Goal: Task Accomplishment & Management: Understand site structure

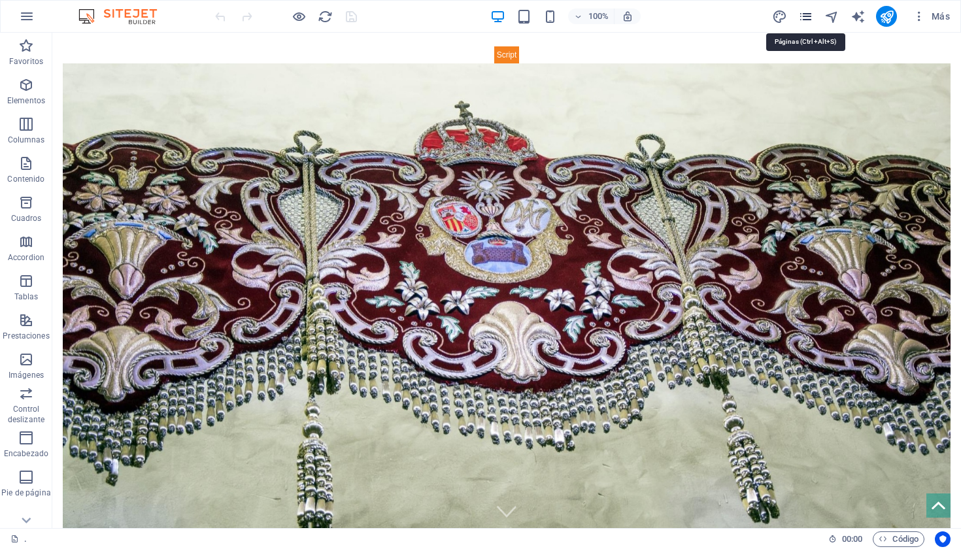
click at [806, 21] on icon "pages" at bounding box center [805, 16] width 15 height 15
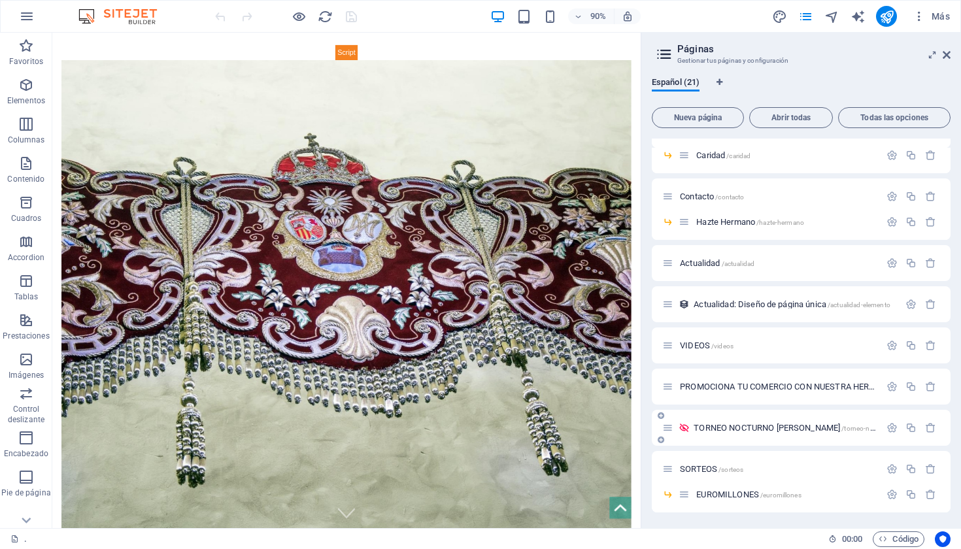
click at [781, 428] on span "TORNEO NOCTURNO [PERSON_NAME] /torneo-nocturno-de-padel" at bounding box center [808, 428] width 228 height 10
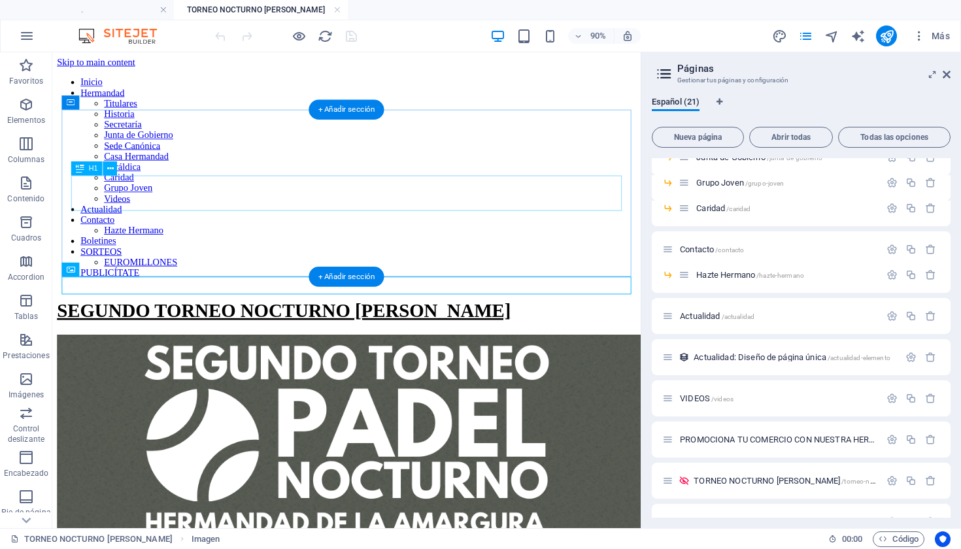
click at [534, 328] on div "SEGUNDO TORNEO NOCTURNO [PERSON_NAME]" at bounding box center [379, 340] width 643 height 24
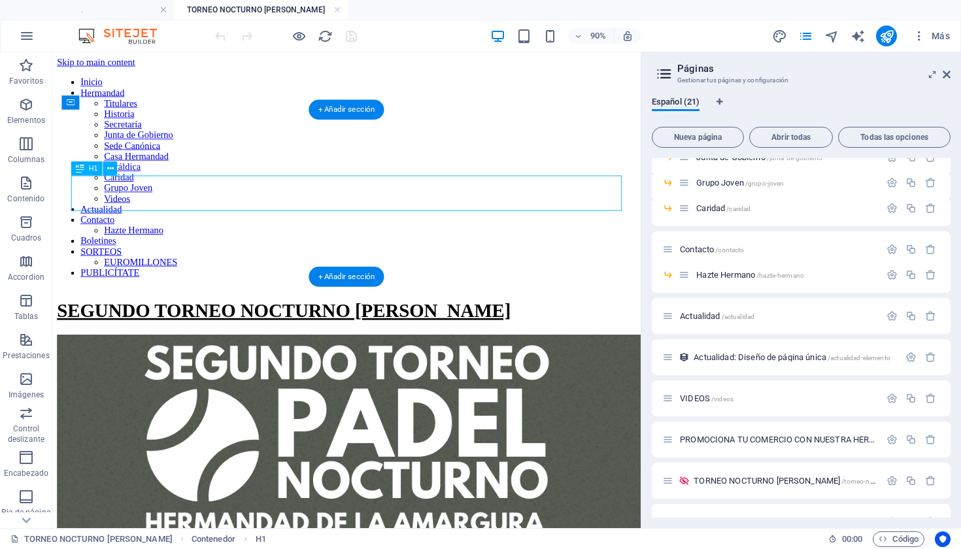
click at [534, 328] on div "SEGUNDO TORNEO NOCTURNO [PERSON_NAME]" at bounding box center [379, 340] width 643 height 24
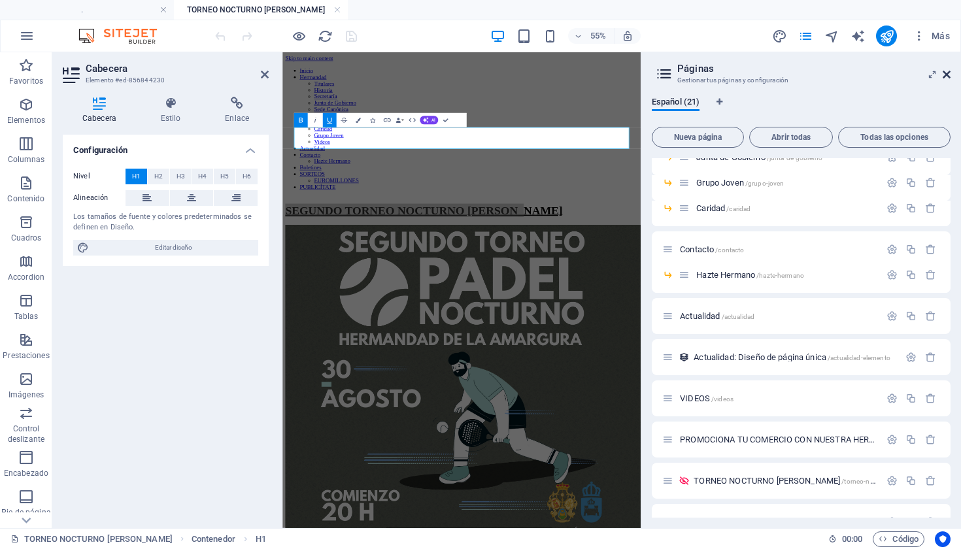
click at [947, 76] on icon at bounding box center [947, 74] width 8 height 10
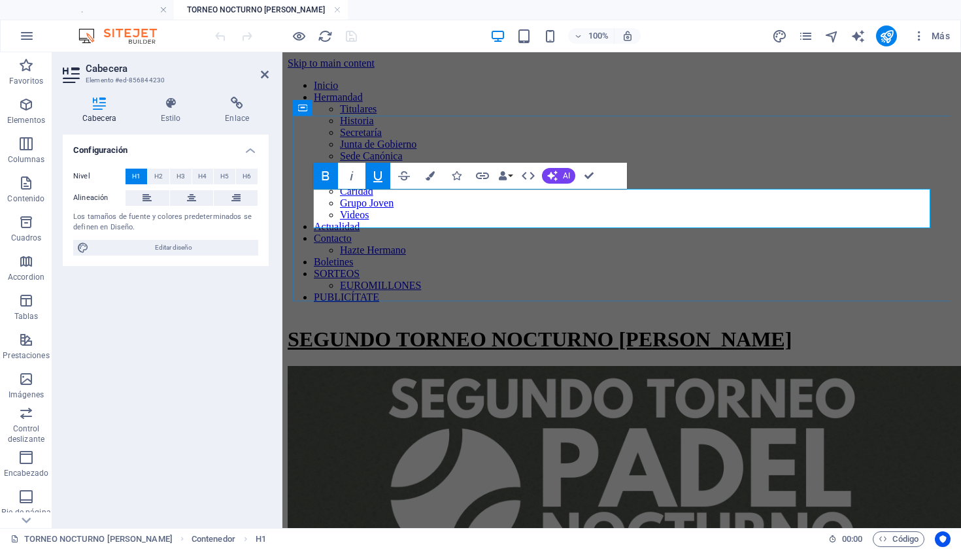
click at [696, 328] on u "SEGUNDO TORNEO NOCTURNO [PERSON_NAME]" at bounding box center [540, 340] width 504 height 24
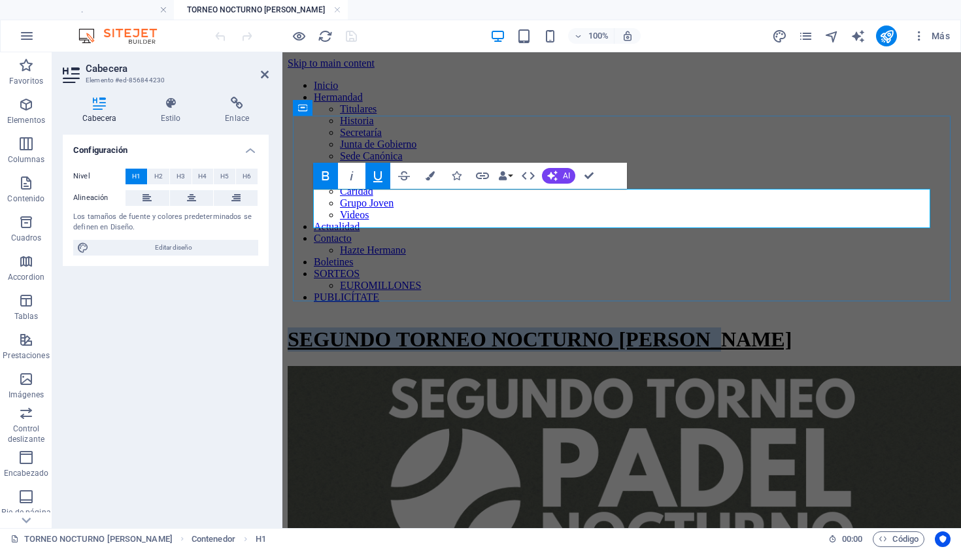
click at [696, 328] on u "SEGUNDO TORNEO NOCTURNO [PERSON_NAME]" at bounding box center [540, 340] width 504 height 24
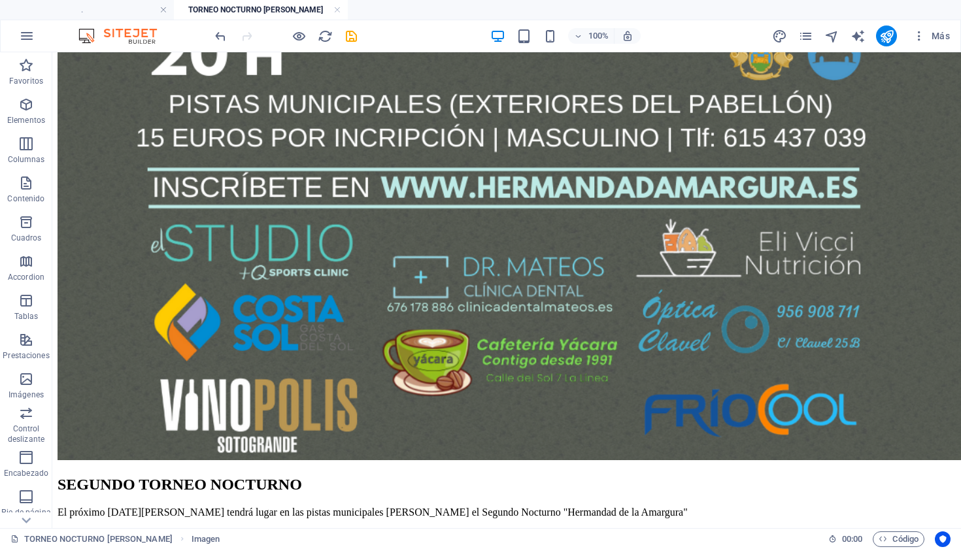
scroll to position [1023, 0]
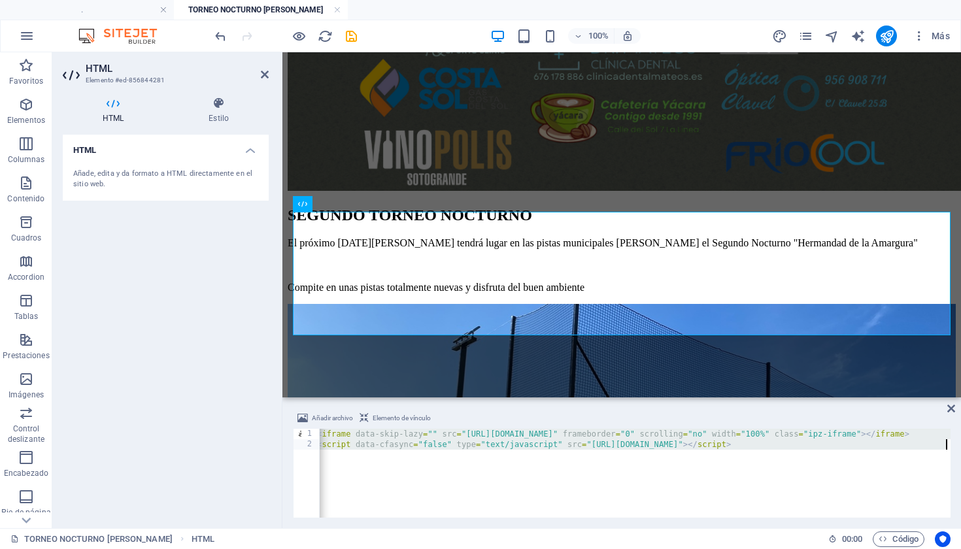
scroll to position [0, 5]
drag, startPoint x: 322, startPoint y: 434, endPoint x: 830, endPoint y: 464, distance: 509.5
click at [830, 464] on div "< iframe data-skip-lazy = "" src = "[URL][DOMAIN_NAME]" frameborder = "0" scrol…" at bounding box center [703, 482] width 778 height 107
type textarea "<iframe data-skip-lazy="" src="[URL][DOMAIN_NAME]" frameborder="0" scrolling="n…"
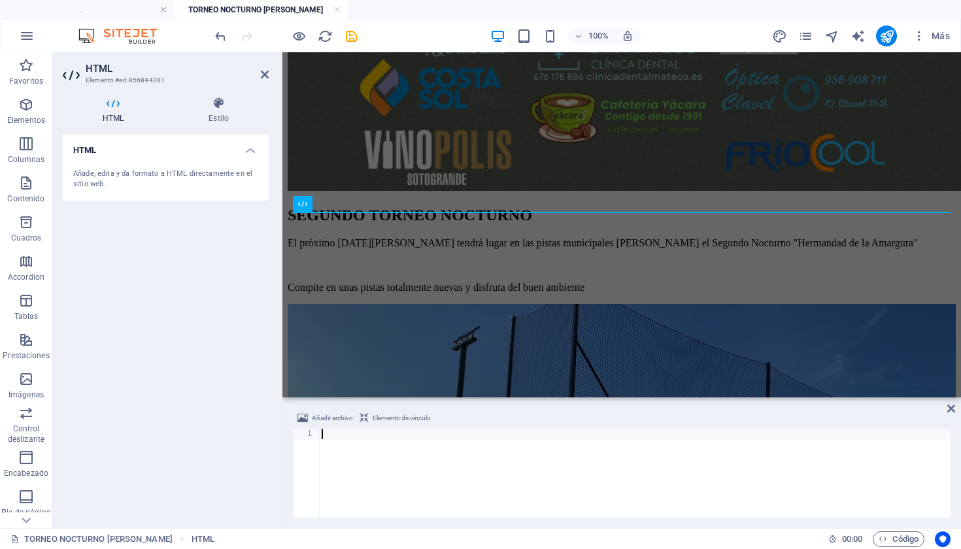
type textarea "<script data-cfasync="false" type="text/javascript" src="[URL][DOMAIN_NAME]"></…"
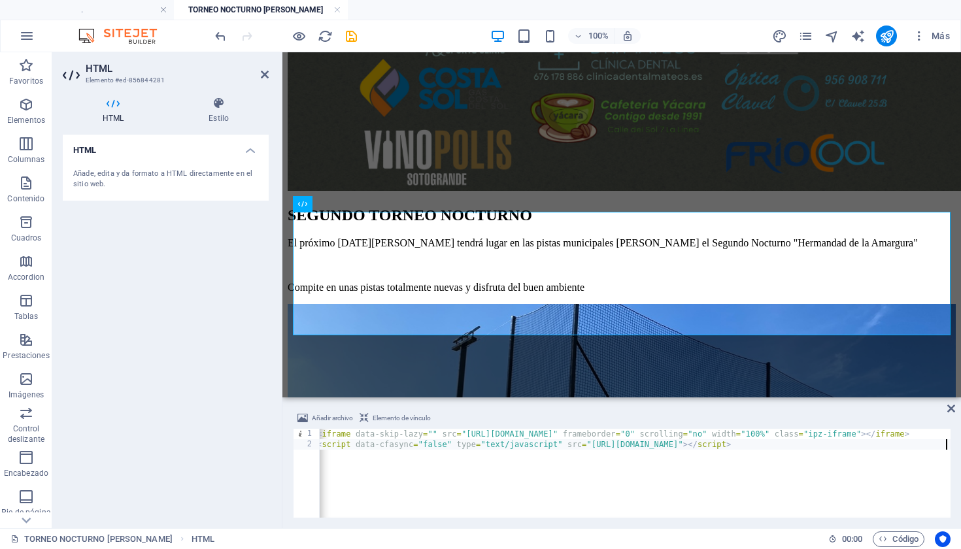
scroll to position [0, 0]
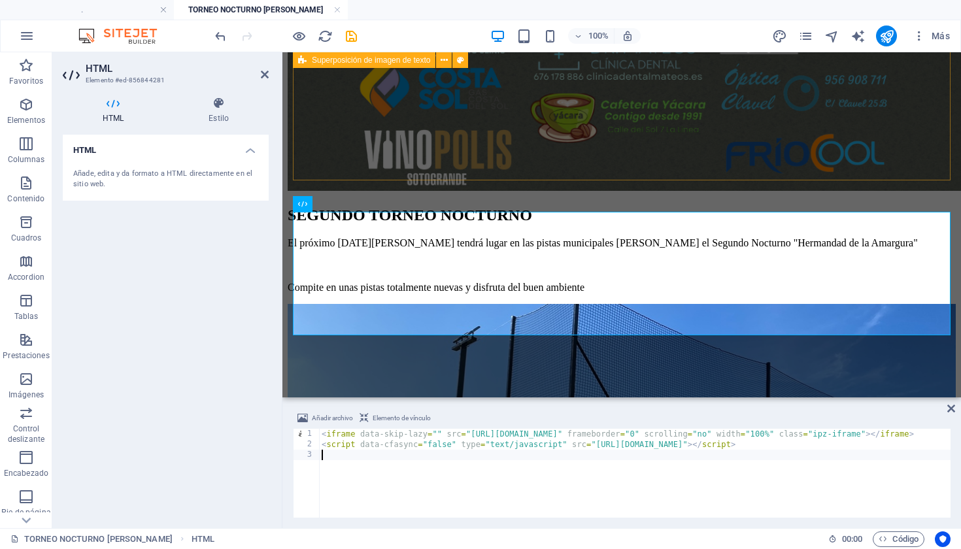
type textarea "<script data-cfasync="false" type="text/javascript" src="[URL][DOMAIN_NAME]"></…"
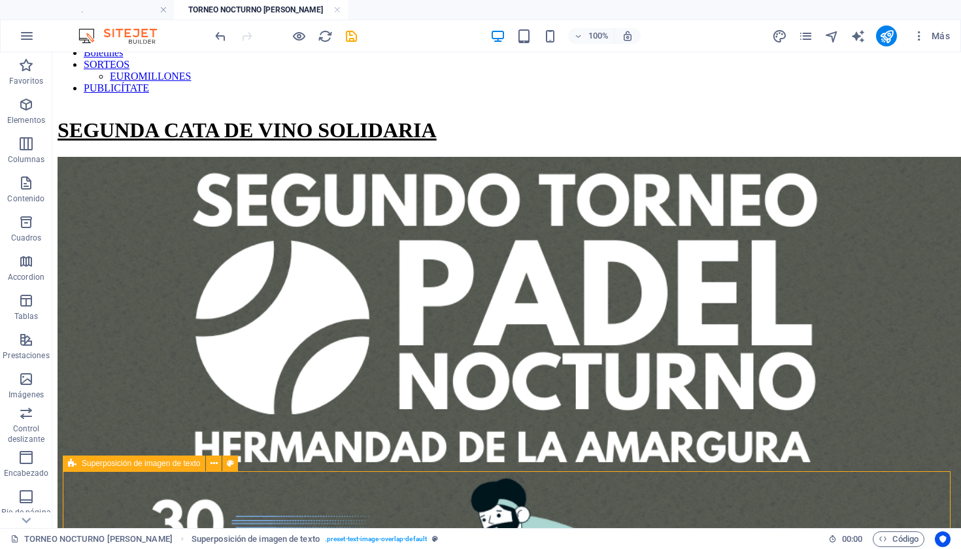
scroll to position [222, 0]
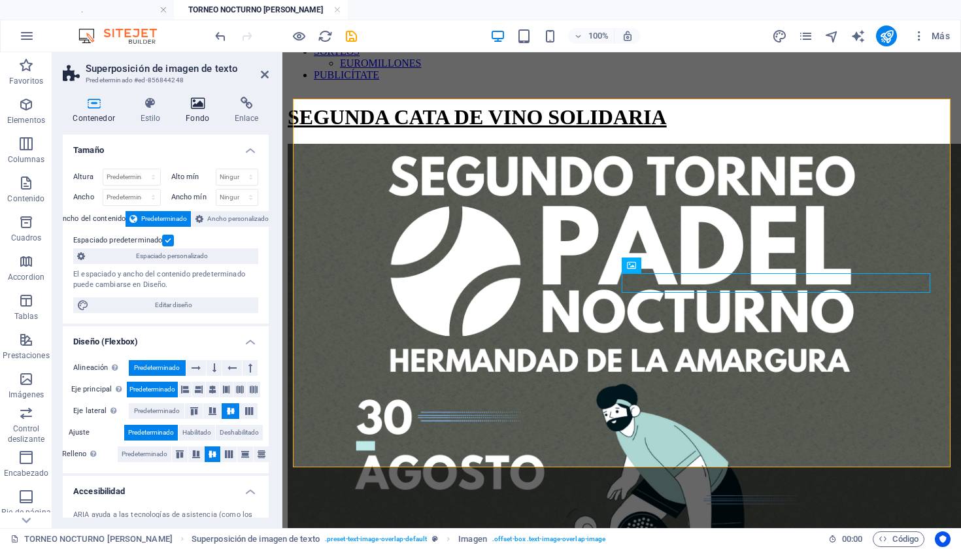
click at [207, 106] on icon at bounding box center [198, 103] width 44 height 13
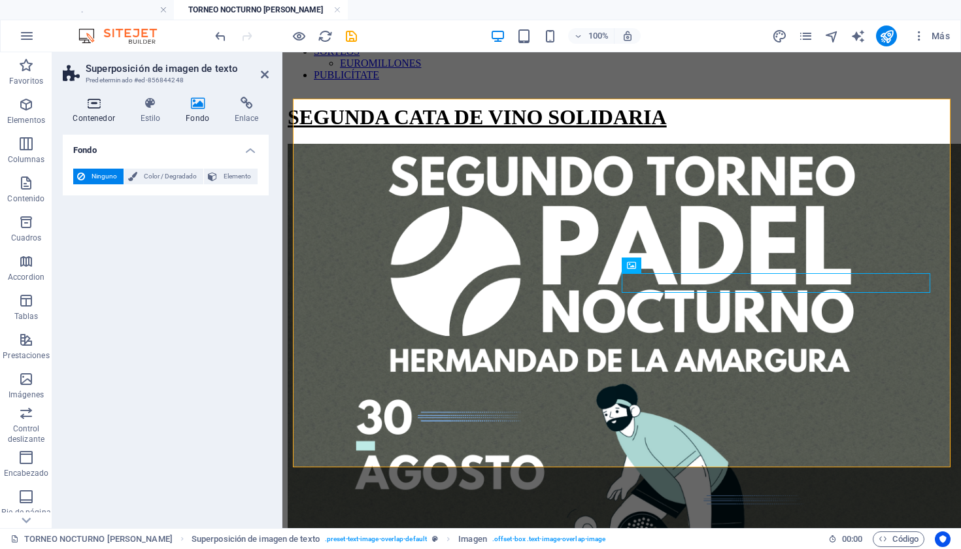
click at [89, 102] on icon at bounding box center [94, 103] width 62 height 13
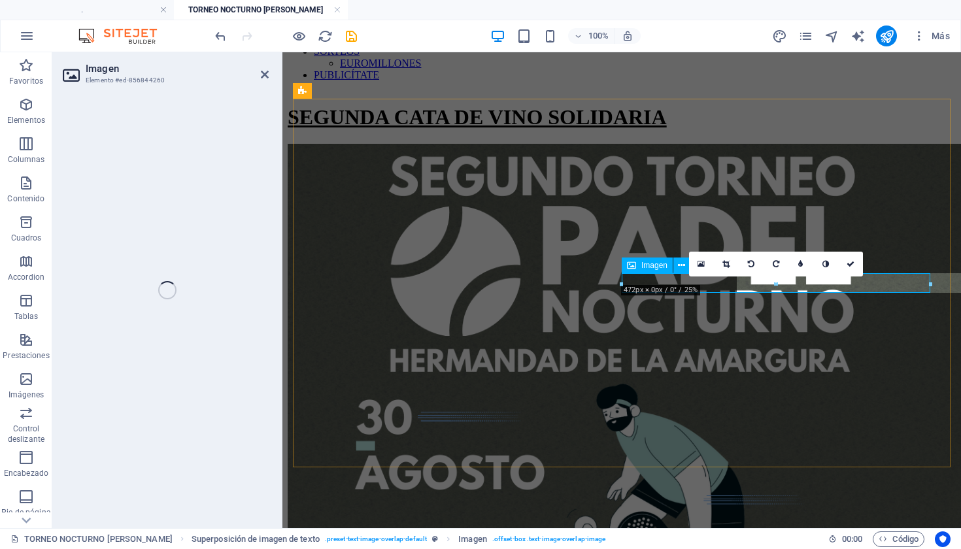
select select "%"
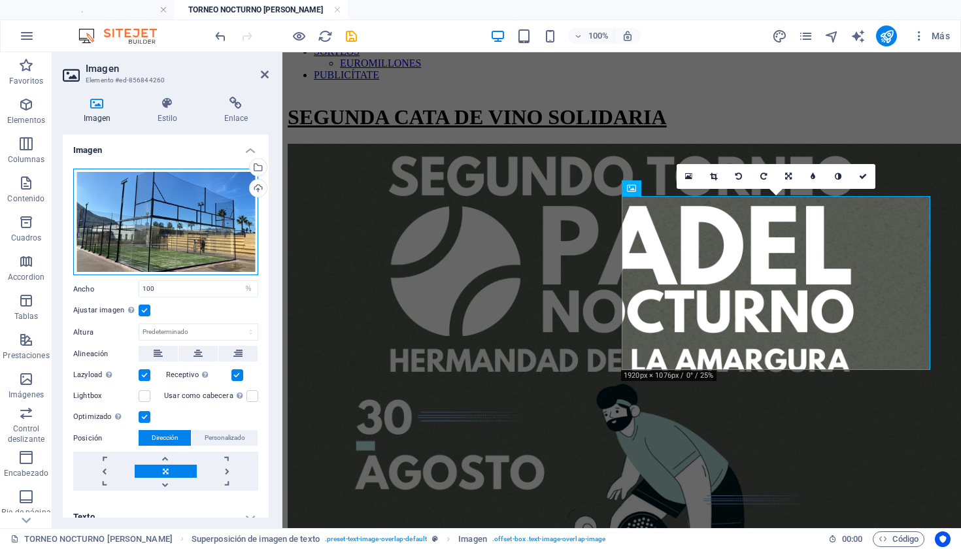
click at [192, 199] on div "Arrastra archivos aquí, haz clic para escoger archivos o selecciona archivos de…" at bounding box center [165, 222] width 185 height 107
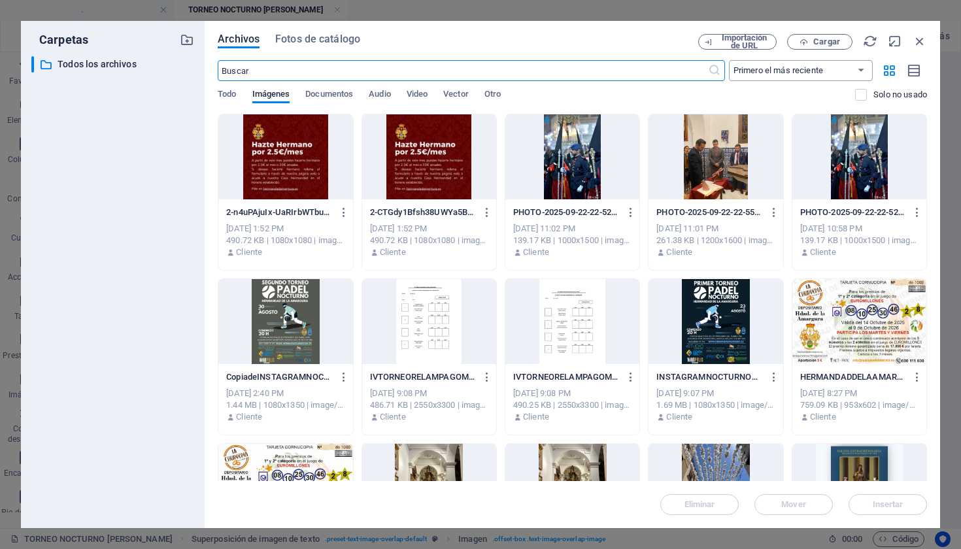
scroll to position [0, 0]
click at [804, 38] on icon "button" at bounding box center [804, 42] width 8 height 8
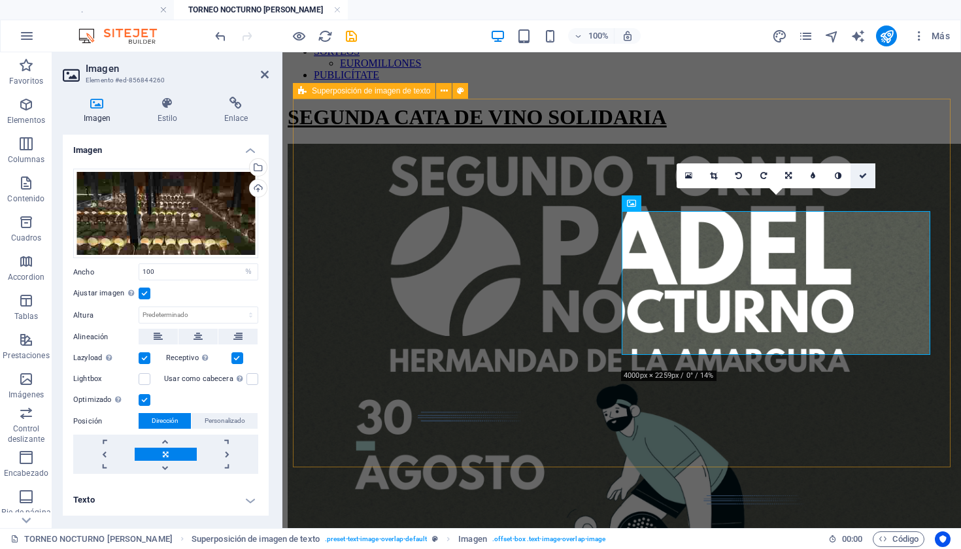
click at [864, 173] on icon at bounding box center [863, 176] width 8 height 8
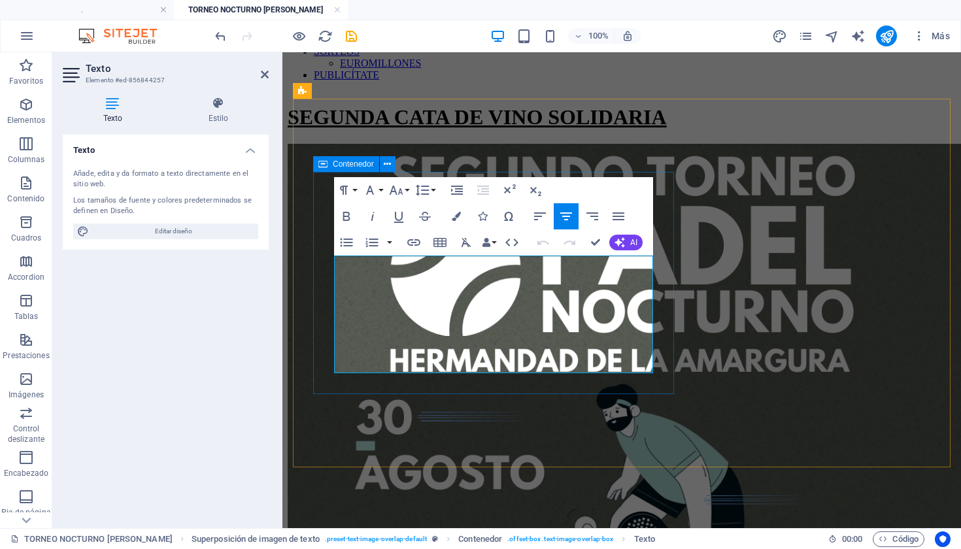
drag, startPoint x: 556, startPoint y: 358, endPoint x: 327, endPoint y: 256, distance: 250.3
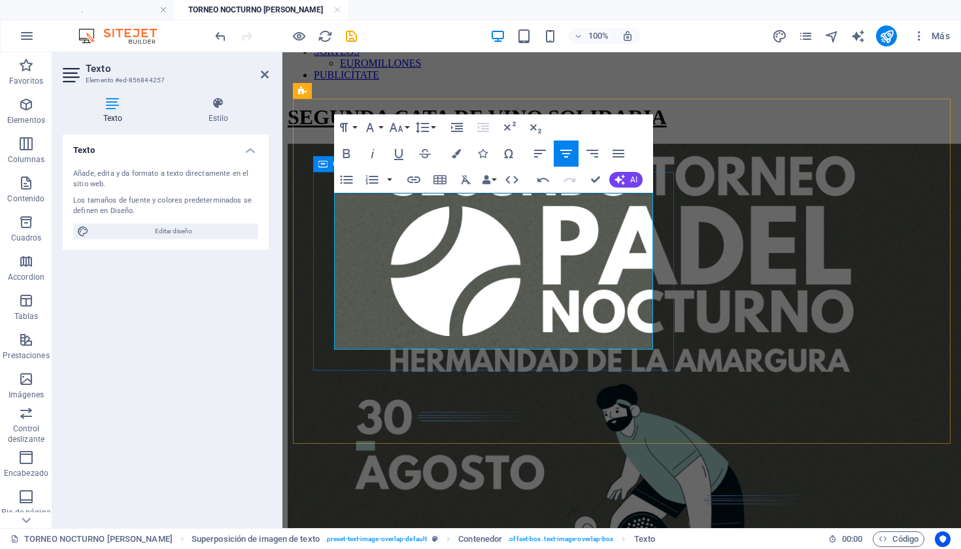
drag, startPoint x: 460, startPoint y: 322, endPoint x: 314, endPoint y: 320, distance: 146.5
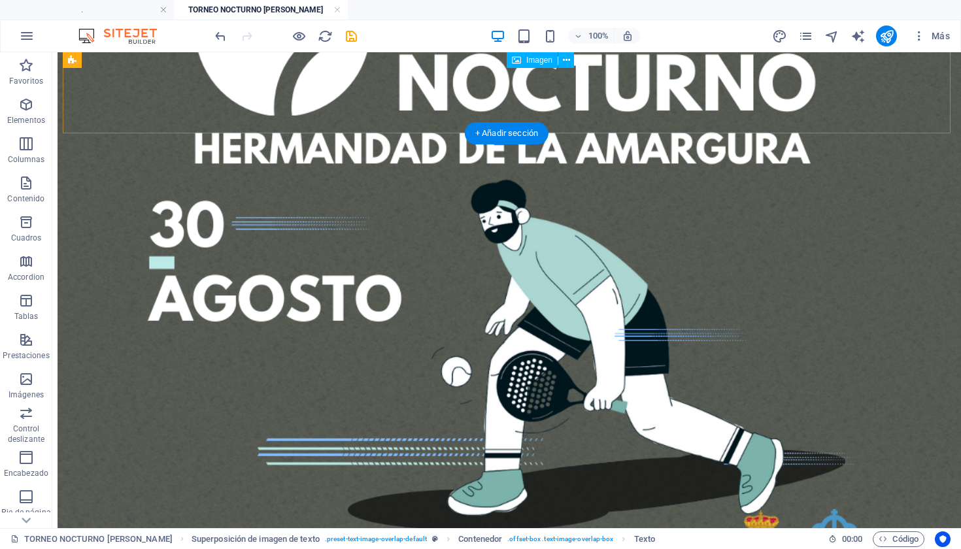
scroll to position [518, 0]
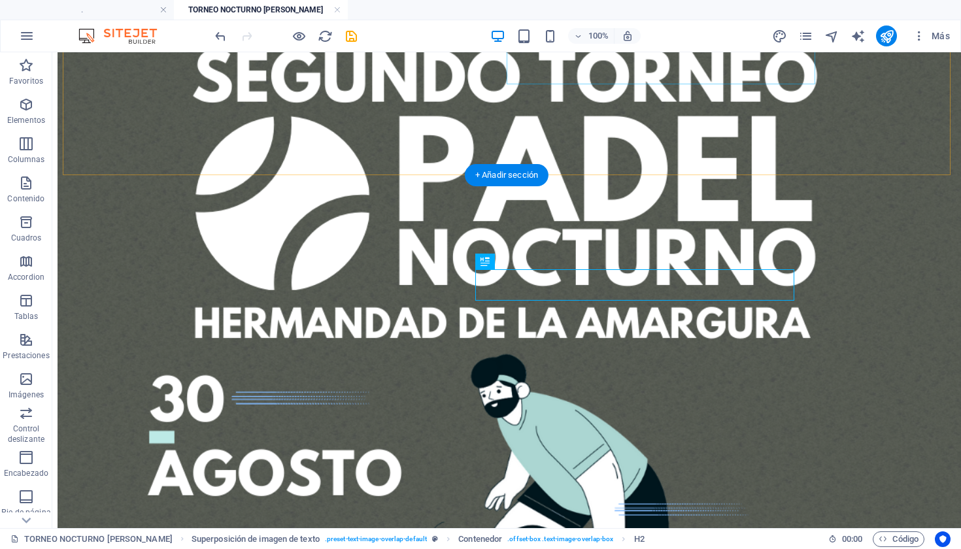
scroll to position [516, 0]
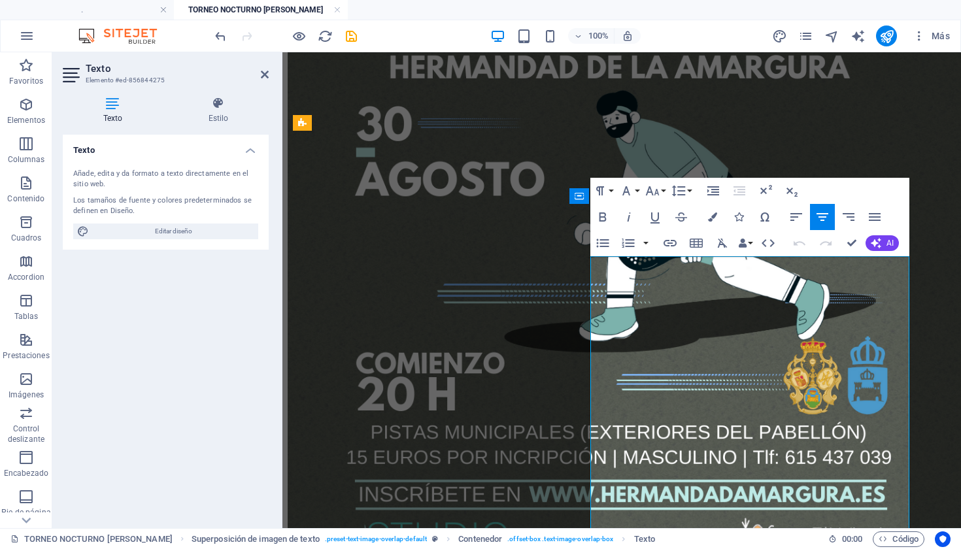
scroll to position [566, 0]
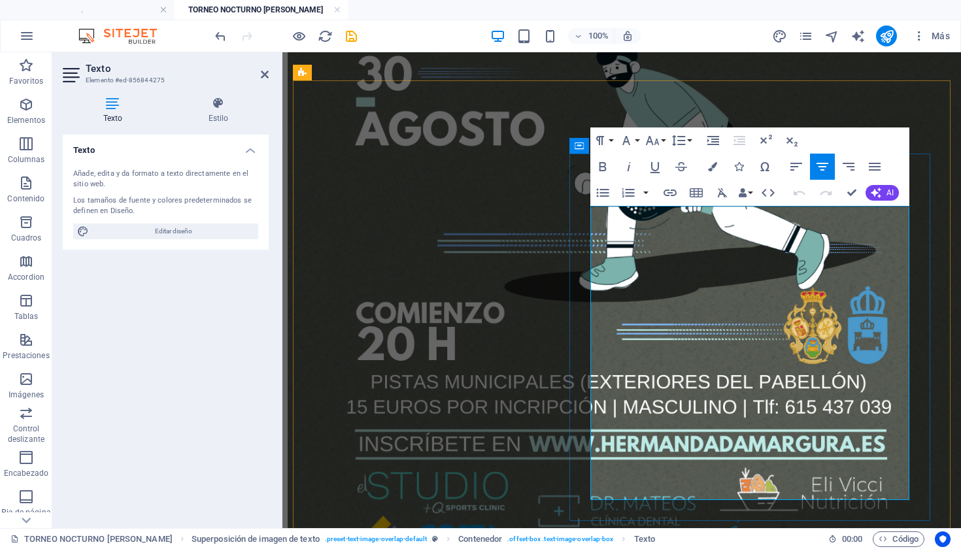
drag, startPoint x: 869, startPoint y: 433, endPoint x: 609, endPoint y: 199, distance: 350.0
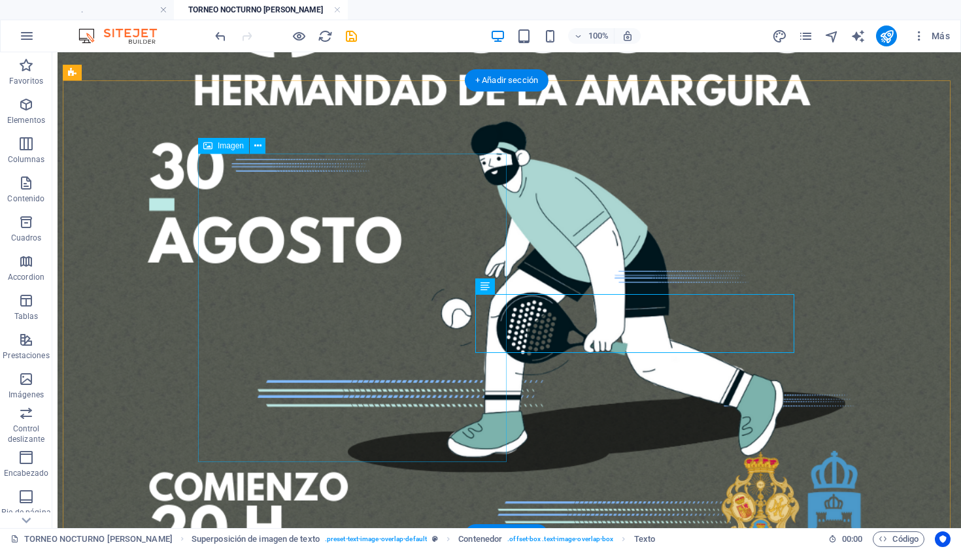
select select "%"
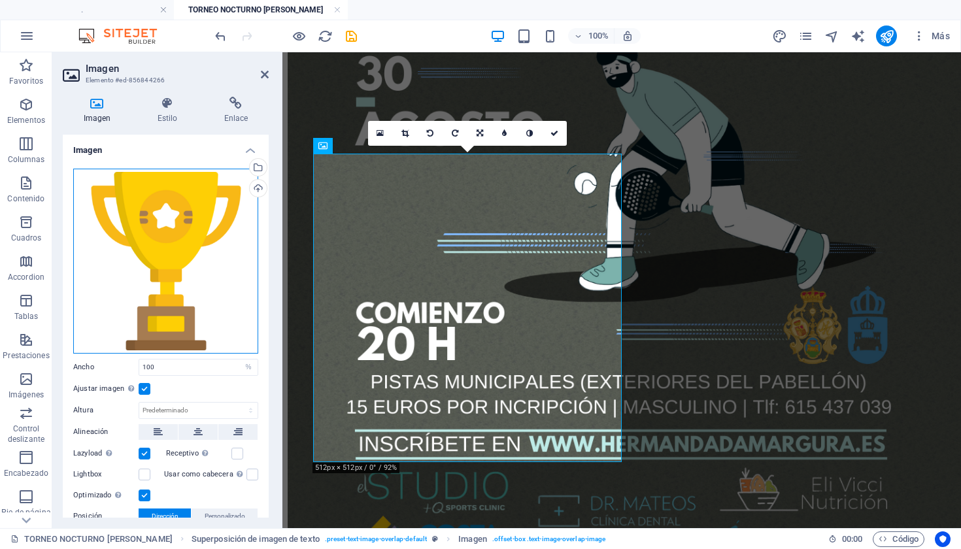
click at [207, 220] on div "Arrastra archivos aquí, haz clic para escoger archivos o selecciona archivos de…" at bounding box center [165, 261] width 185 height 185
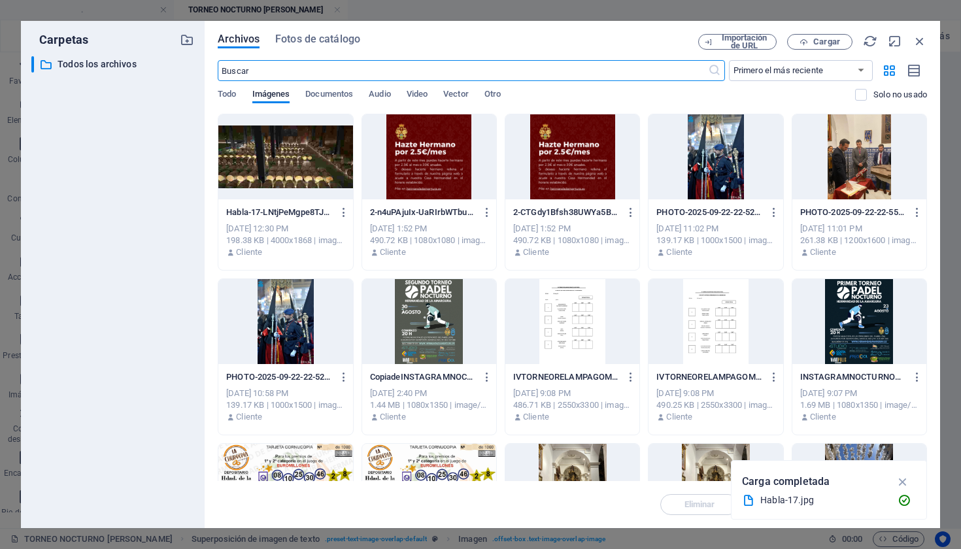
scroll to position [538, 0]
click at [824, 43] on span "Cargar" at bounding box center [826, 42] width 27 height 8
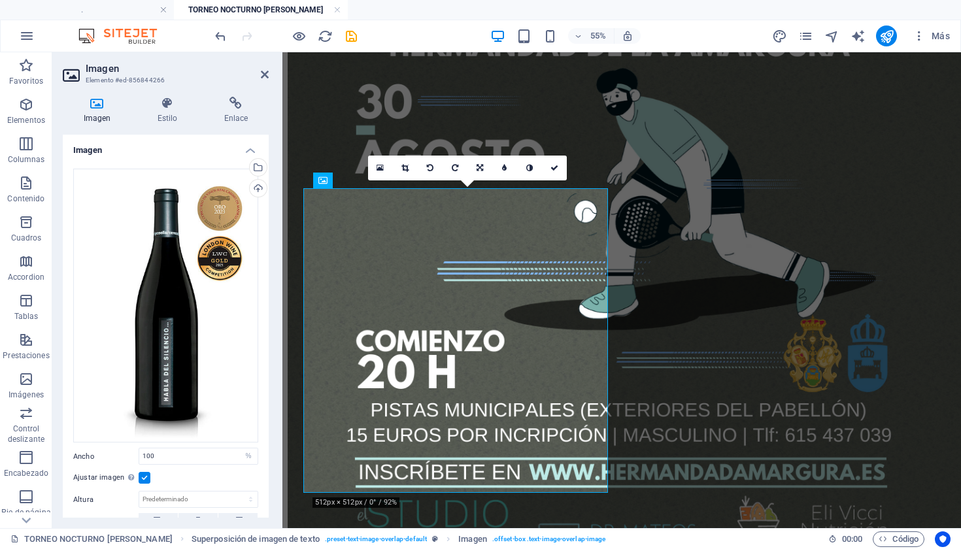
scroll to position [532, 0]
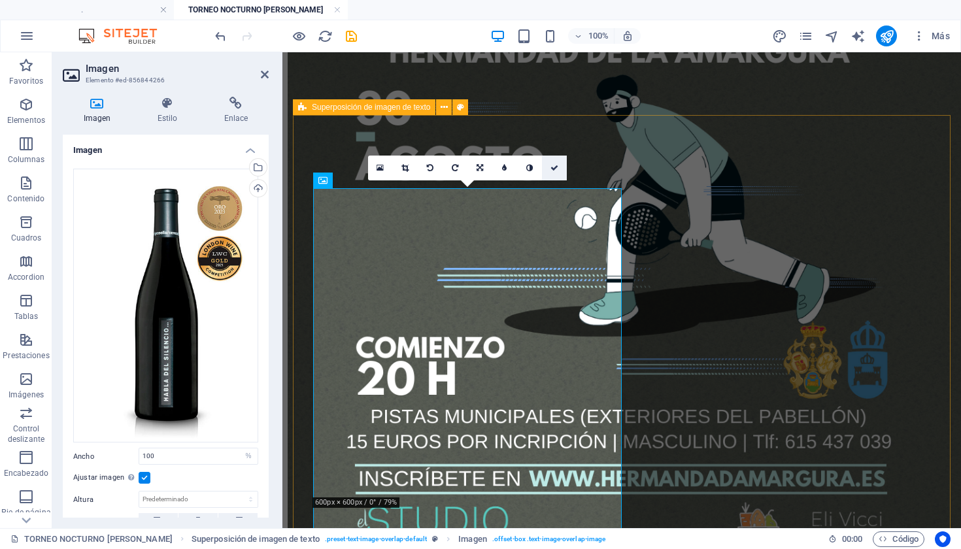
click at [555, 165] on icon at bounding box center [555, 168] width 8 height 8
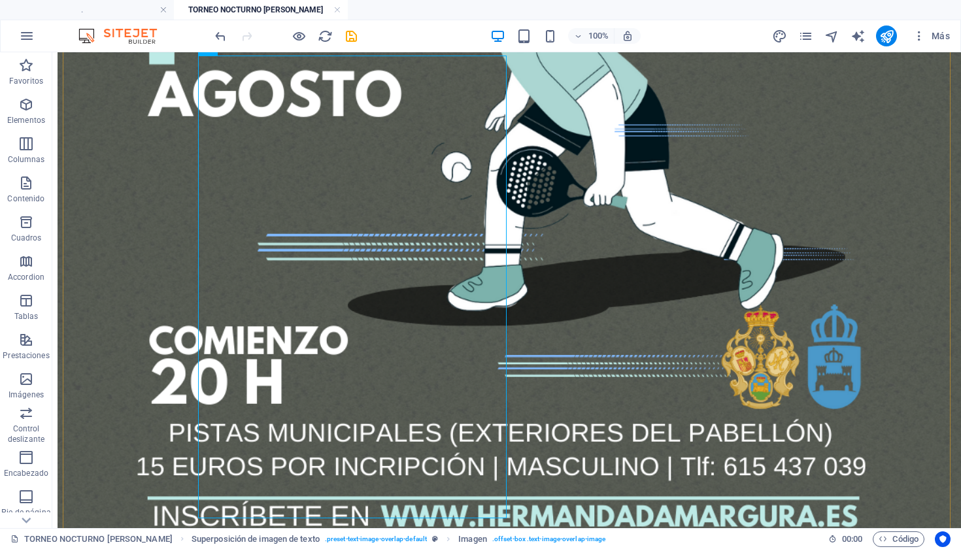
scroll to position [726, 0]
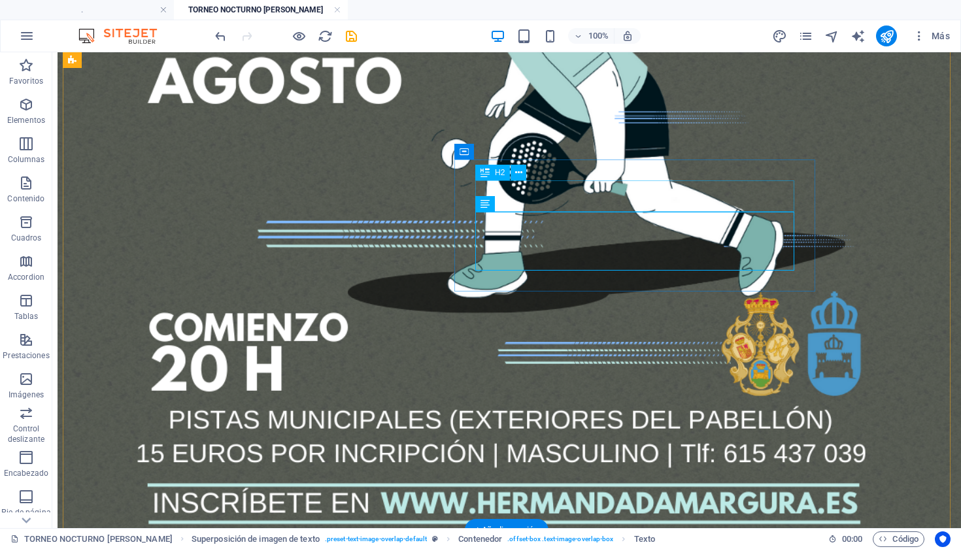
click at [516, 170] on icon at bounding box center [518, 173] width 7 height 14
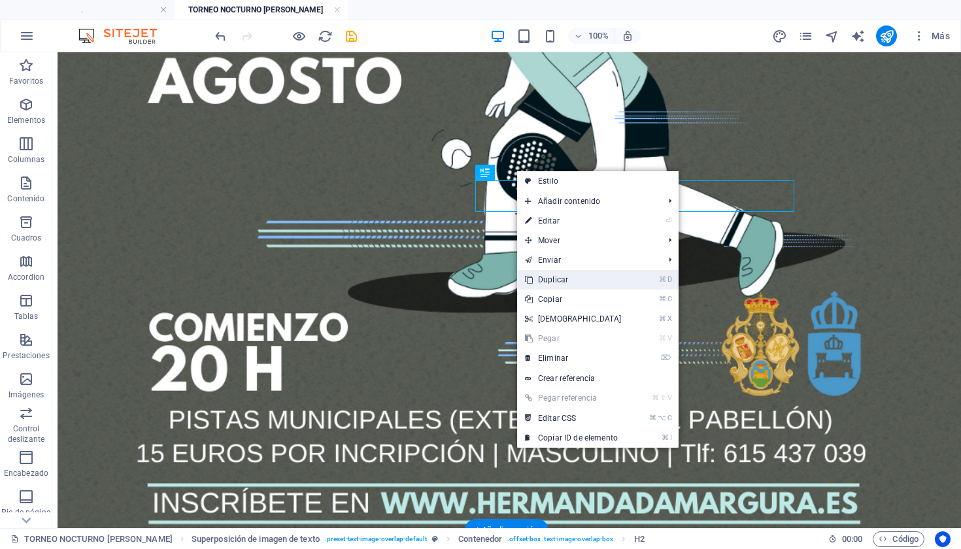
click at [587, 273] on link "⌘ D Duplicar" at bounding box center [573, 280] width 112 height 20
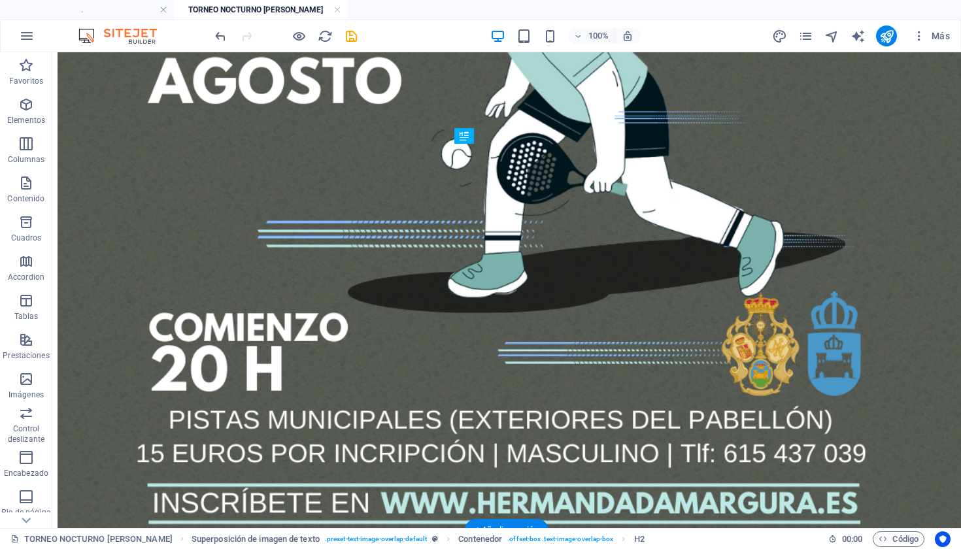
drag, startPoint x: 741, startPoint y: 211, endPoint x: 735, endPoint y: 278, distance: 67.0
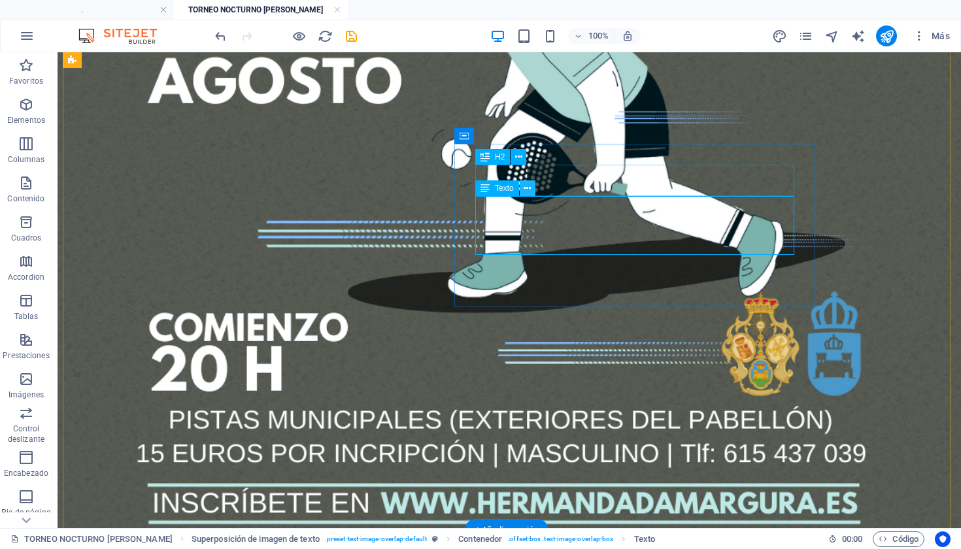
click at [525, 189] on icon at bounding box center [527, 189] width 7 height 14
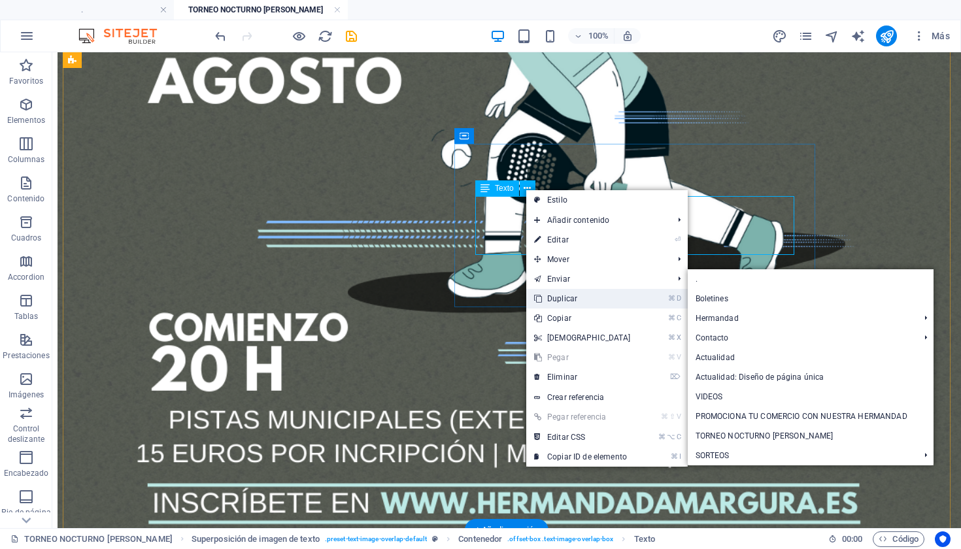
click at [564, 300] on link "⌘ D Duplicar" at bounding box center [582, 299] width 112 height 20
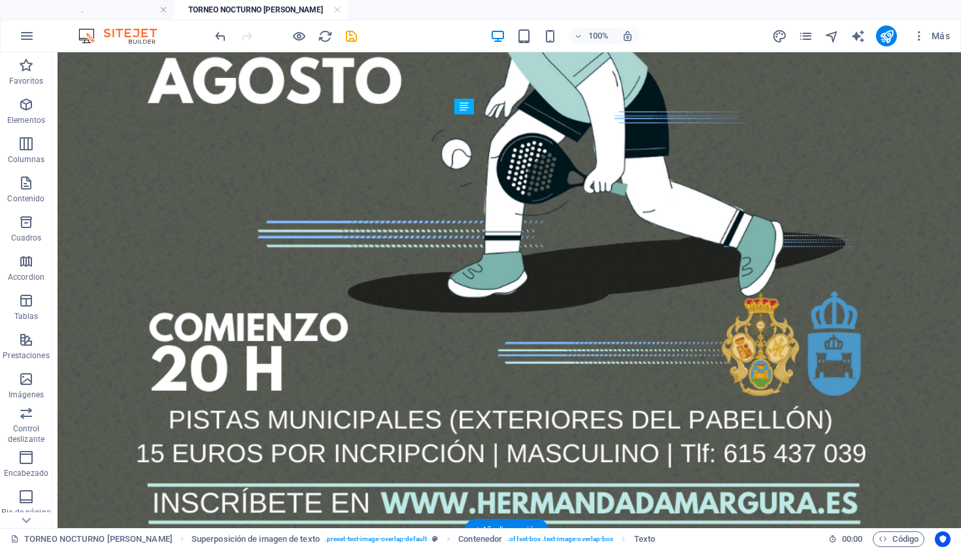
drag, startPoint x: 760, startPoint y: 250, endPoint x: 757, endPoint y: 310, distance: 59.6
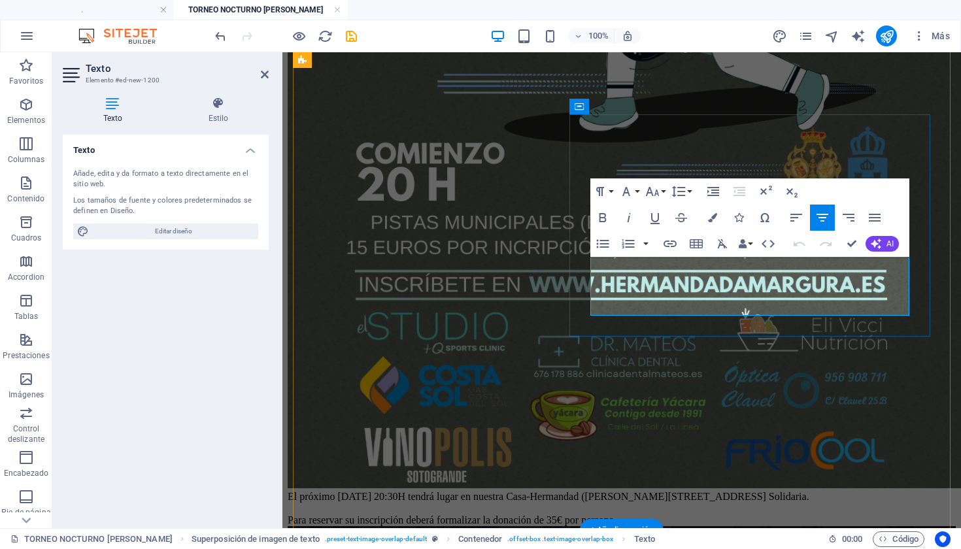
drag, startPoint x: 798, startPoint y: 309, endPoint x: 673, endPoint y: 262, distance: 132.8
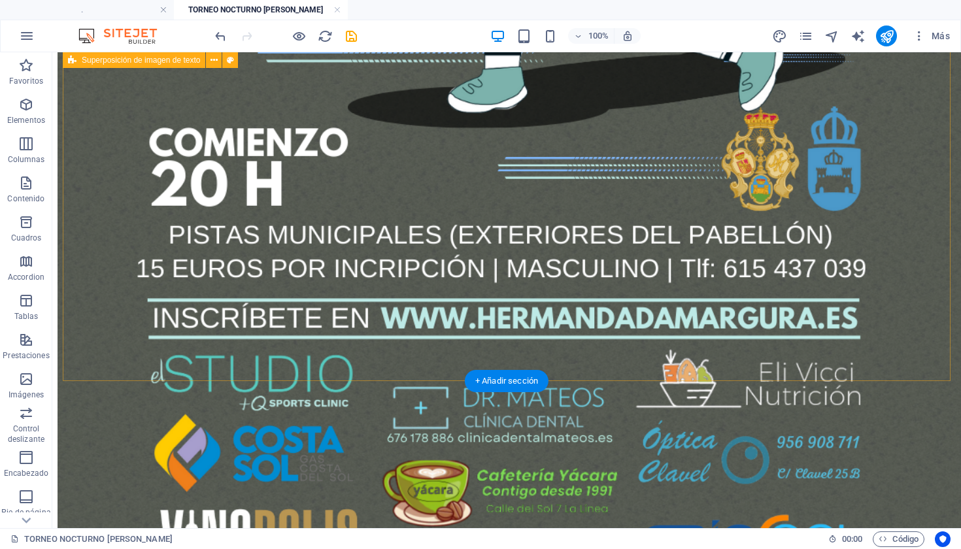
scroll to position [917, 0]
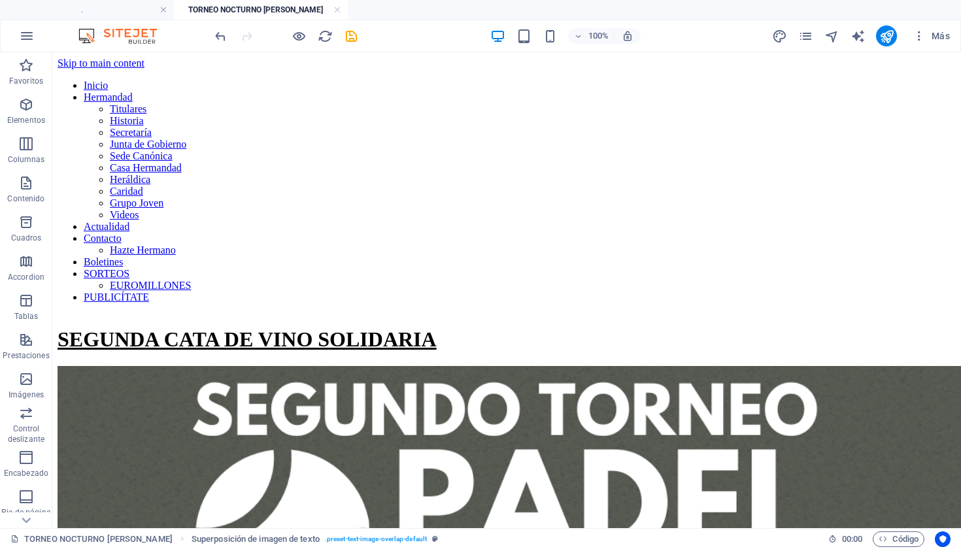
scroll to position [69, 0]
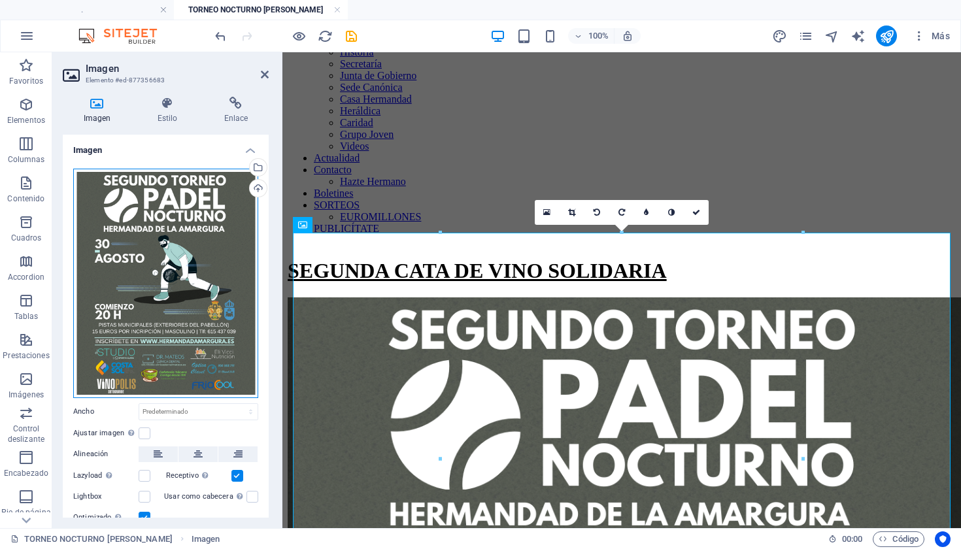
click at [211, 282] on div "Arrastra archivos aquí, haz clic para escoger archivos o selecciona archivos de…" at bounding box center [165, 283] width 185 height 229
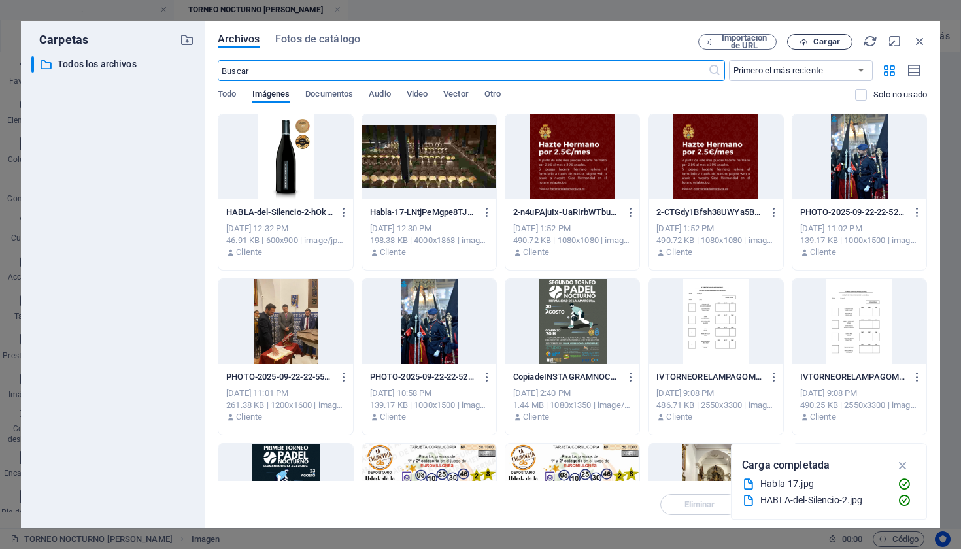
click at [804, 42] on icon "button" at bounding box center [804, 42] width 8 height 8
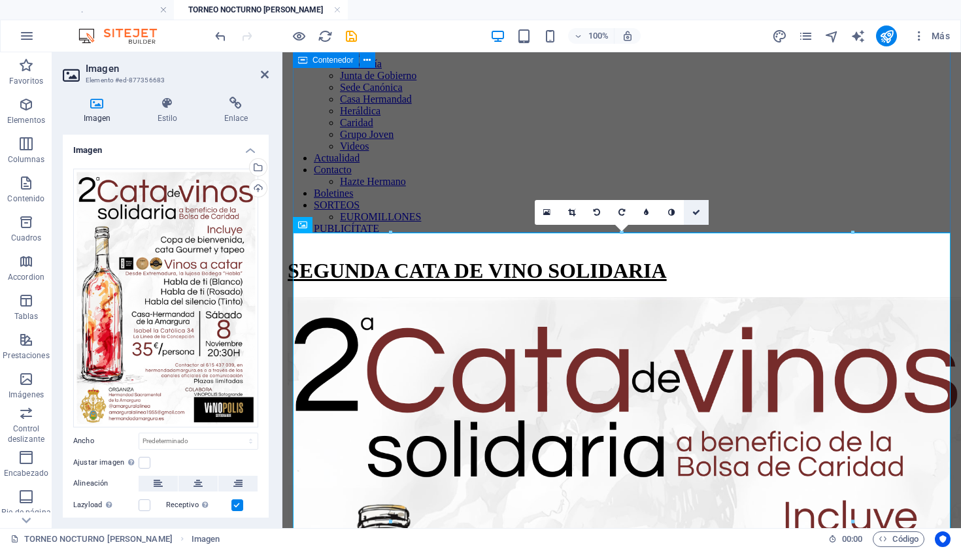
click at [697, 209] on icon at bounding box center [696, 213] width 8 height 8
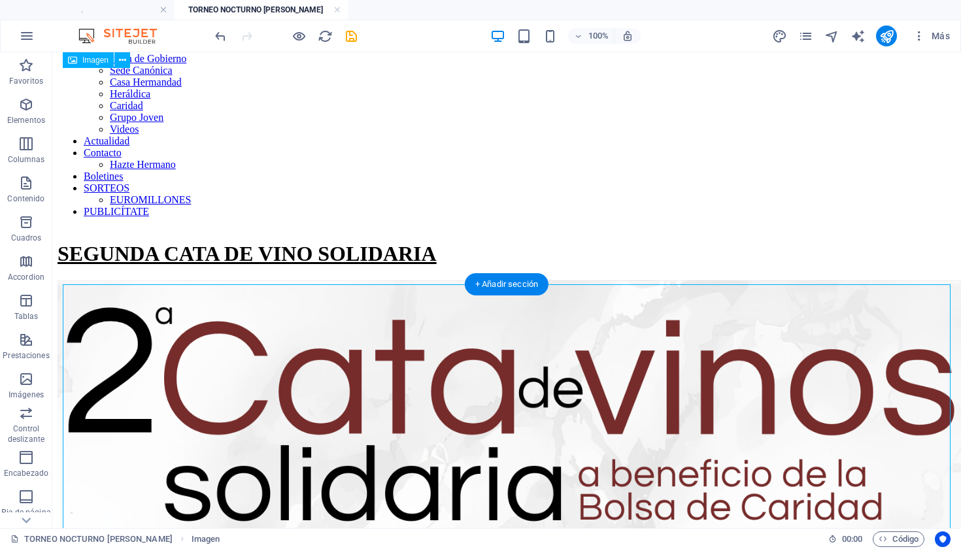
scroll to position [17, 0]
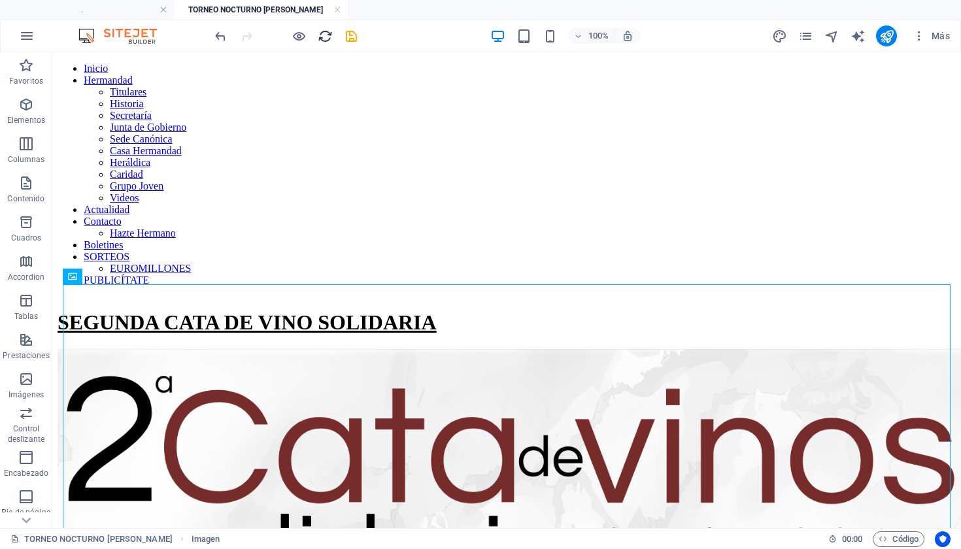
click at [325, 41] on icon "reload" at bounding box center [325, 36] width 15 height 15
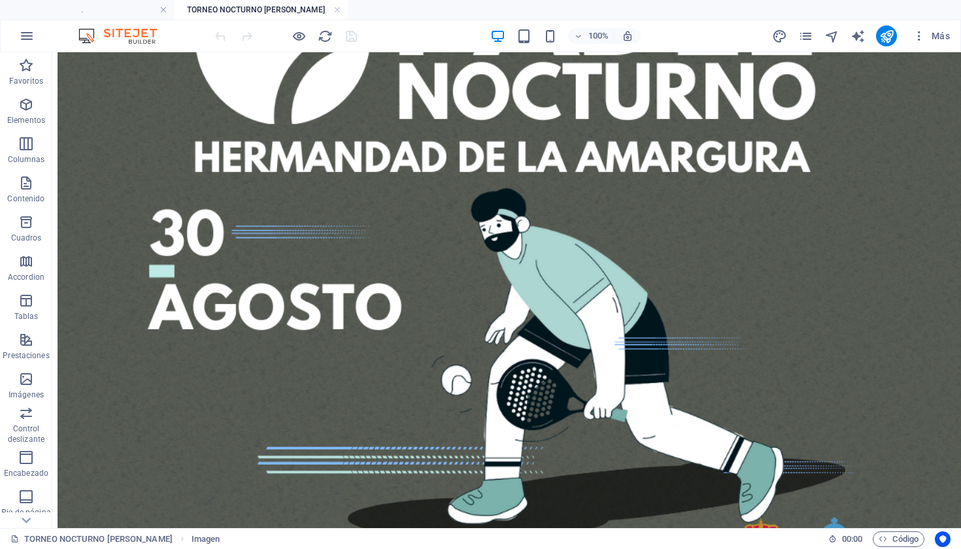
scroll to position [471, 0]
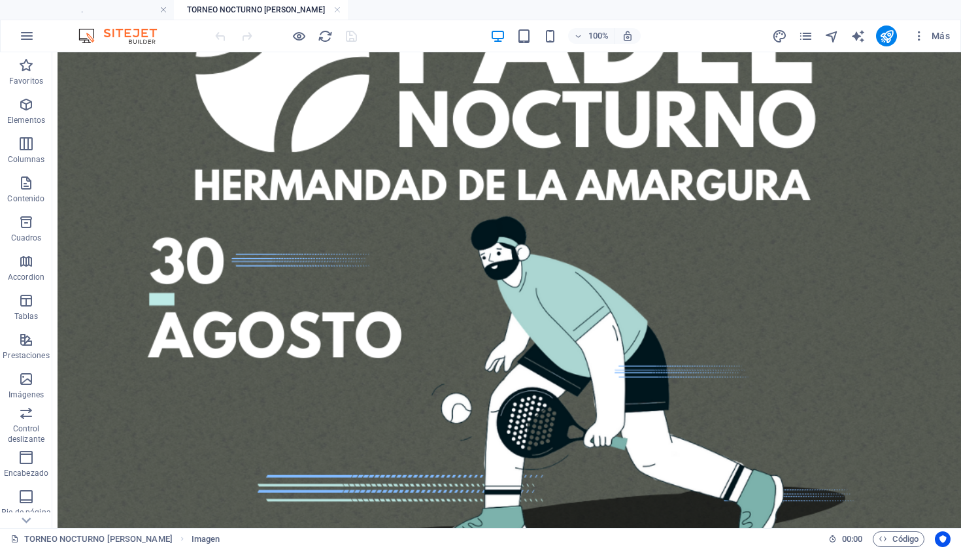
click at [569, 321] on figure at bounding box center [507, 464] width 898 height 1139
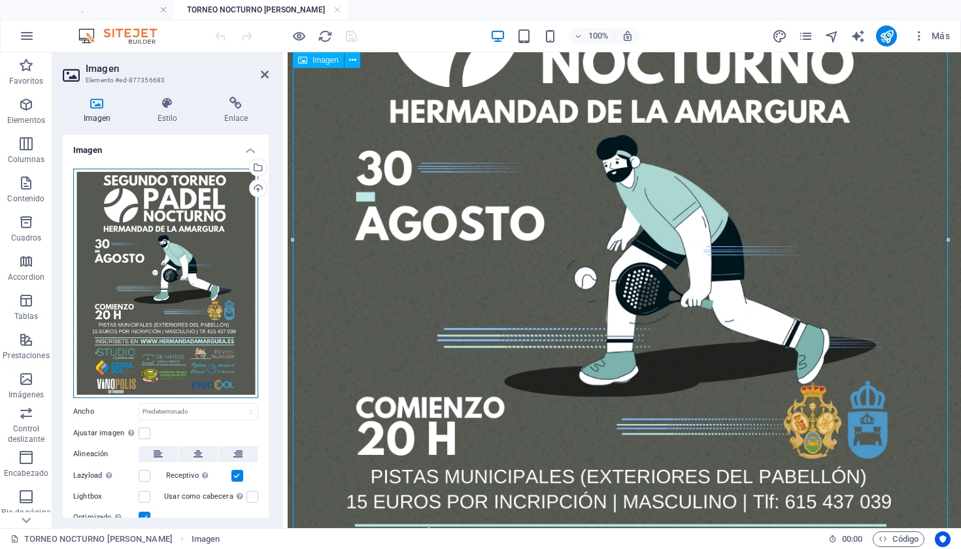
click at [206, 286] on div "Arrastra archivos aquí, haz clic para escoger archivos o selecciona archivos de…" at bounding box center [165, 283] width 185 height 229
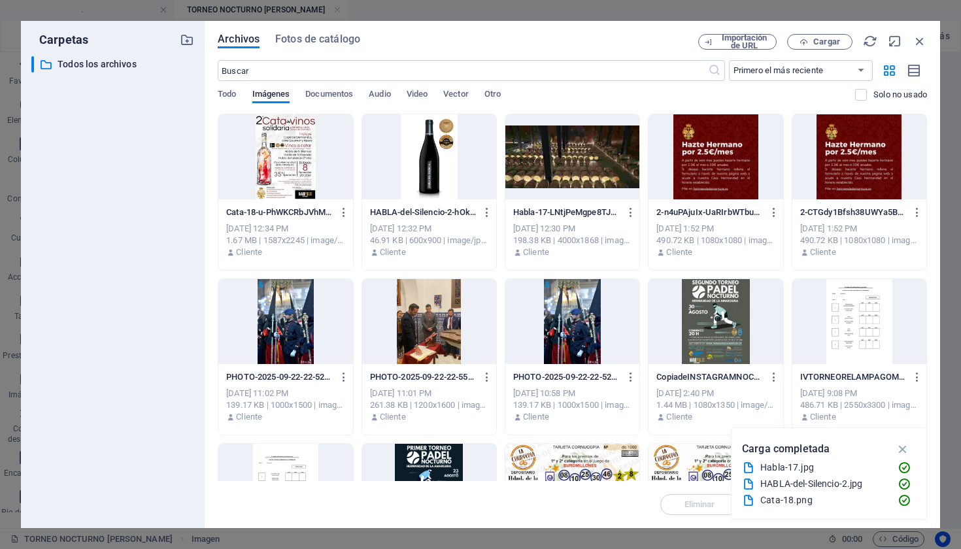
click at [206, 286] on div "Archivos Fotos de catálogo Importación de URL Cargar ​ Primero el más reciente …" at bounding box center [573, 274] width 736 height 507
click at [307, 175] on div at bounding box center [285, 156] width 134 height 85
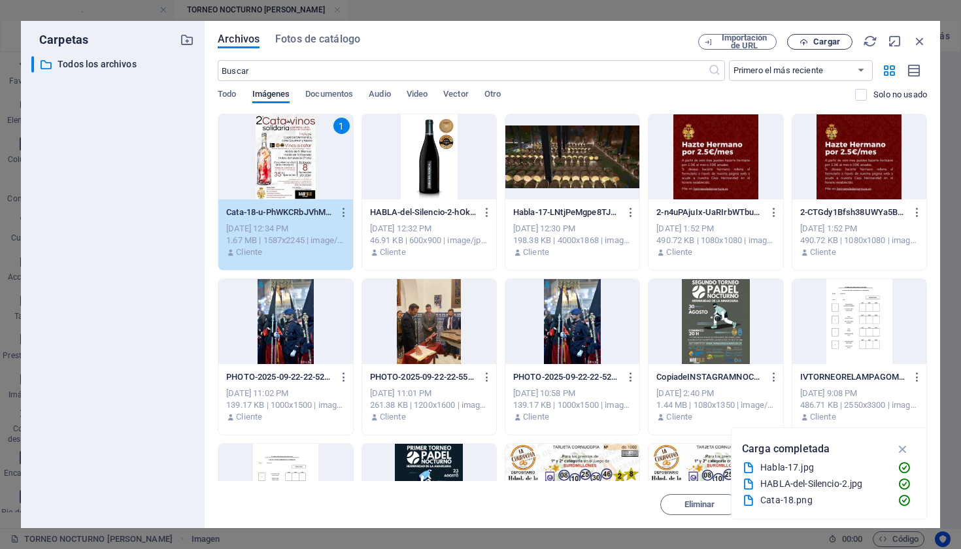
click at [826, 41] on span "Cargar" at bounding box center [826, 42] width 27 height 8
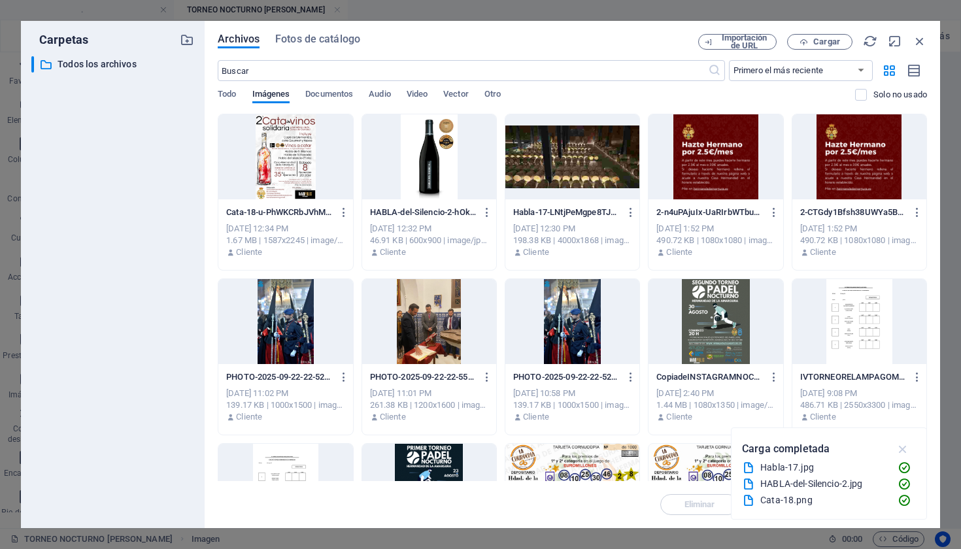
click at [901, 445] on icon "button" at bounding box center [903, 449] width 15 height 14
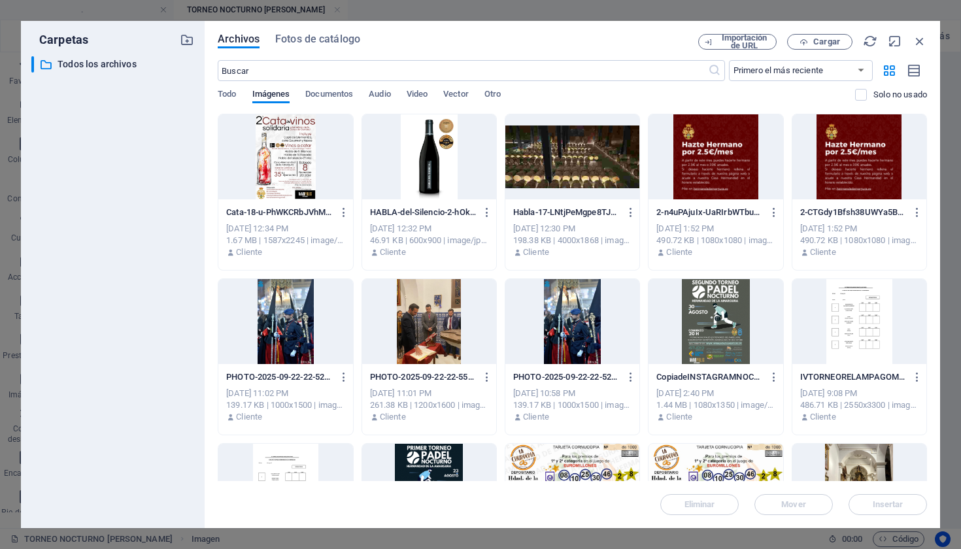
click at [297, 178] on div at bounding box center [285, 156] width 134 height 85
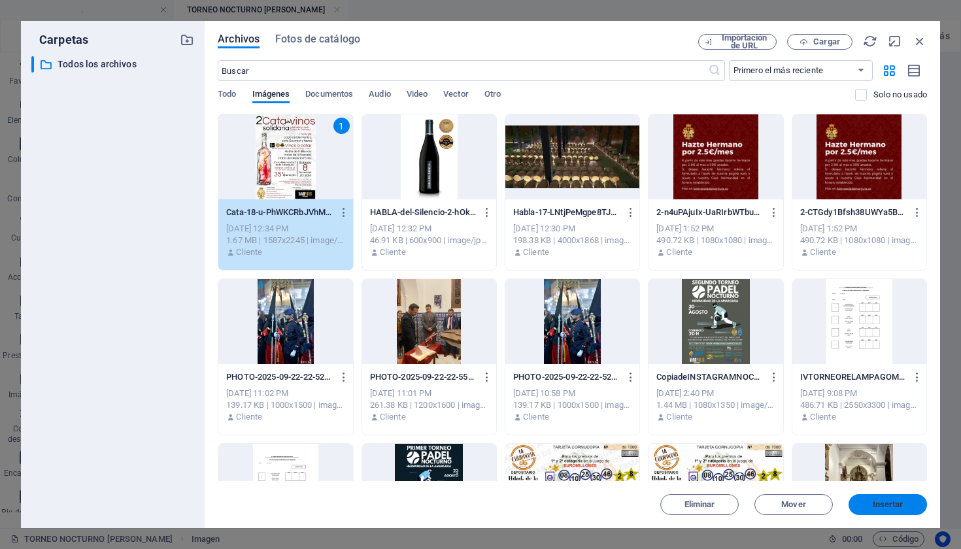
click at [898, 508] on span "Insertar" at bounding box center [888, 505] width 31 height 8
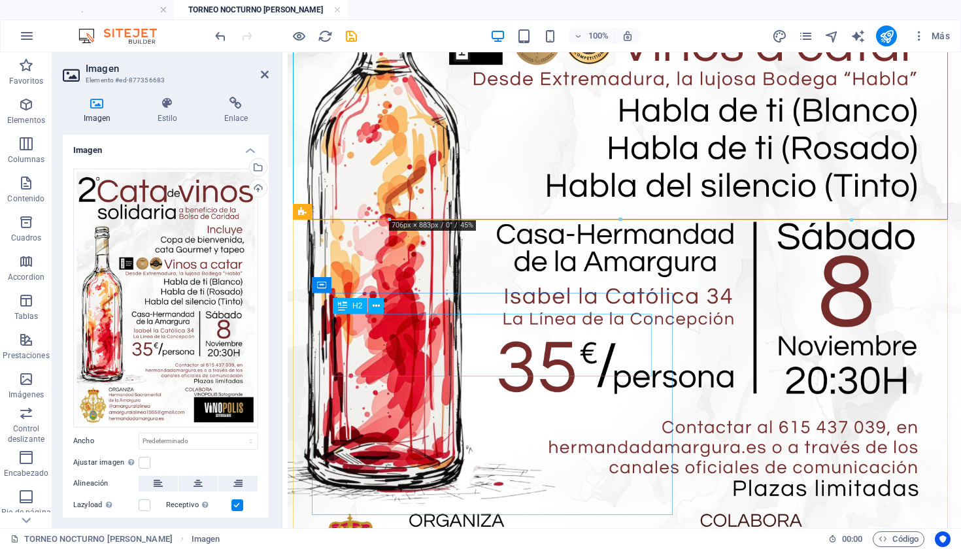
scroll to position [351, 0]
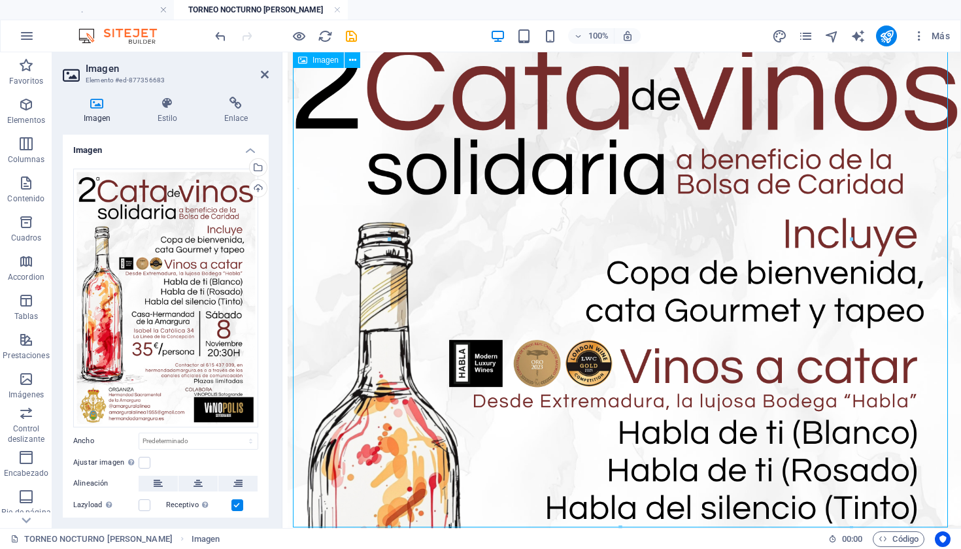
click at [331, 317] on figure at bounding box center [622, 496] width 668 height 962
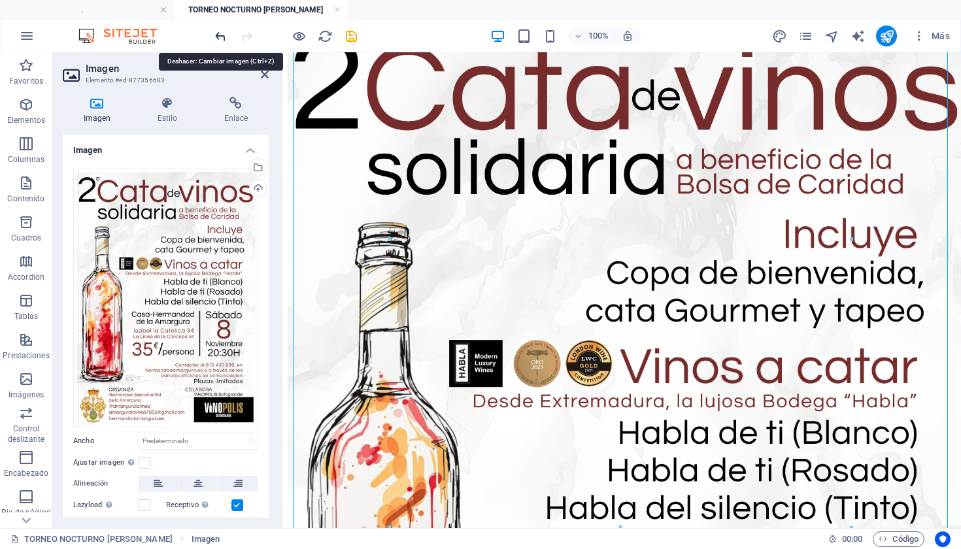
click at [224, 38] on icon "undo" at bounding box center [220, 36] width 15 height 15
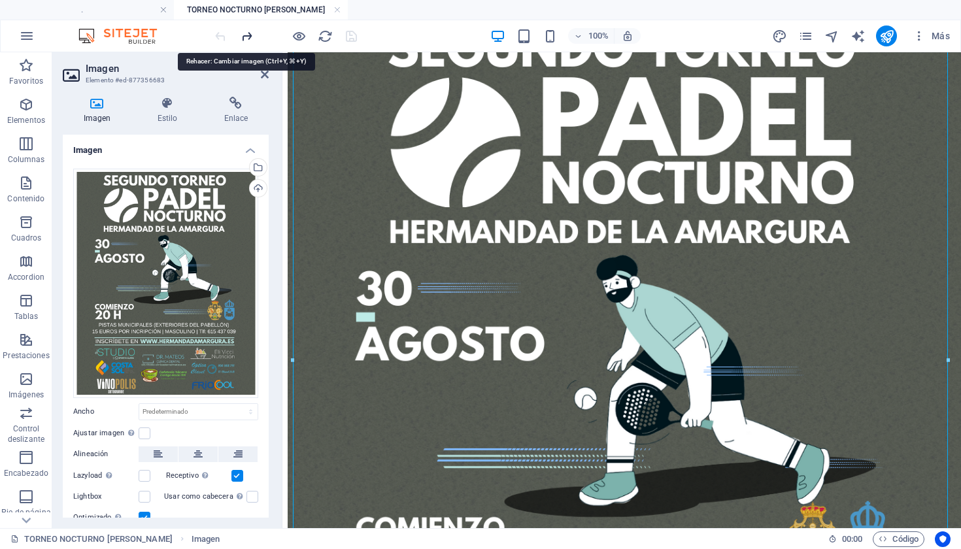
click at [241, 35] on icon "redo" at bounding box center [246, 36] width 15 height 15
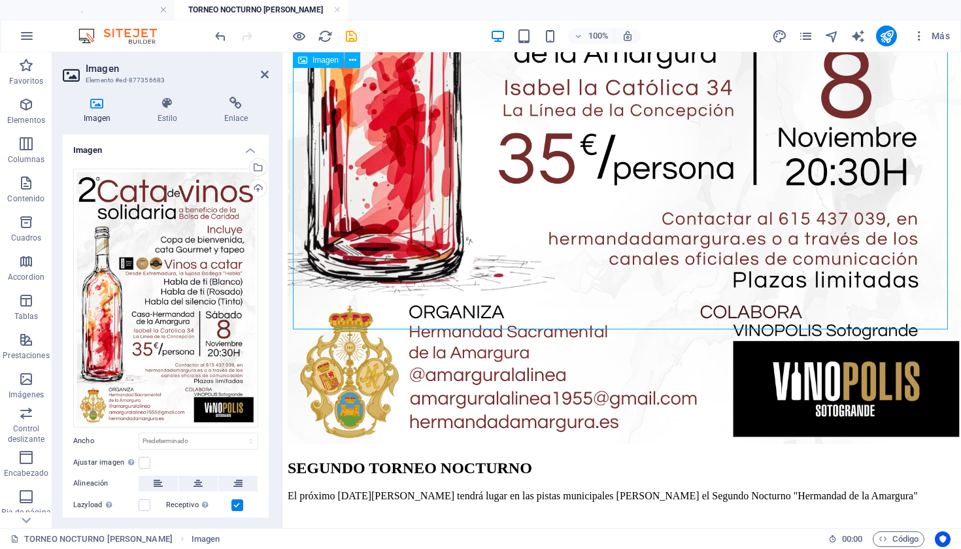
scroll to position [1129, 0]
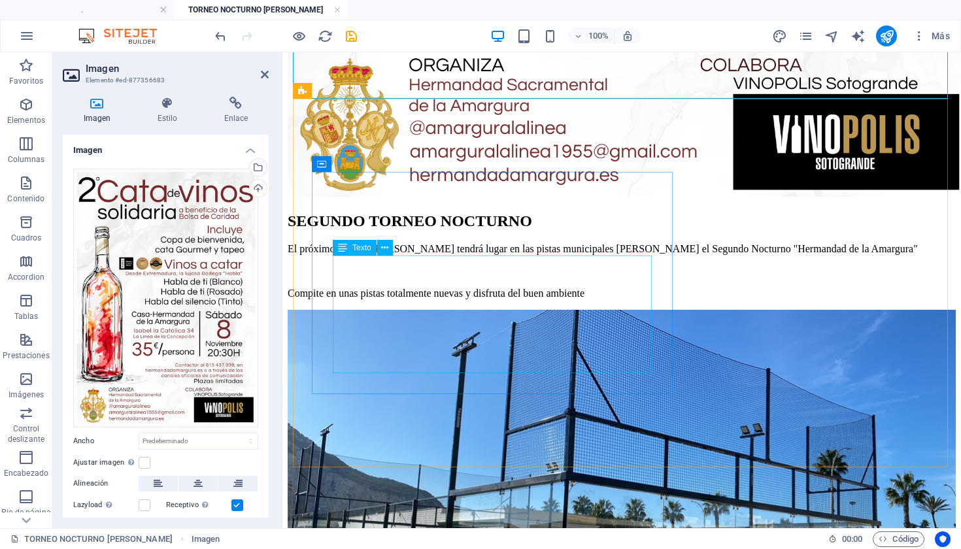
click at [523, 294] on div "El próximo [DATE][PERSON_NAME] tendrá lugar en las pistas municipales [PERSON_N…" at bounding box center [622, 271] width 668 height 56
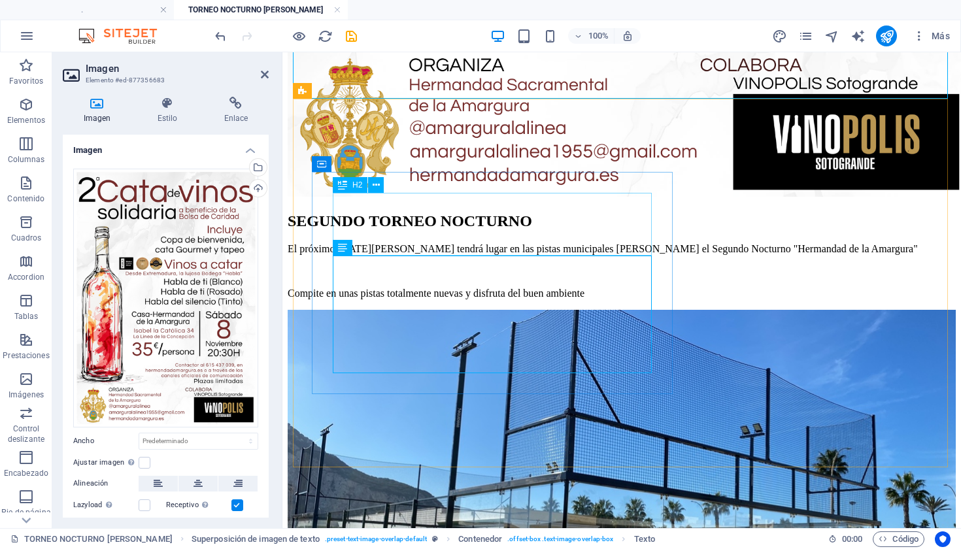
click at [753, 221] on div "SEGUNDO TORNEO NOCTURNO El próximo [DATE][PERSON_NAME] tendrá lugar en las pist…" at bounding box center [622, 255] width 668 height 87
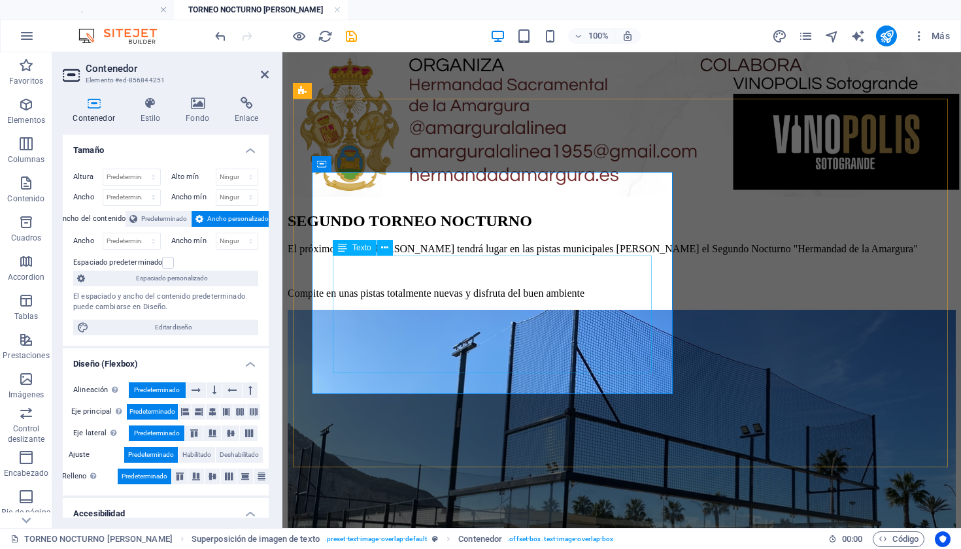
click at [516, 230] on div "SEGUNDO TORNEO NOCTURNO" at bounding box center [622, 221] width 668 height 18
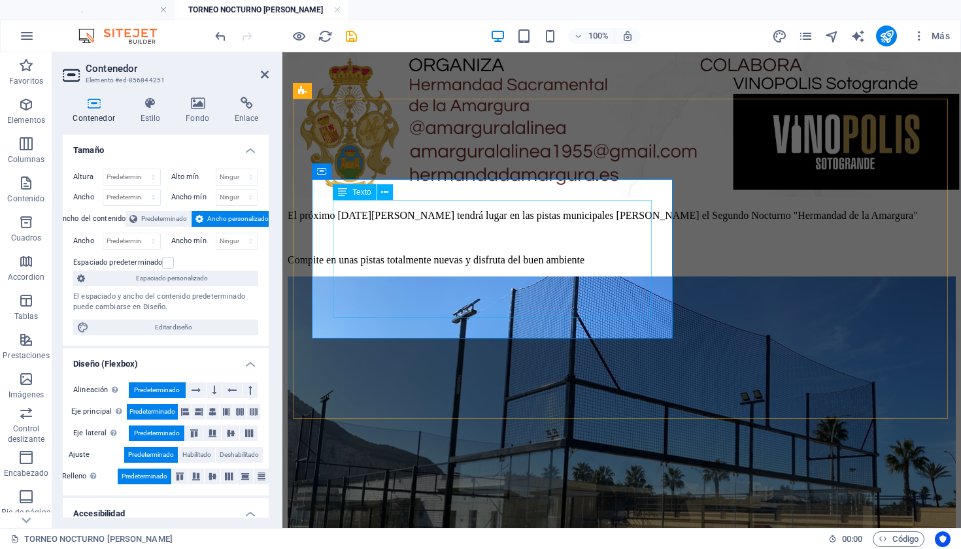
click at [520, 245] on div "El próximo [DATE][PERSON_NAME] tendrá lugar en las pistas municipales [PERSON_N…" at bounding box center [622, 238] width 668 height 56
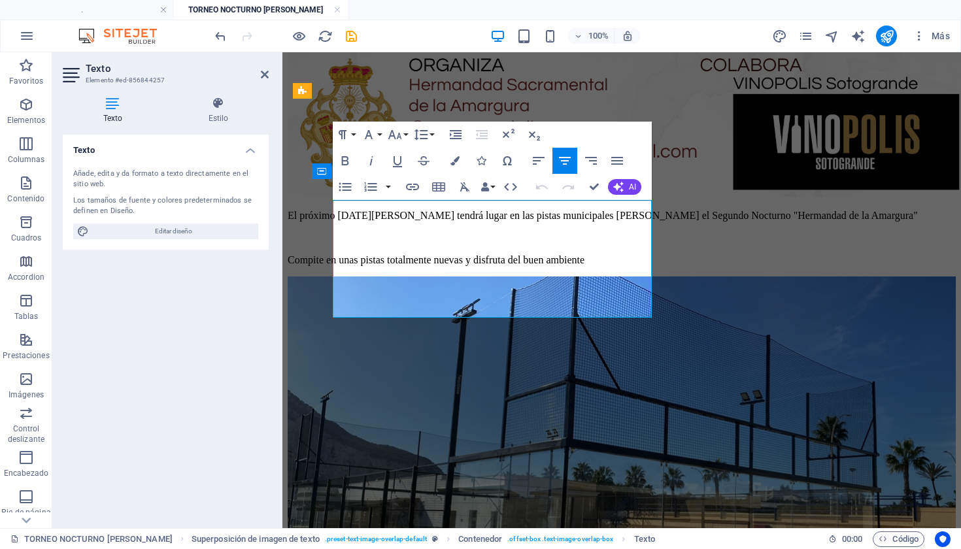
click at [520, 222] on p "El próximo [DATE][PERSON_NAME] tendrá lugar en las pistas municipales [PERSON_N…" at bounding box center [622, 216] width 668 height 12
click at [597, 266] on p "Compite en unas pistas totalmente nuevas y disfruta del buen ambiente" at bounding box center [622, 260] width 668 height 12
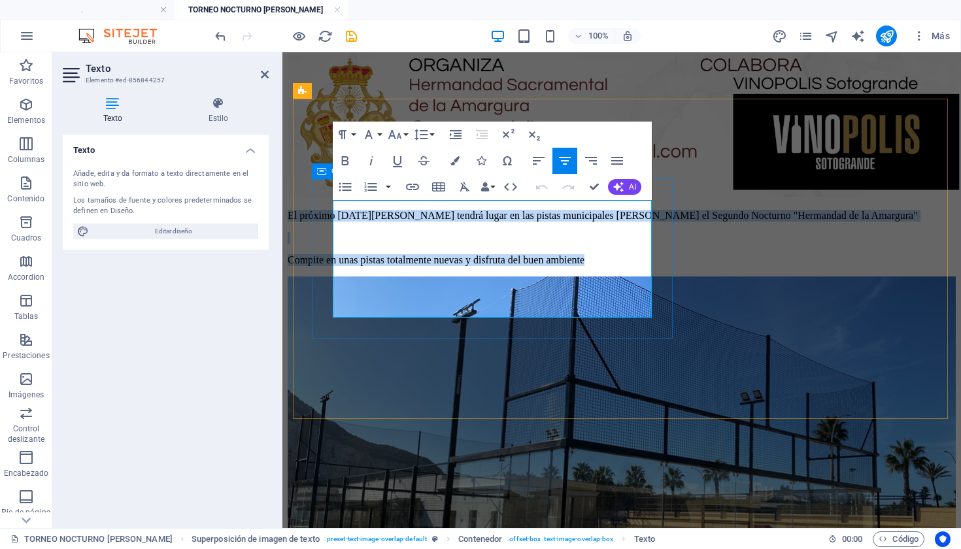
drag, startPoint x: 573, startPoint y: 297, endPoint x: 349, endPoint y: 198, distance: 245.3
click at [349, 210] on div "El próximo [DATE][PERSON_NAME] tendrá lugar en las pistas municipales [PERSON_N…" at bounding box center [622, 238] width 668 height 56
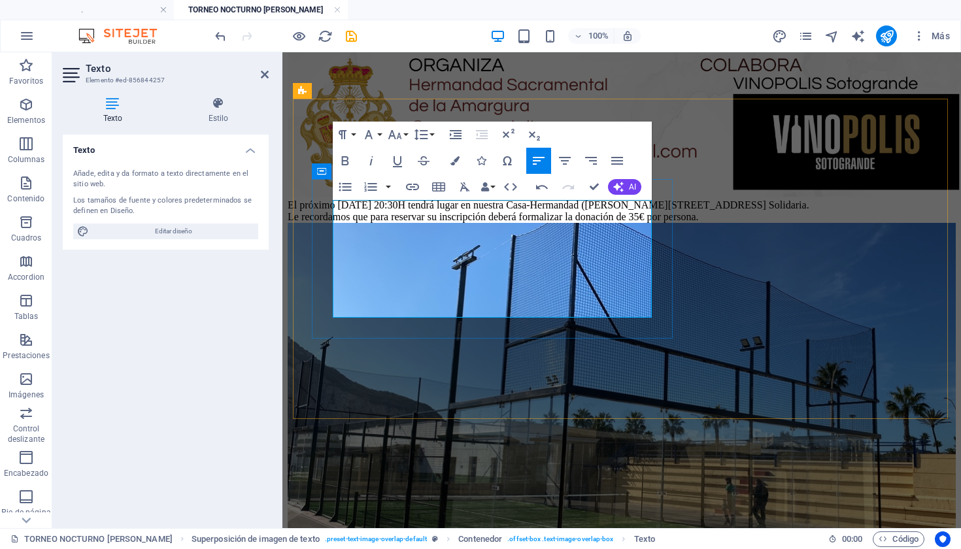
click at [481, 211] on div "El próximo [DATE] 20:30H tendrá lugar en nuestra Casa-Hermandad ([PERSON_NAME][…" at bounding box center [622, 205] width 668 height 12
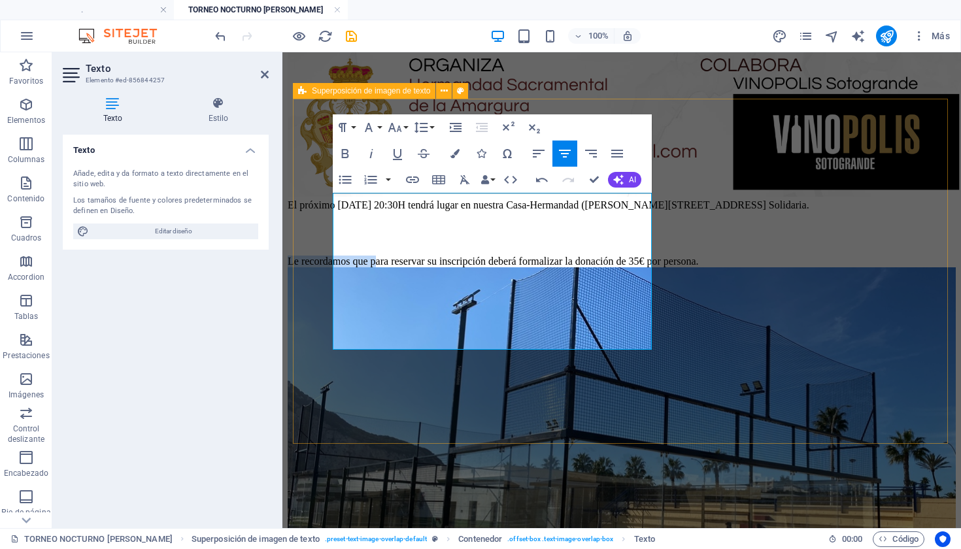
drag, startPoint x: 457, startPoint y: 321, endPoint x: 305, endPoint y: 315, distance: 152.5
click at [305, 315] on div "El próximo [DATE] 20:30H tendrá lugar en nuestra Casa-Hermandad ([PERSON_NAME][…" at bounding box center [622, 422] width 668 height 447
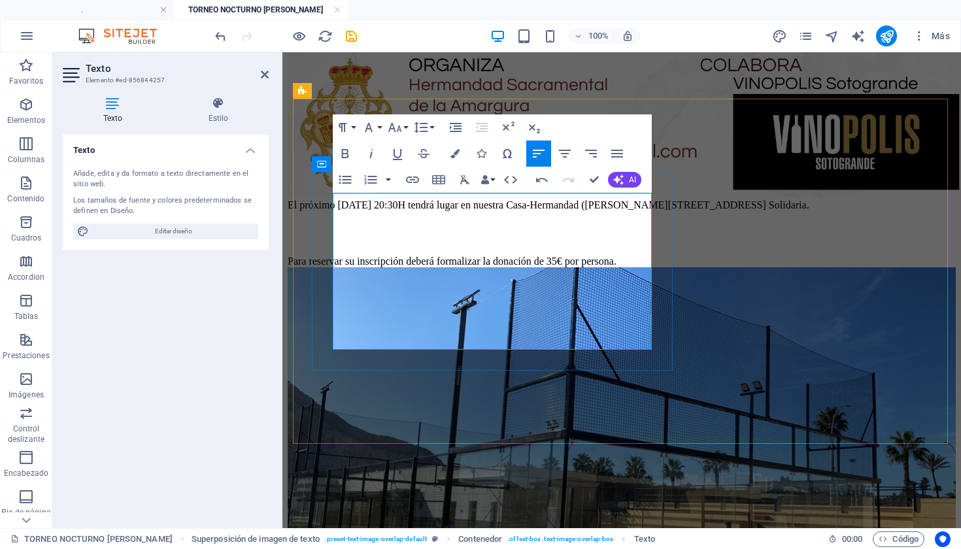
click at [500, 233] on p "​" at bounding box center [622, 228] width 668 height 12
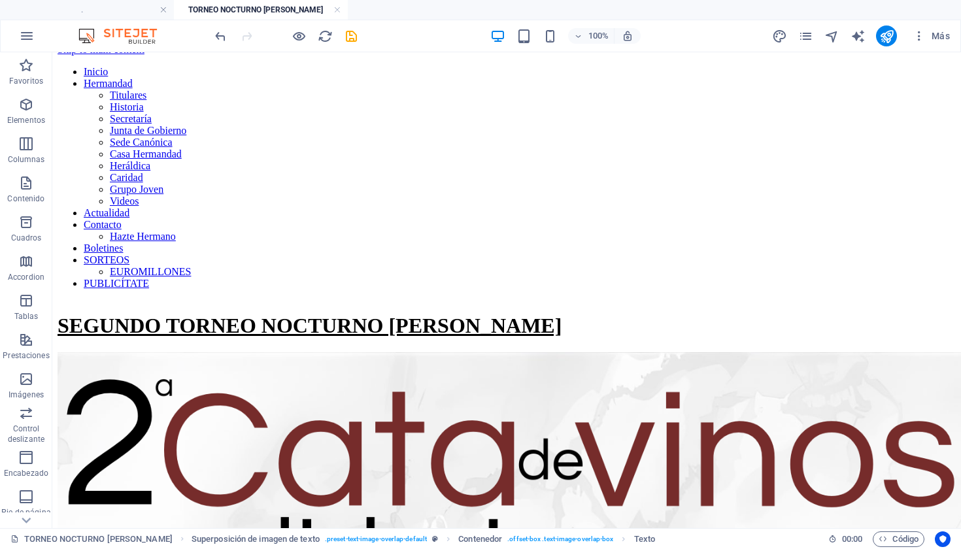
scroll to position [14, 0]
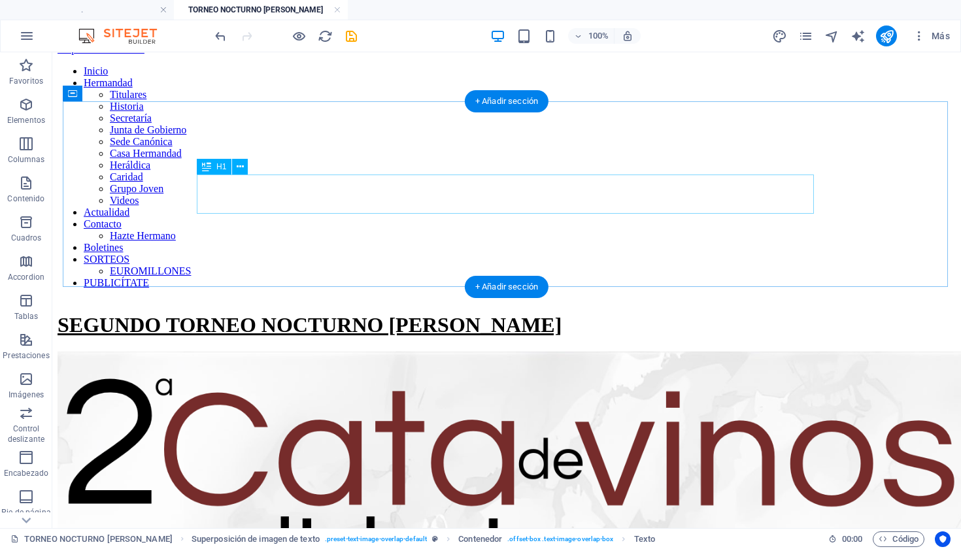
click at [611, 313] on div "SEGUNDO TORNEO NOCTURNO [PERSON_NAME]" at bounding box center [507, 325] width 898 height 24
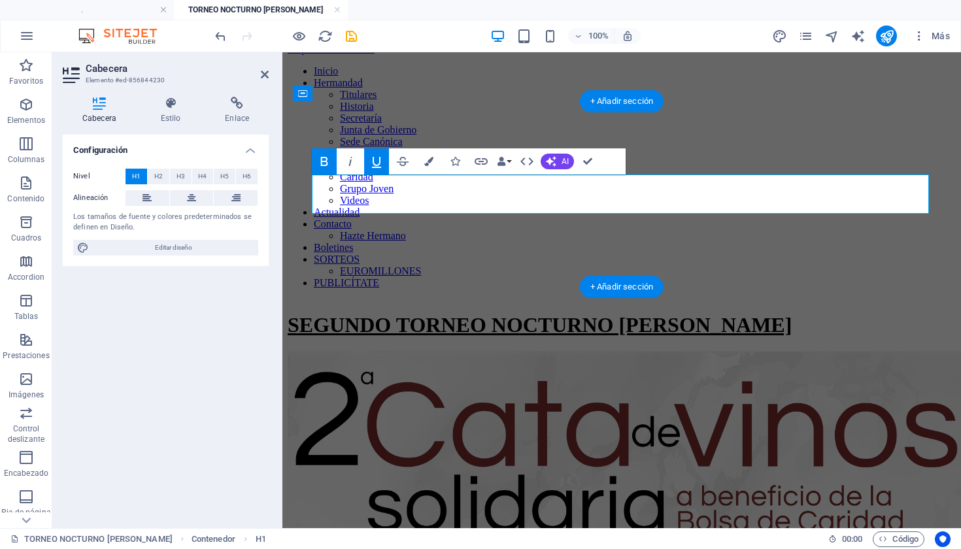
click at [610, 313] on u "SEGUNDO TORNEO NOCTURNO [PERSON_NAME]" at bounding box center [540, 325] width 504 height 24
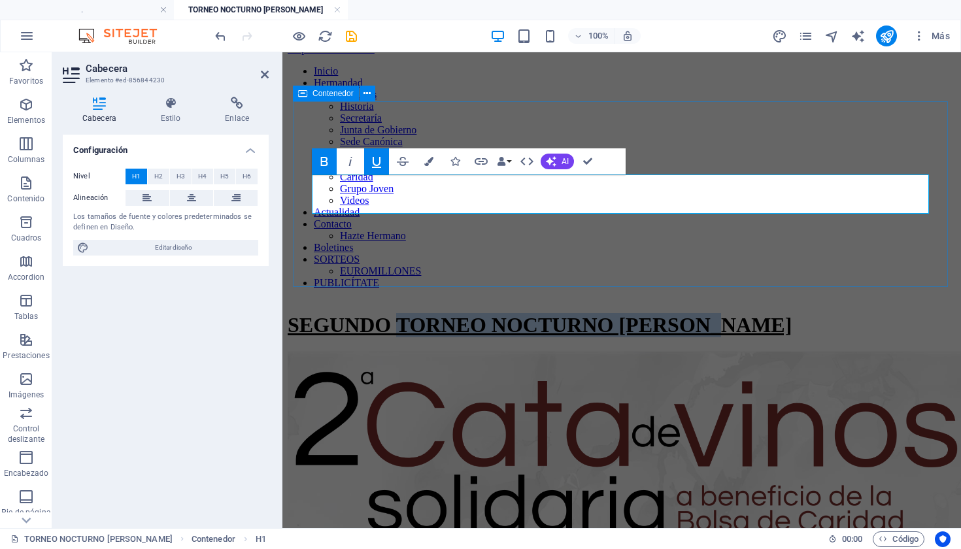
drag, startPoint x: 494, startPoint y: 195, endPoint x: 901, endPoint y: 214, distance: 407.1
click at [901, 313] on div "SEGUNDO TORNEO NOCTURNO [PERSON_NAME]" at bounding box center [622, 325] width 668 height 24
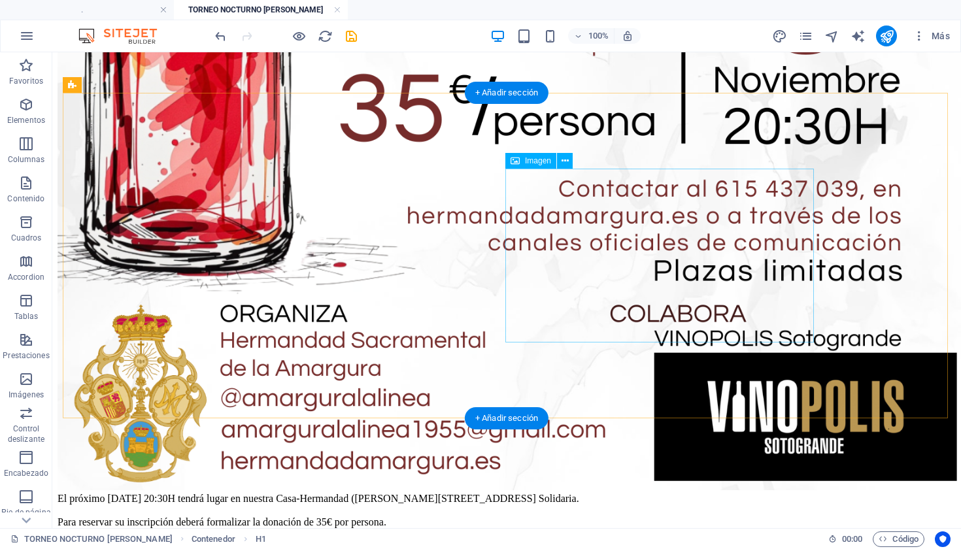
scroll to position [1171, 0]
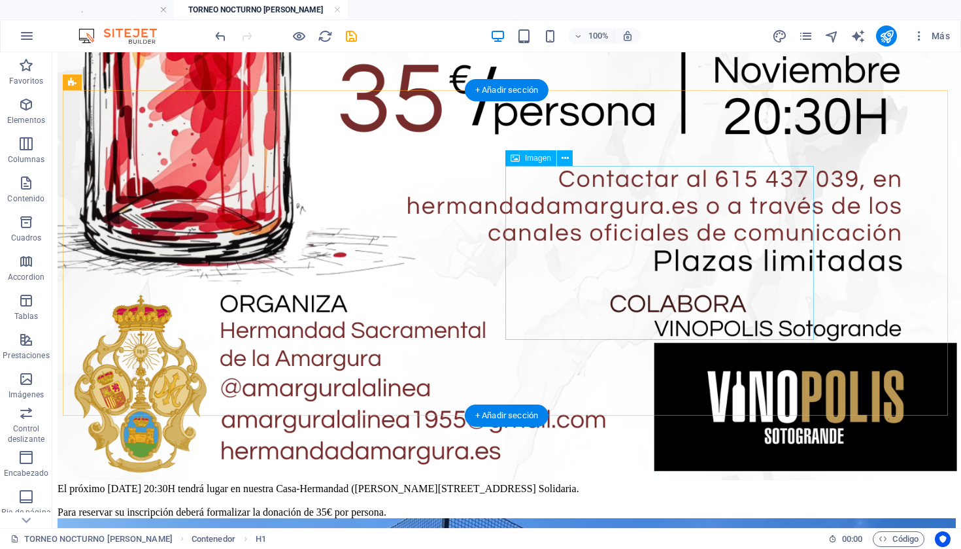
select select "%"
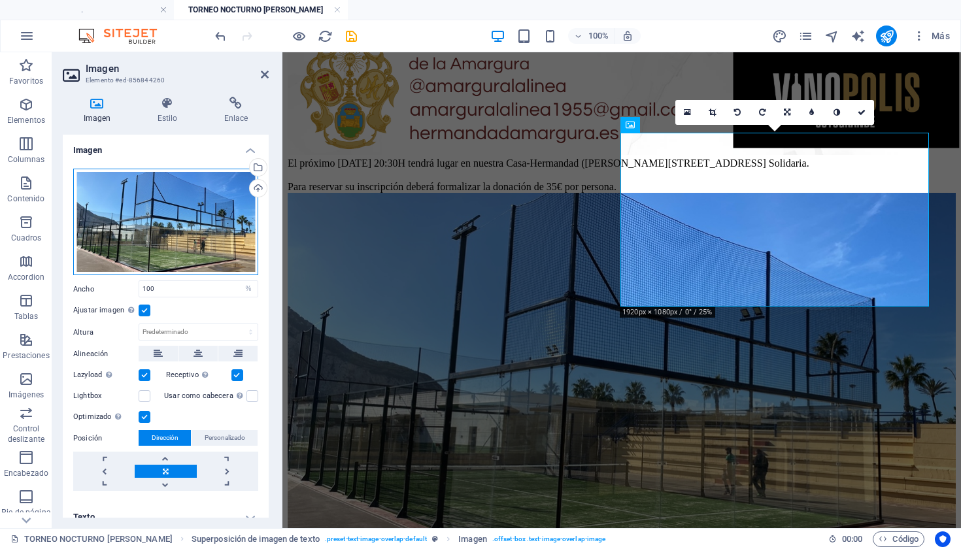
click at [190, 232] on div "Arrastra archivos aquí, haz clic para escoger archivos o selecciona archivos de…" at bounding box center [165, 222] width 185 height 107
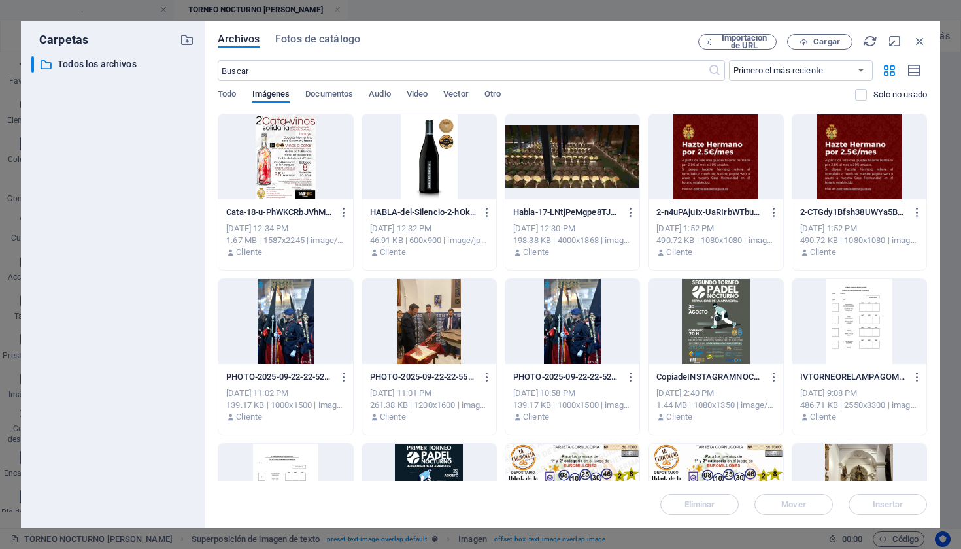
click at [585, 177] on div at bounding box center [572, 156] width 134 height 85
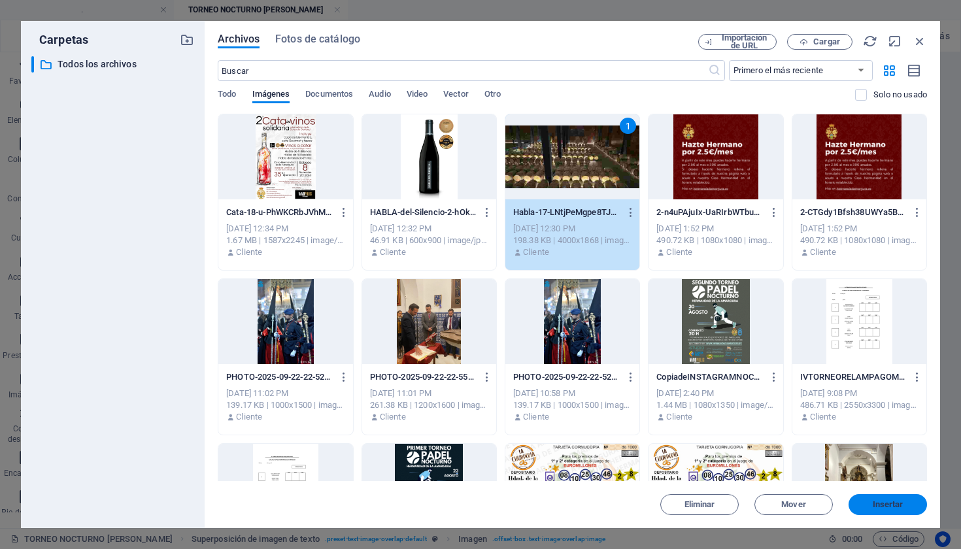
click at [889, 503] on span "Insertar" at bounding box center [888, 505] width 31 height 8
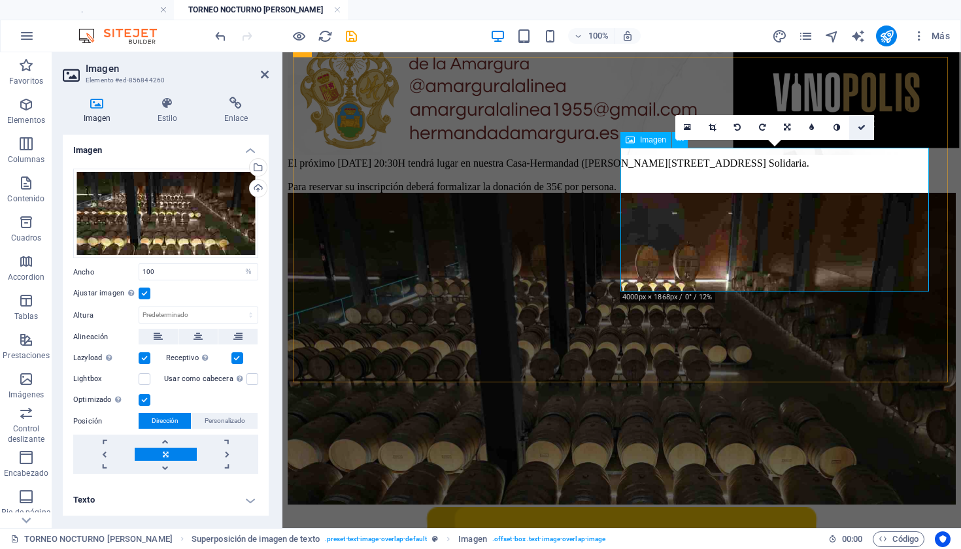
drag, startPoint x: 858, startPoint y: 131, endPoint x: 797, endPoint y: 92, distance: 72.7
click at [858, 131] on link at bounding box center [861, 127] width 25 height 25
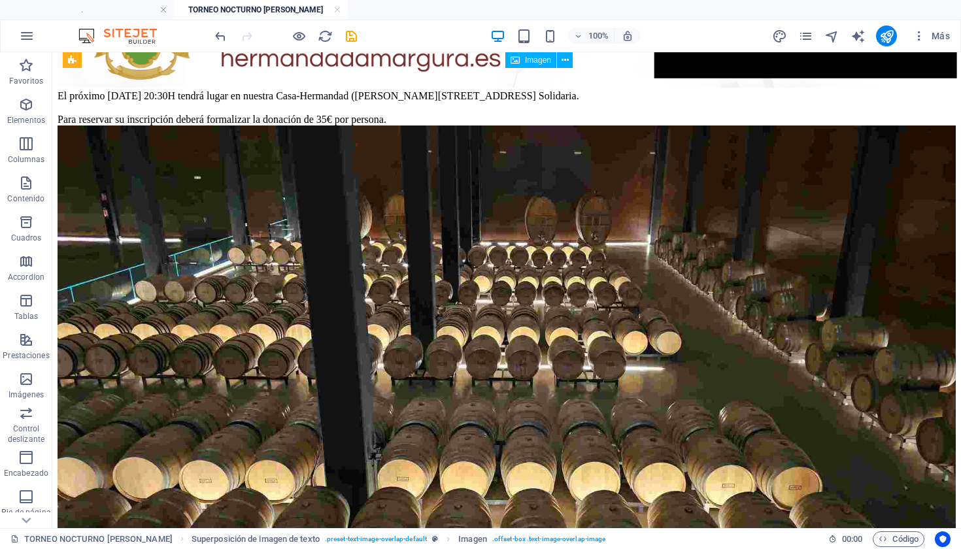
scroll to position [1570, 0]
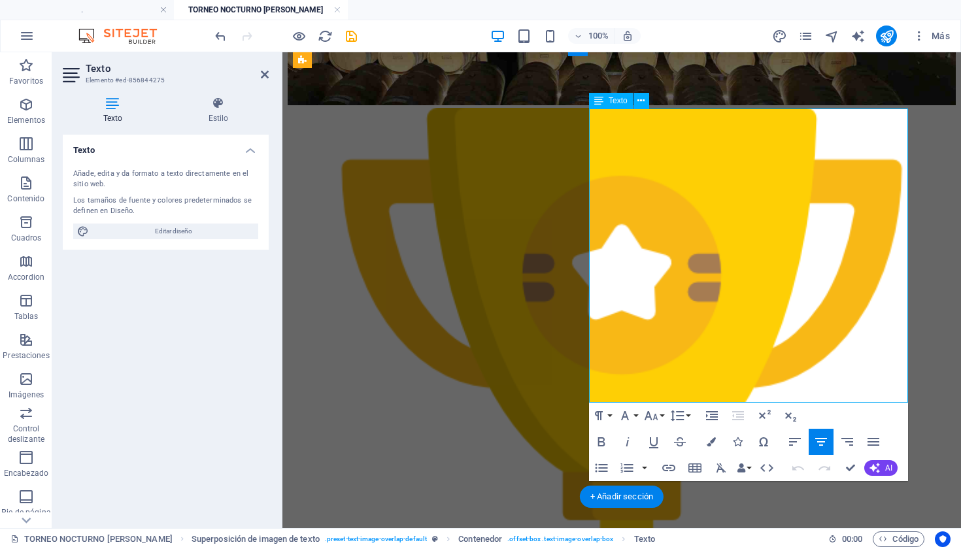
drag, startPoint x: 872, startPoint y: 340, endPoint x: 592, endPoint y: 110, distance: 362.8
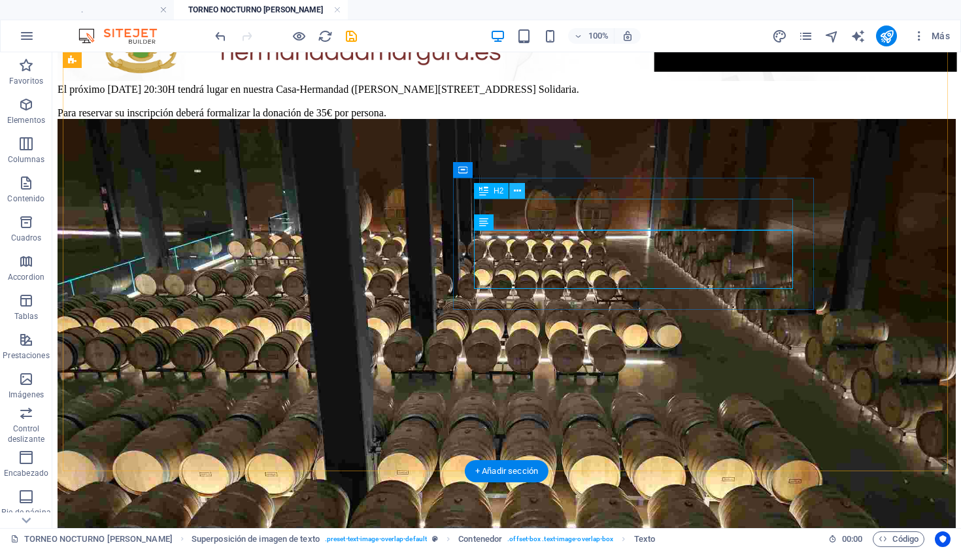
click at [515, 194] on icon at bounding box center [517, 191] width 7 height 14
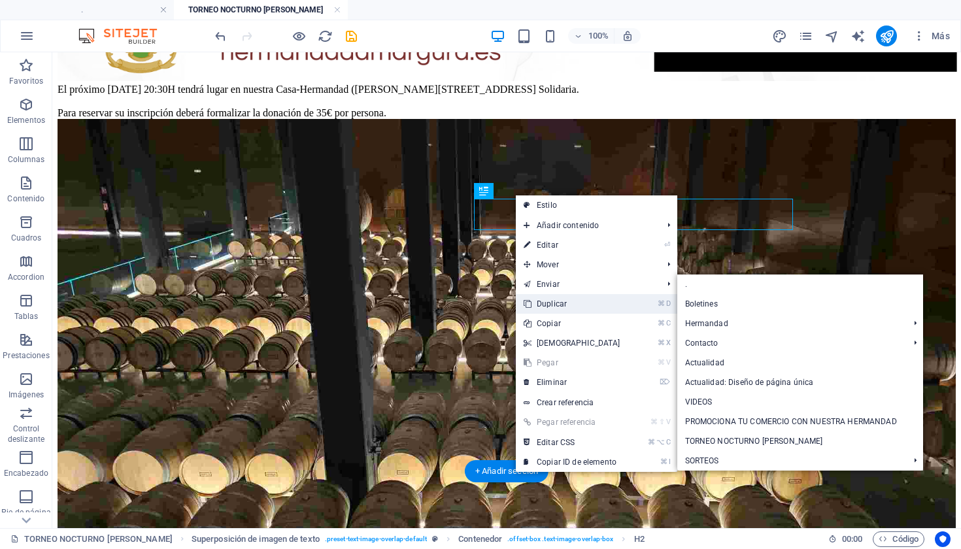
click at [552, 298] on link "⌘ D Duplicar" at bounding box center [572, 304] width 112 height 20
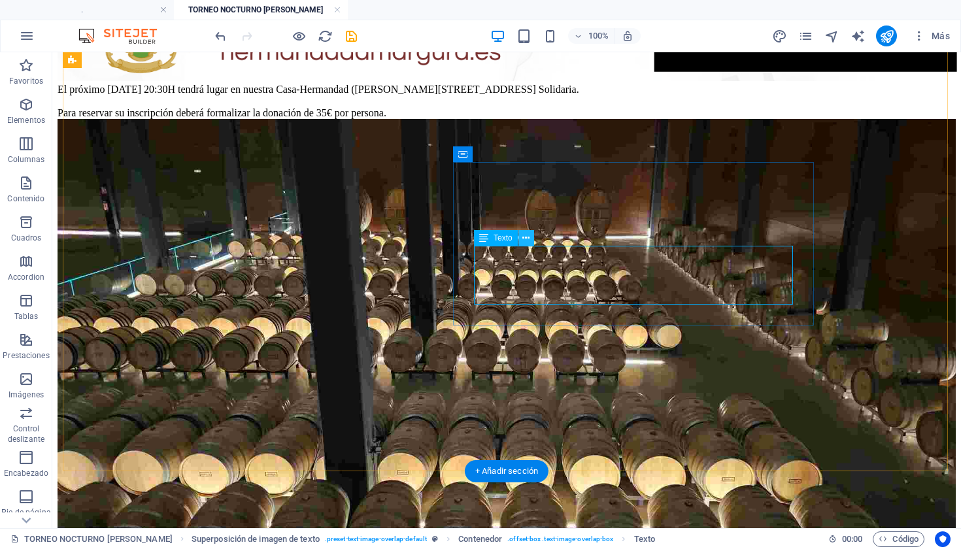
click at [526, 234] on icon at bounding box center [525, 238] width 7 height 14
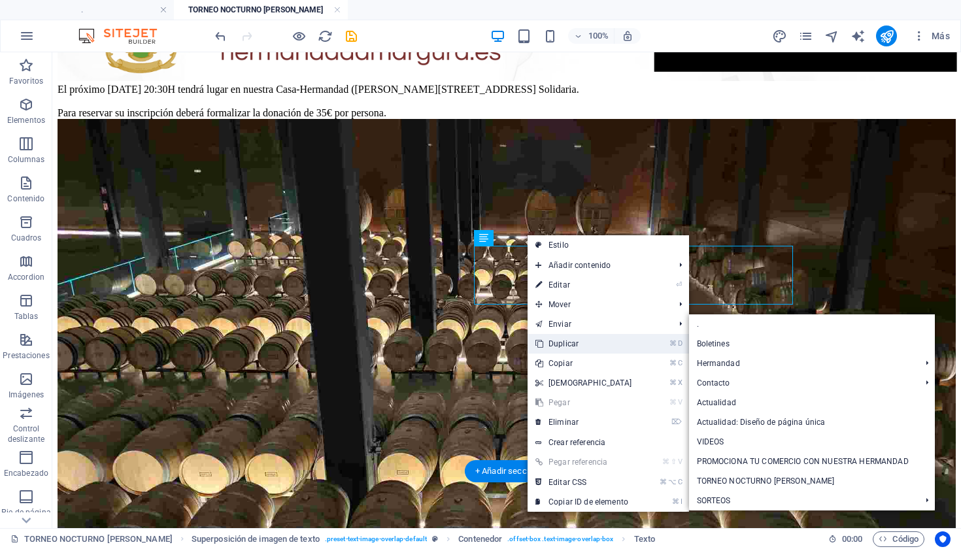
click at [596, 342] on link "⌘ D Duplicar" at bounding box center [584, 344] width 112 height 20
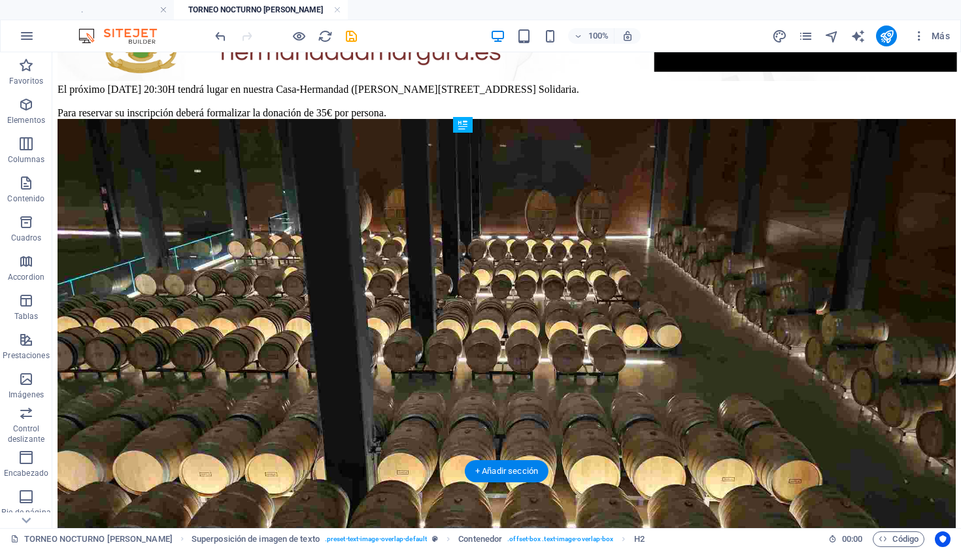
drag, startPoint x: 738, startPoint y: 197, endPoint x: 737, endPoint y: 271, distance: 74.5
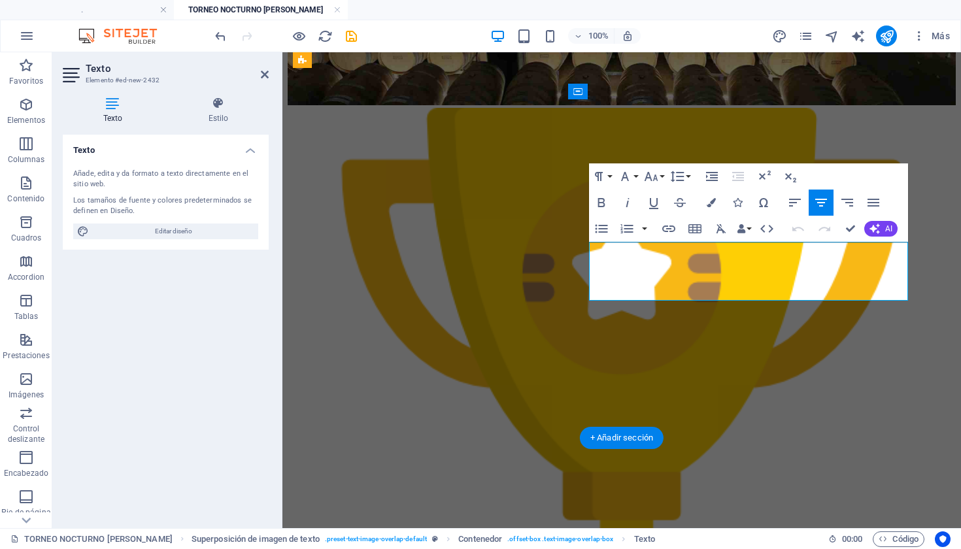
drag, startPoint x: 801, startPoint y: 294, endPoint x: 675, endPoint y: 254, distance: 131.7
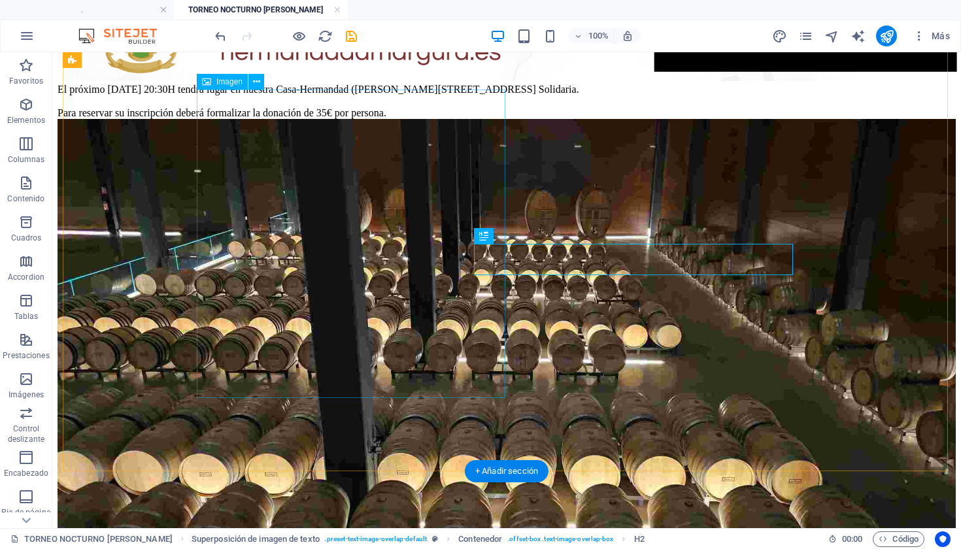
select select "%"
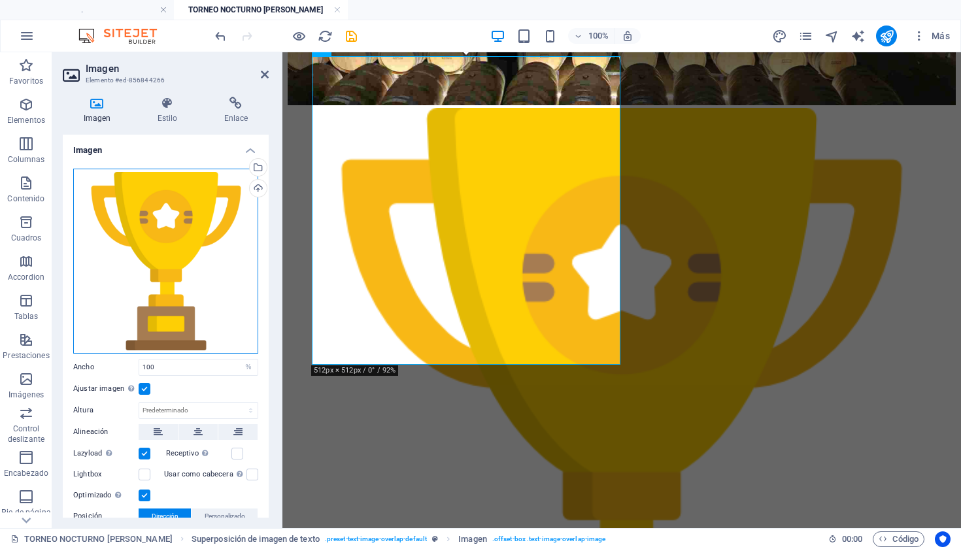
click at [160, 272] on div "Arrastra archivos aquí, haz clic para escoger archivos o selecciona archivos de…" at bounding box center [165, 261] width 185 height 185
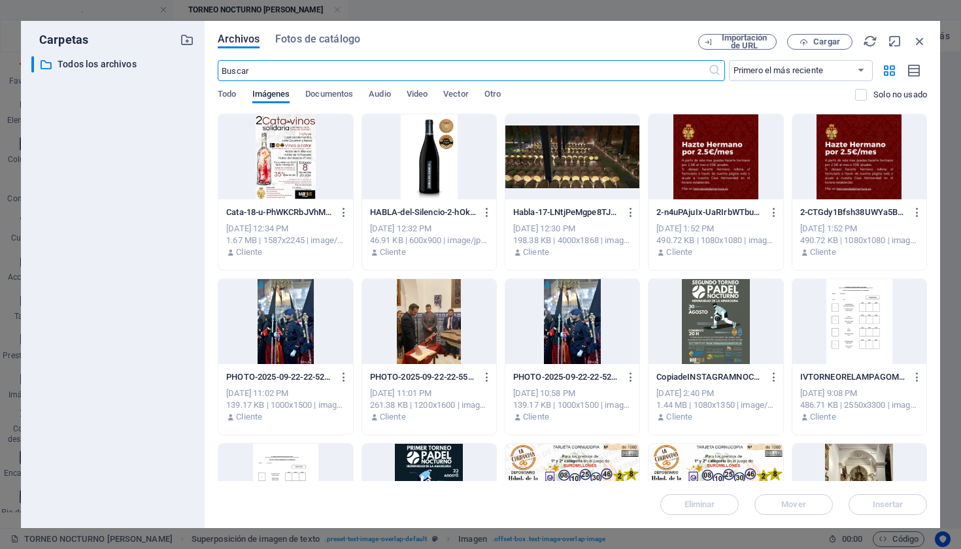
scroll to position [1370, 0]
click at [437, 185] on div at bounding box center [429, 156] width 134 height 85
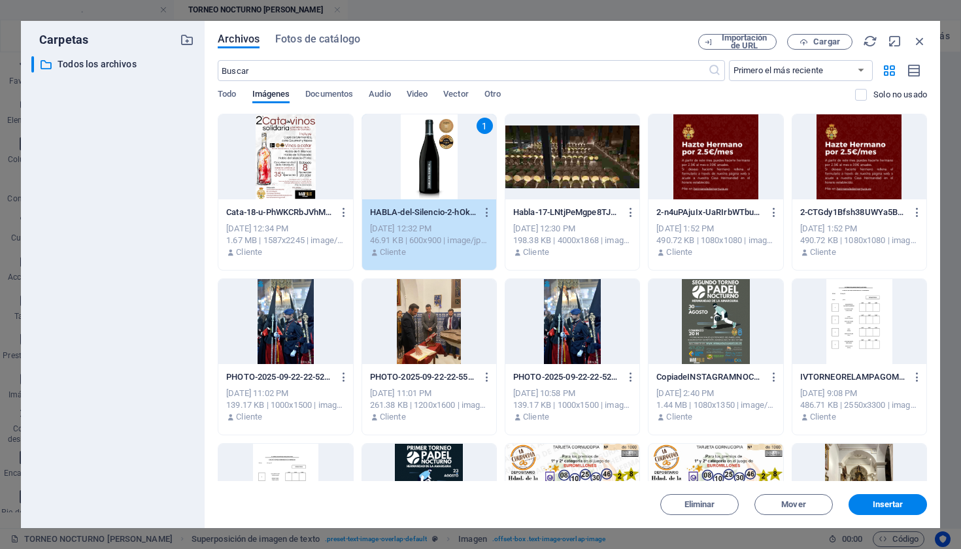
click at [437, 185] on div "1" at bounding box center [429, 156] width 134 height 85
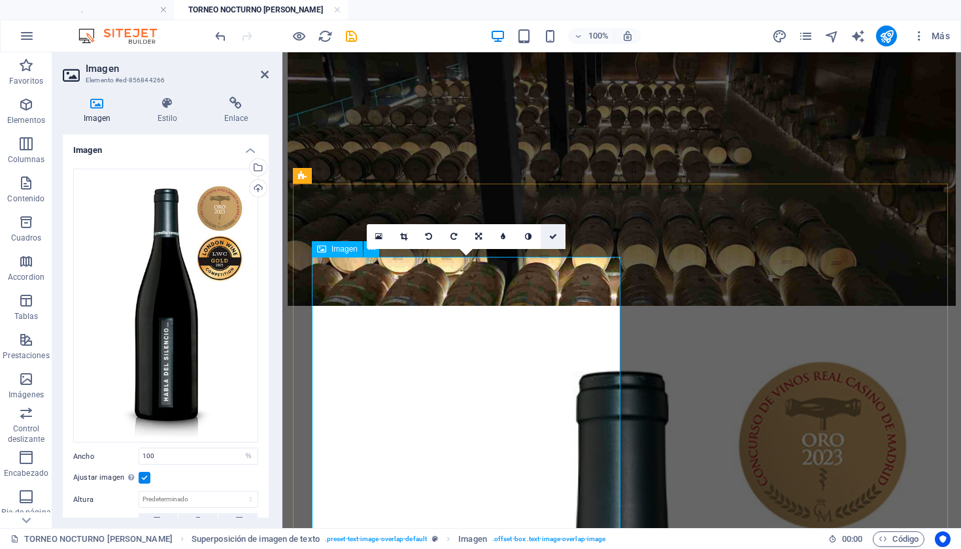
click at [550, 237] on icon at bounding box center [553, 237] width 8 height 8
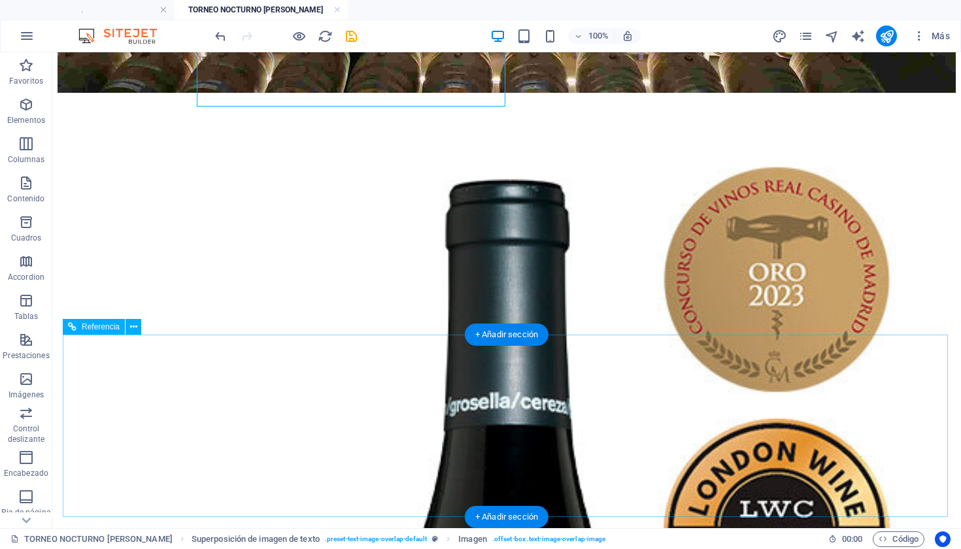
scroll to position [2016, 0]
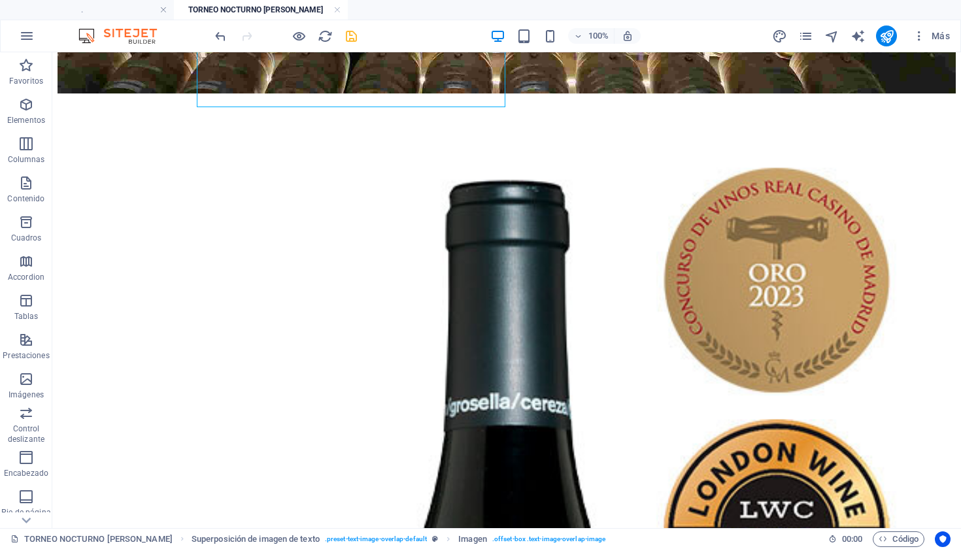
click at [354, 35] on icon "save" at bounding box center [351, 36] width 15 height 15
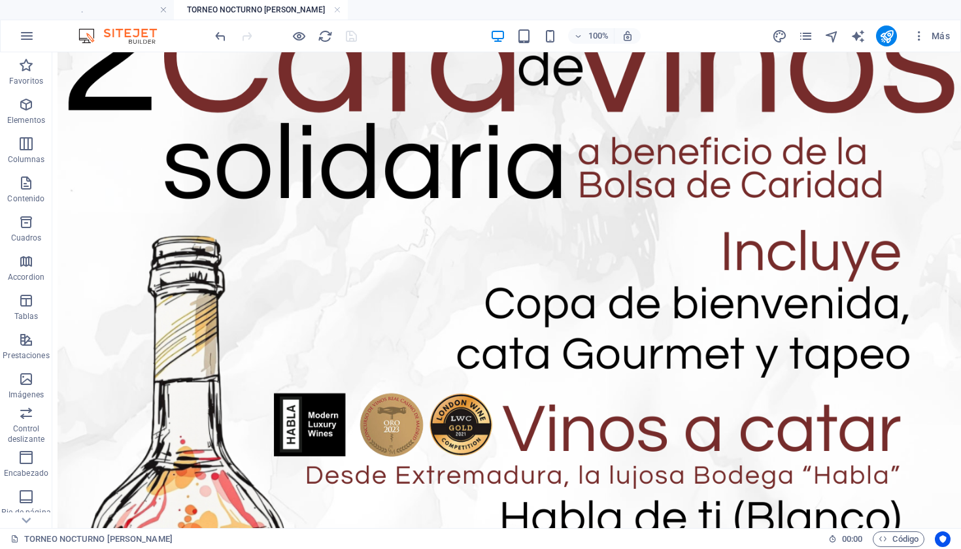
scroll to position [342, 0]
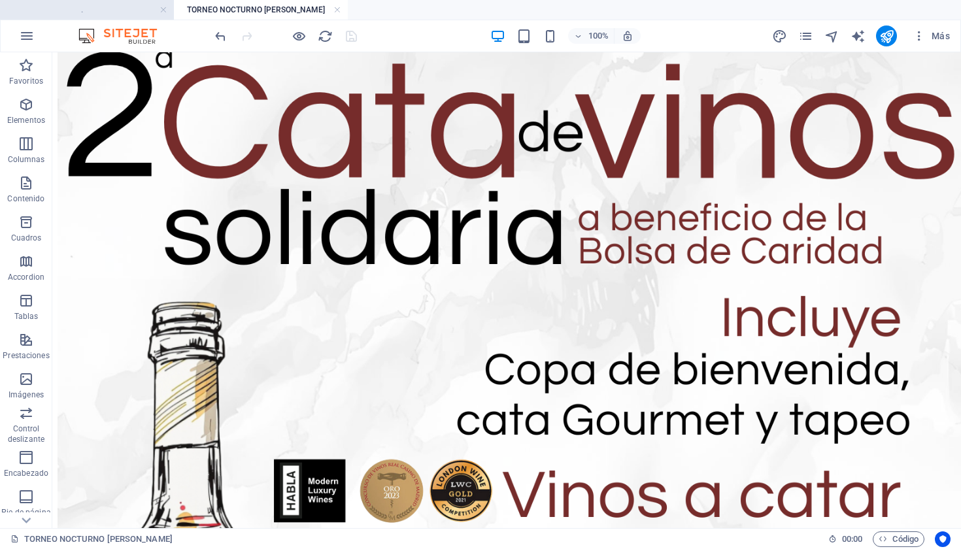
click at [112, 9] on h4 "." at bounding box center [87, 10] width 174 height 14
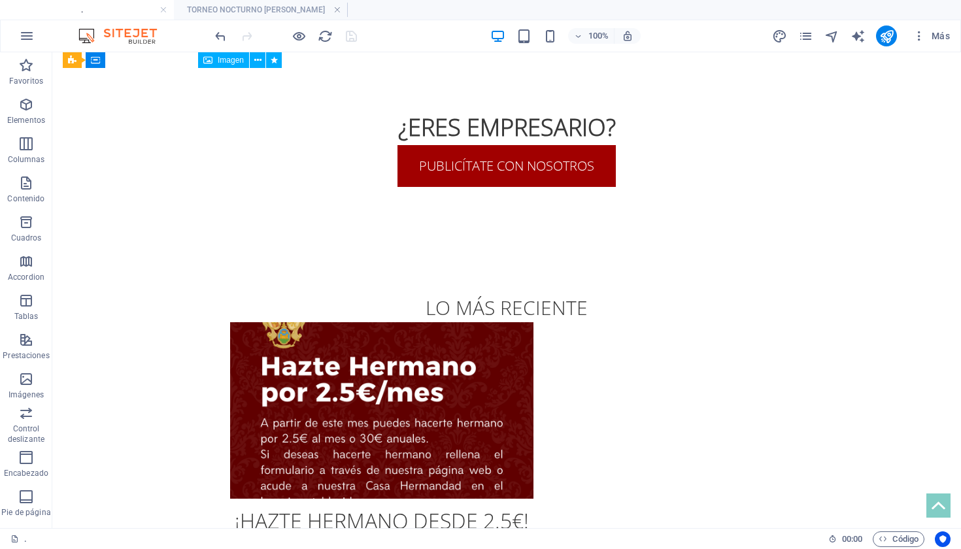
scroll to position [1251, 0]
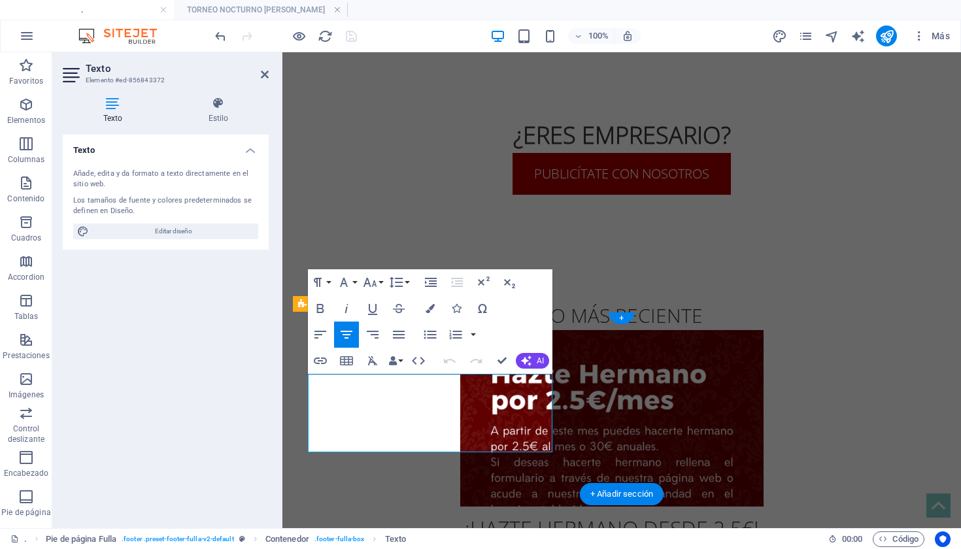
drag, startPoint x: 481, startPoint y: 423, endPoint x: 401, endPoint y: 424, distance: 79.8
click at [320, 358] on icon "button" at bounding box center [320, 361] width 13 height 7
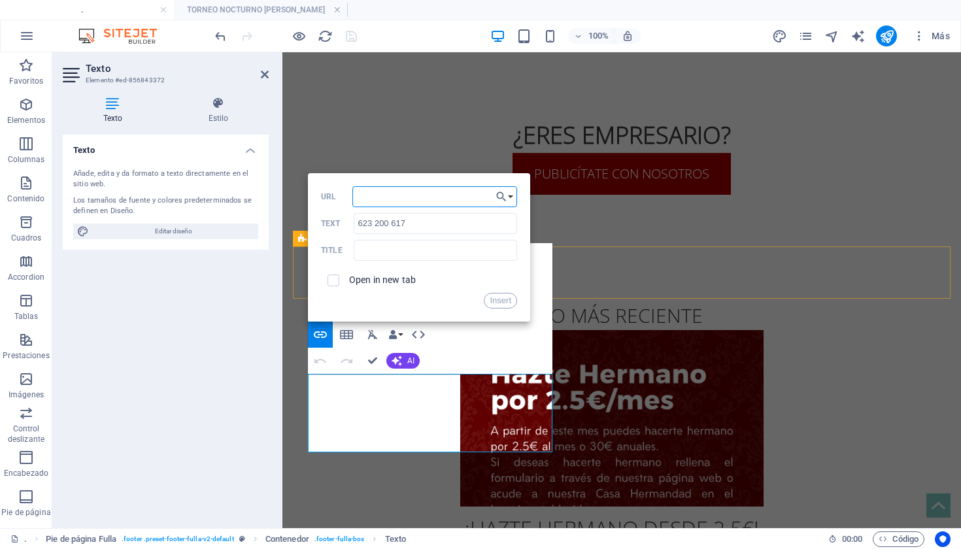
paste input "[URL][DOMAIN_NAME]"
type input "[URL][DOMAIN_NAME]"
click at [504, 297] on button "Insert" at bounding box center [500, 301] width 33 height 16
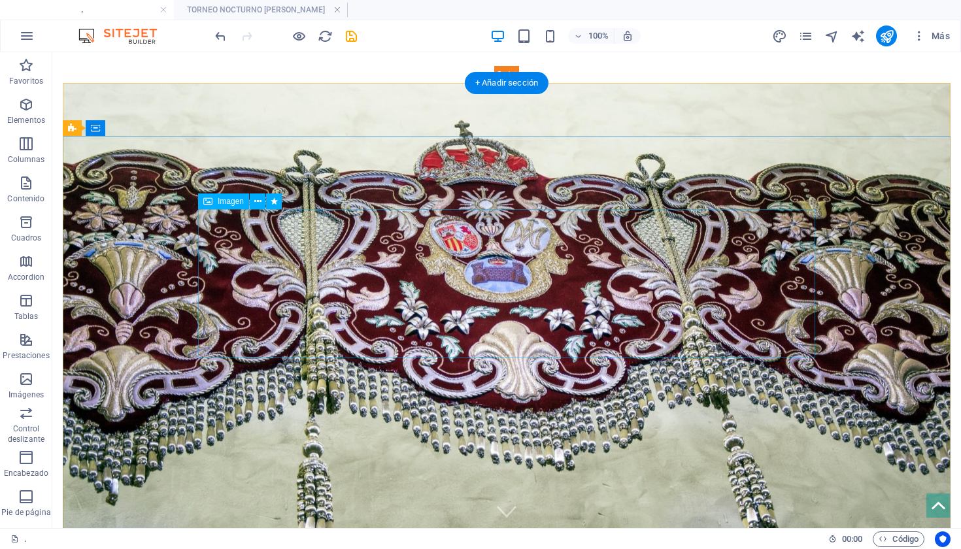
scroll to position [0, 0]
click at [355, 32] on icon "save" at bounding box center [351, 36] width 15 height 15
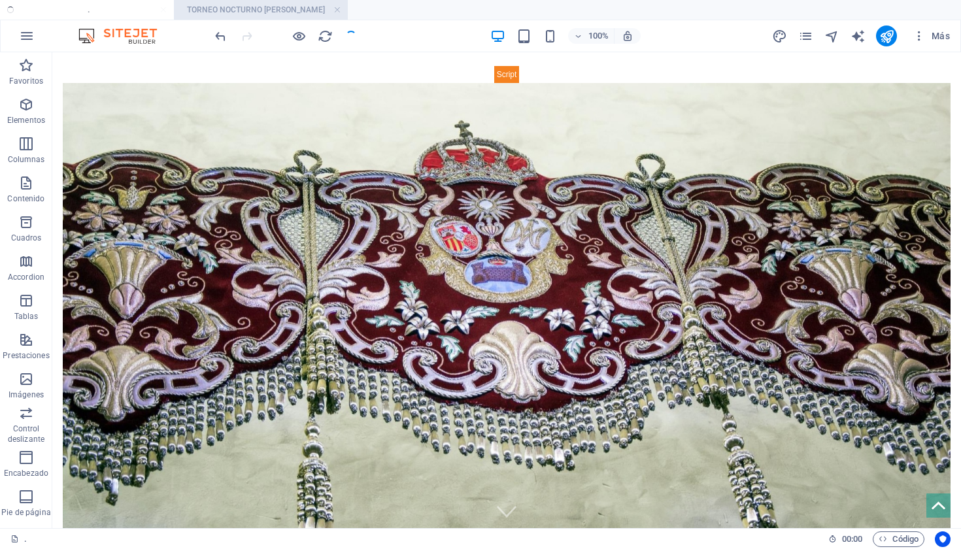
click at [277, 5] on h4 "TORNEO NOCTURNO [PERSON_NAME]" at bounding box center [261, 10] width 174 height 14
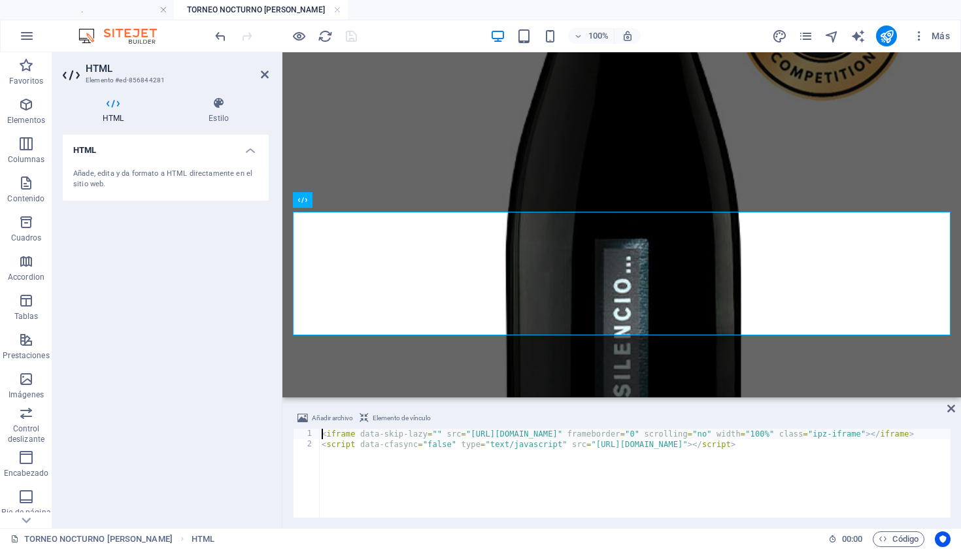
scroll to position [0, 5]
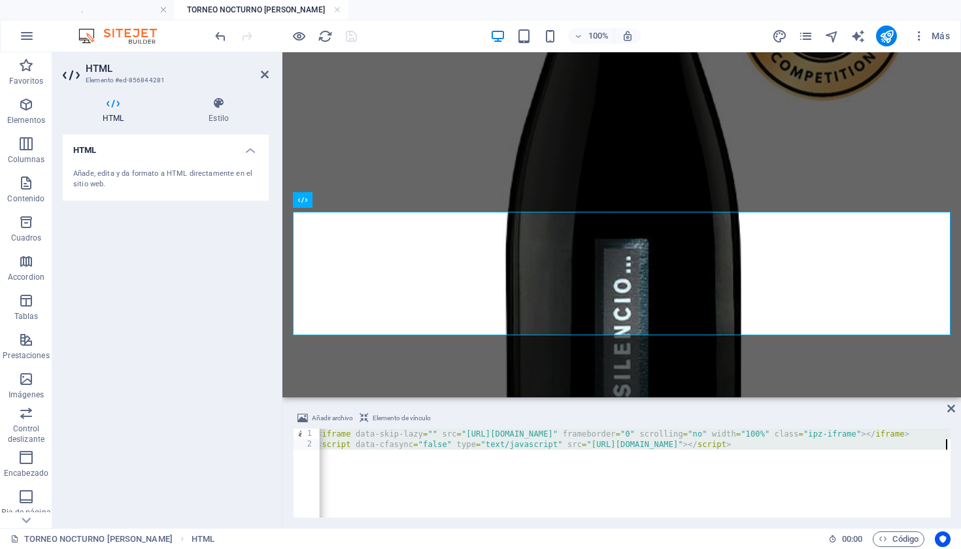
drag, startPoint x: 322, startPoint y: 431, endPoint x: 861, endPoint y: 475, distance: 541.2
click at [861, 475] on div "< iframe data-skip-lazy = "" src = "[URL][DOMAIN_NAME]" frameborder = "0" scrol…" at bounding box center [703, 482] width 778 height 107
type textarea "<iframe data-skip-lazy="" src="[URL][DOMAIN_NAME]" frameborder="0" scrolling="n…"
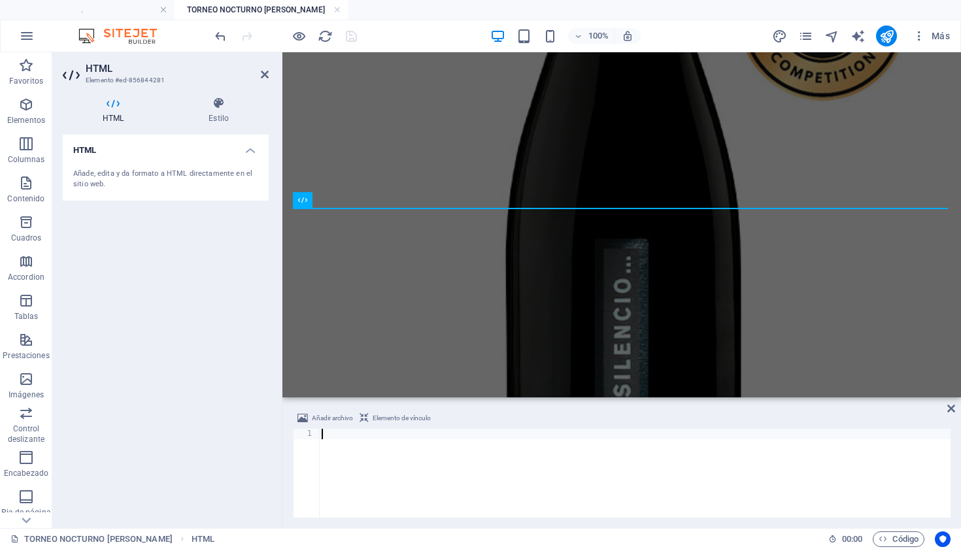
paste textarea "<script data-cfasync="false" type="text/javascript" src="[URL][DOMAIN_NAME]"></…"
type textarea "<script data-cfasync="false" type="text/javascript" src="[URL][DOMAIN_NAME]"></…"
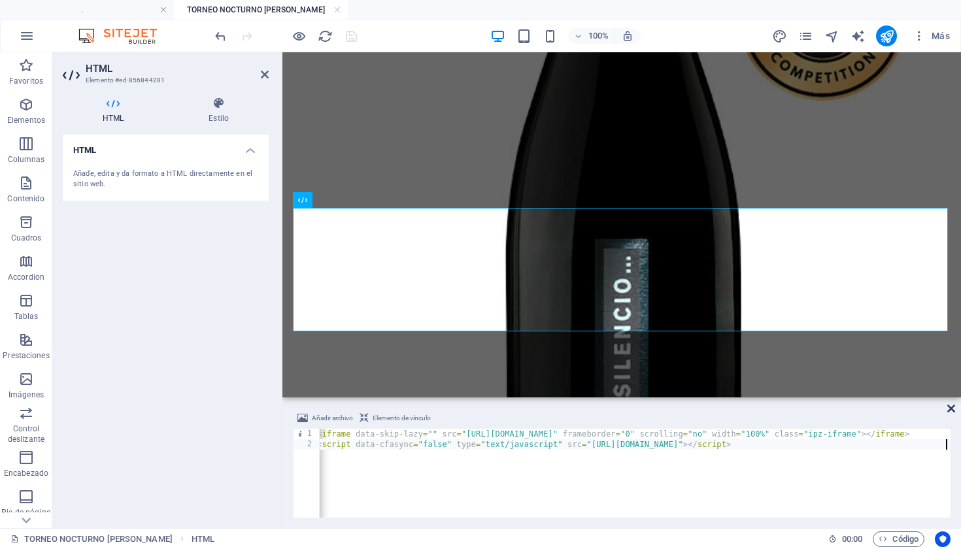
click at [953, 406] on icon at bounding box center [951, 408] width 8 height 10
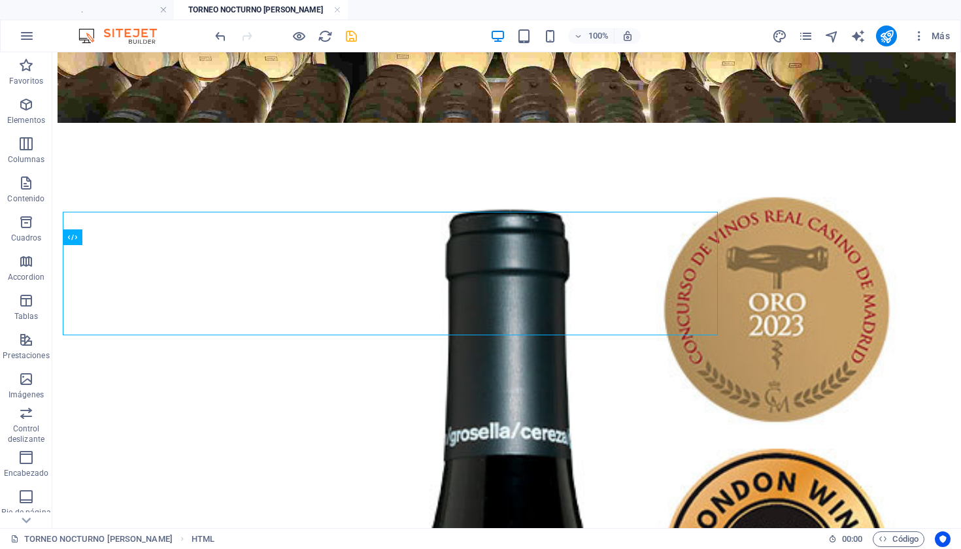
scroll to position [1982, 0]
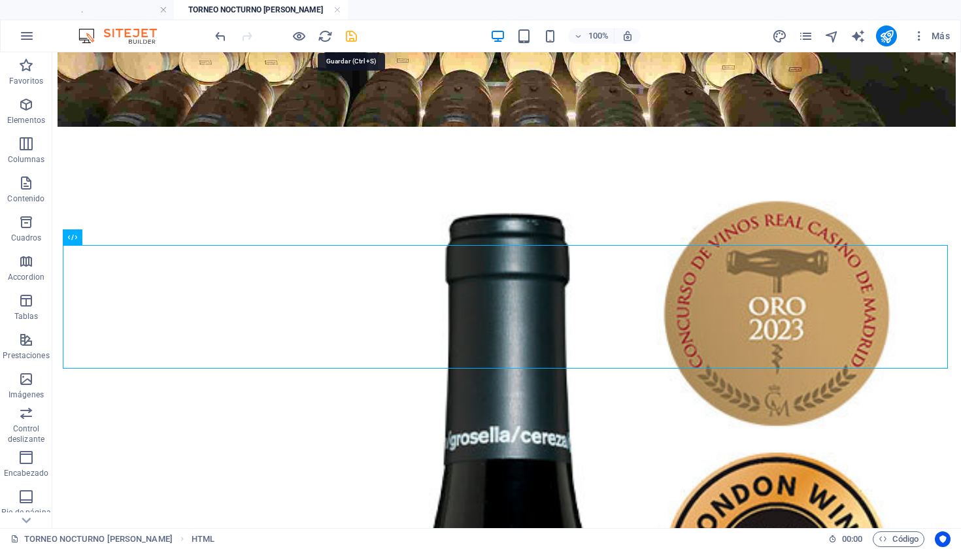
click at [350, 33] on icon "save" at bounding box center [351, 36] width 15 height 15
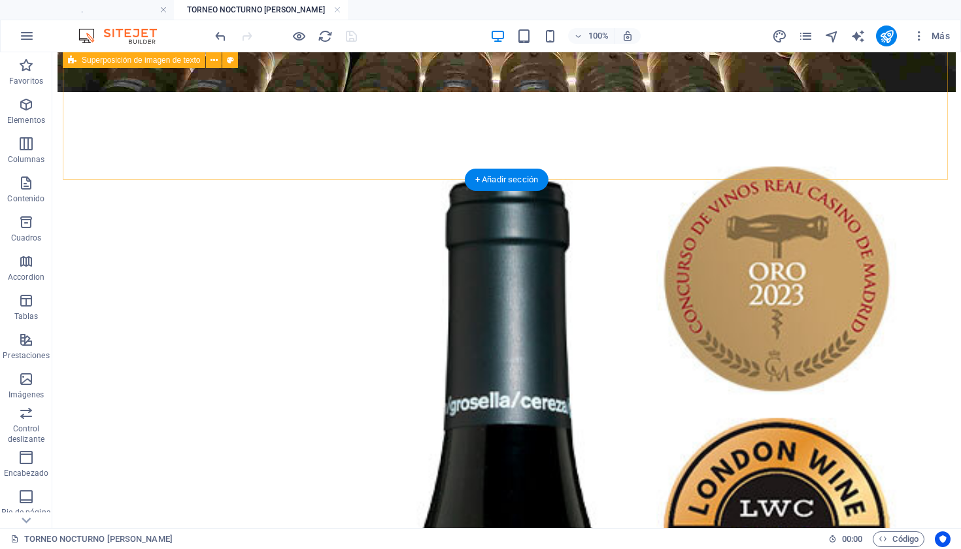
scroll to position [2016, 0]
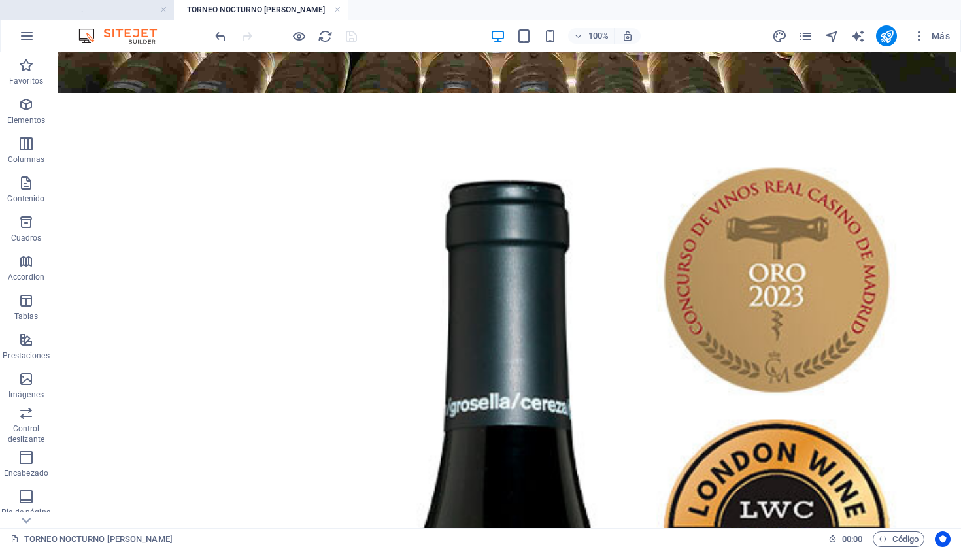
click at [87, 12] on h4 "." at bounding box center [87, 10] width 174 height 14
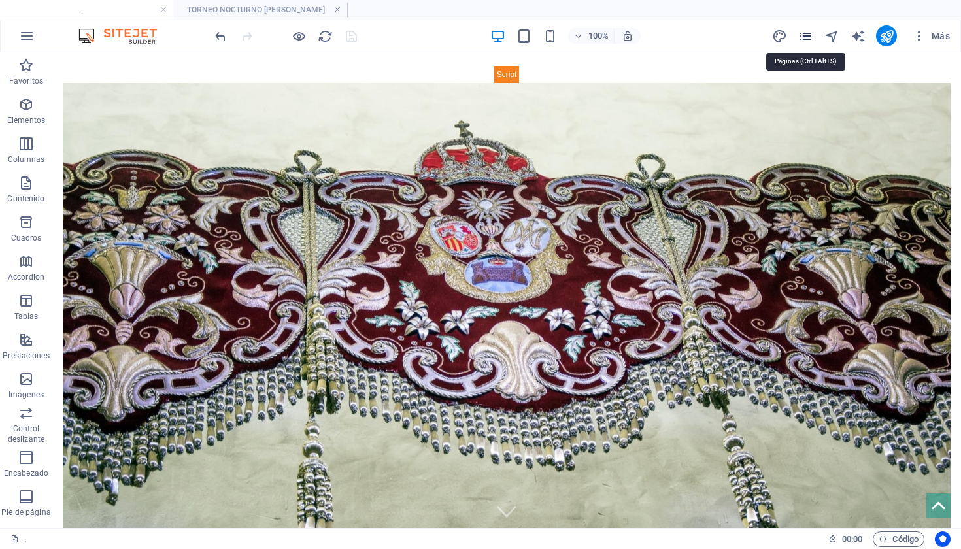
click at [800, 37] on icon "pages" at bounding box center [805, 36] width 15 height 15
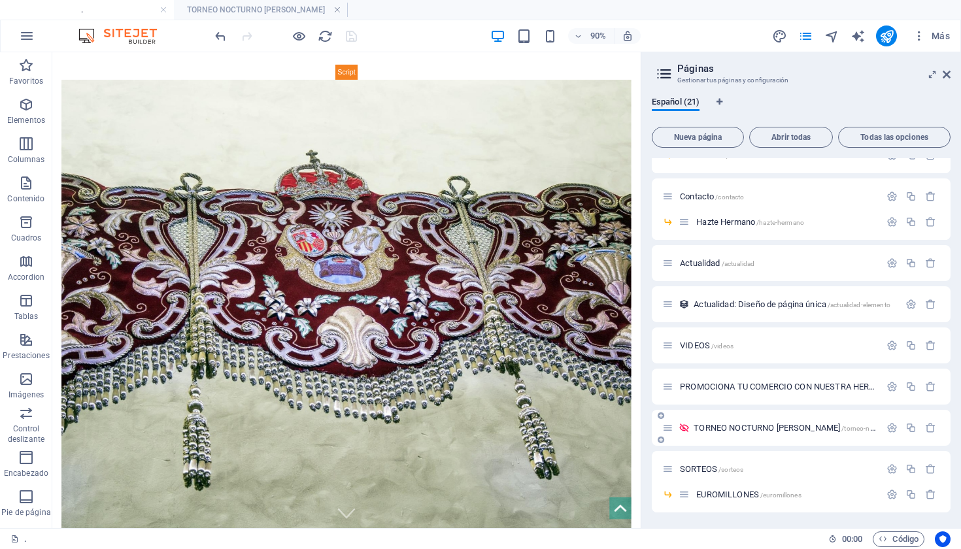
scroll to position [333, 0]
click at [685, 428] on icon at bounding box center [684, 427] width 11 height 11
click at [887, 428] on icon "button" at bounding box center [892, 427] width 11 height 11
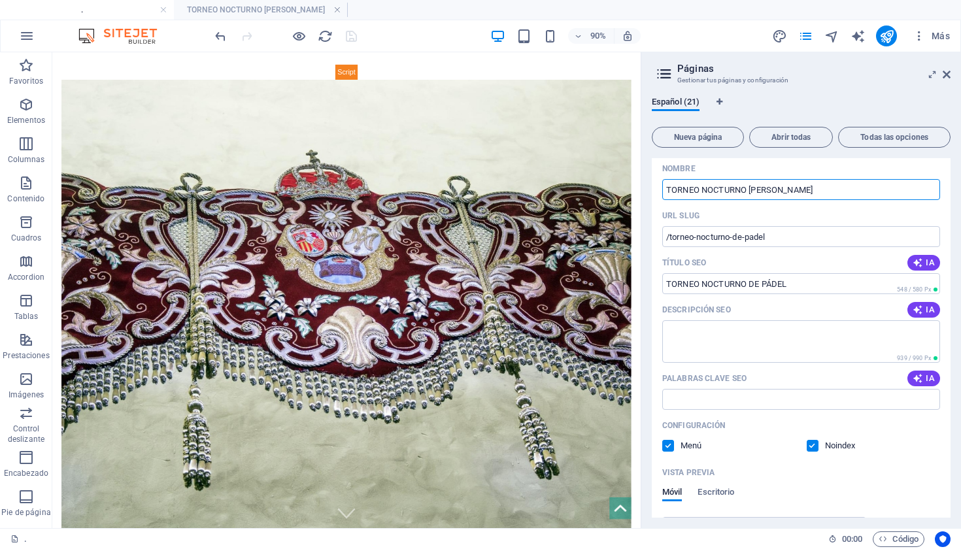
scroll to position [565, 0]
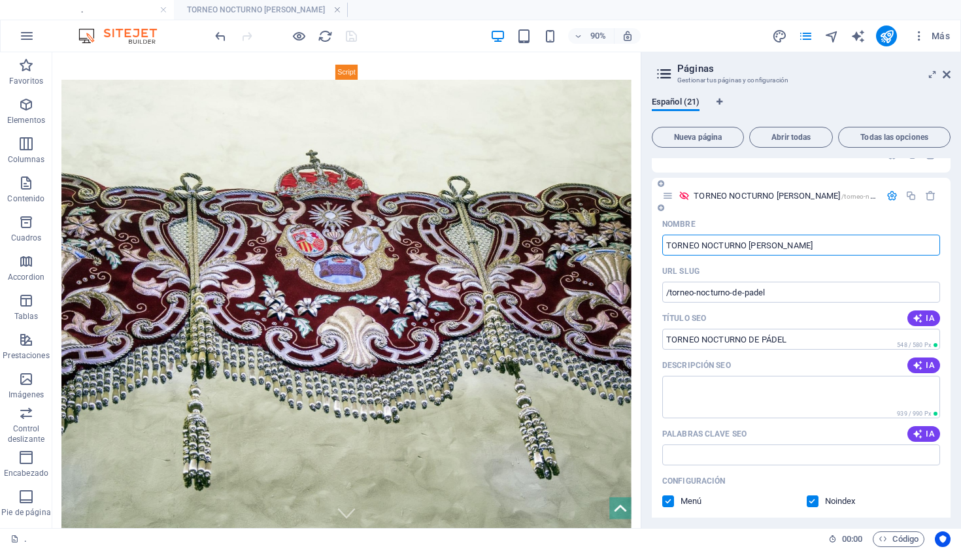
drag, startPoint x: 805, startPoint y: 239, endPoint x: 885, endPoint y: 278, distance: 89.2
click at [885, 278] on div "Nombre TORNEO NOCTURNO [PERSON_NAME] ​ URL SLUG /torneo-nocturno-de-padel ​ Tít…" at bounding box center [801, 495] width 299 height 563
type input "SE"
type input "/se"
type input "SEGUNDA CATA DE VINOS SOLIDARIA"
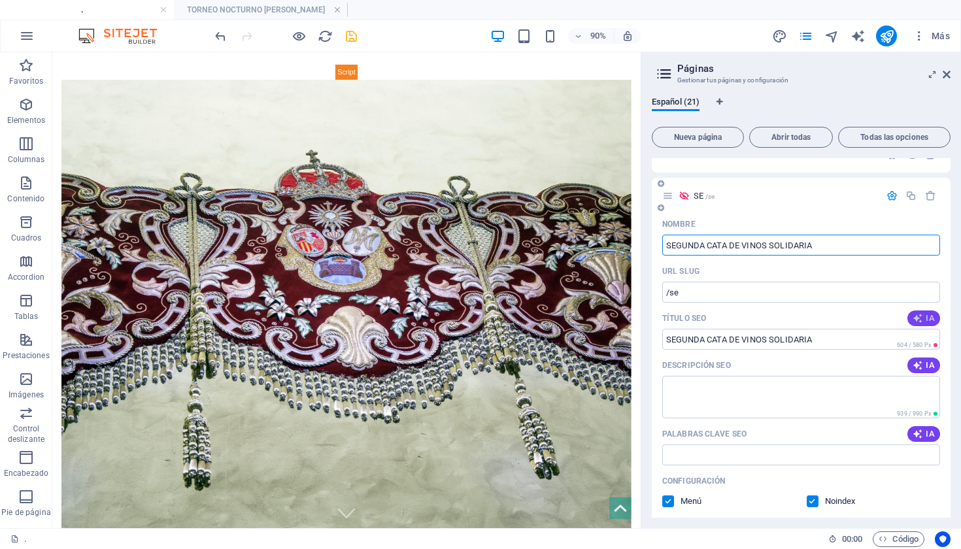
type input "/segunda-cata-de-vinos-solidaria"
click at [744, 384] on textarea "Descripción SEO" at bounding box center [801, 397] width 278 height 42
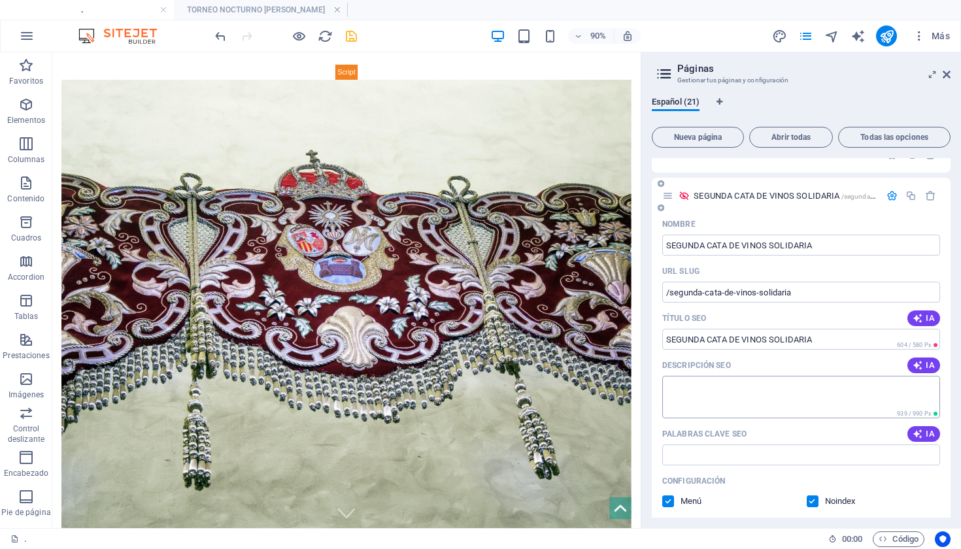
click at [881, 392] on textarea "Descripción SEO" at bounding box center [801, 397] width 278 height 42
click at [921, 363] on span "IA" at bounding box center [924, 365] width 22 height 10
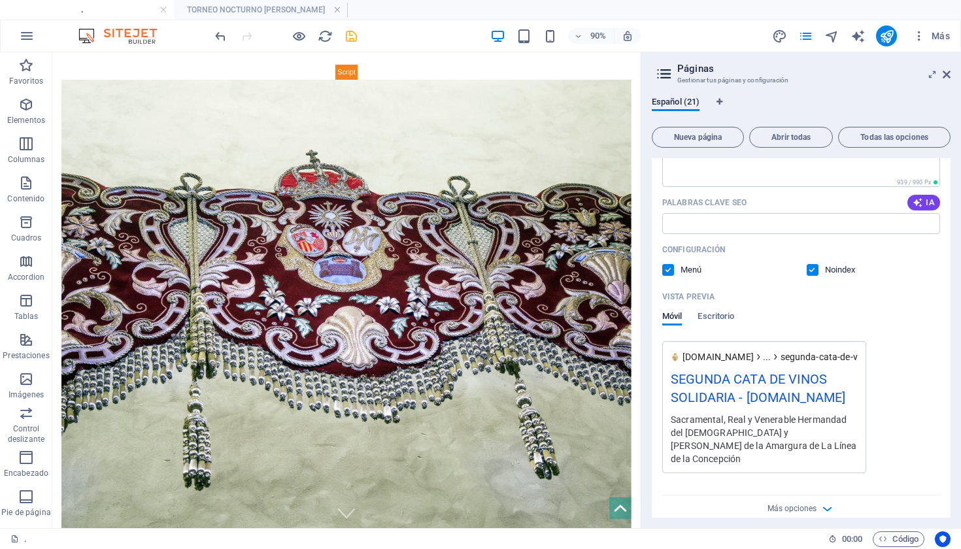
scroll to position [711, 0]
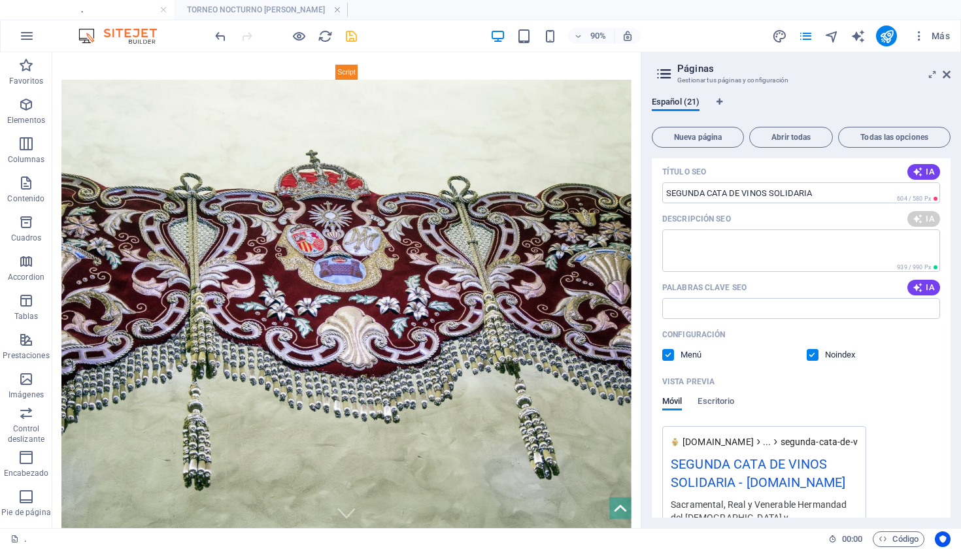
type textarea "Únete a la 2ª Cata de Vinos Solidaria el [DATE] en [GEOGRAPHIC_DATA]. Disfruta …"
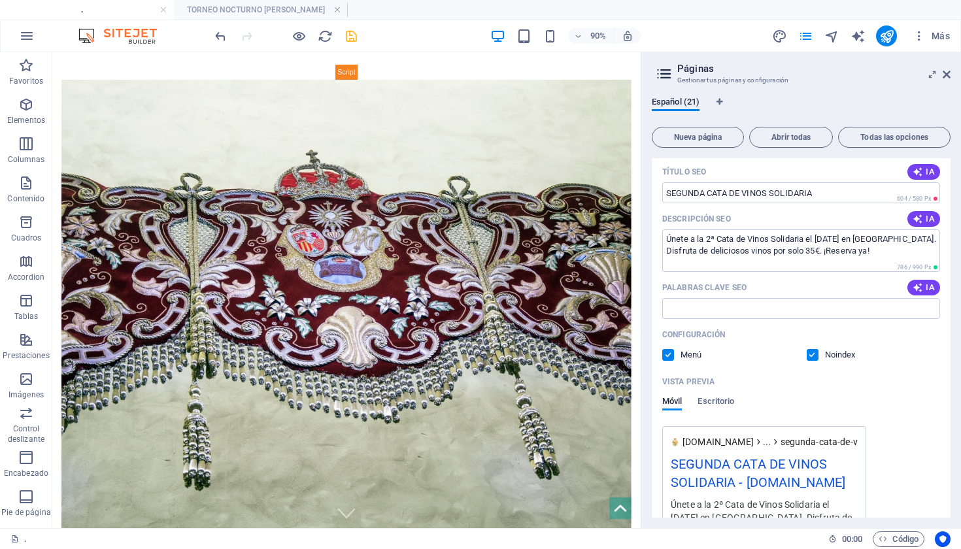
click at [811, 357] on label at bounding box center [813, 355] width 12 height 12
click at [0, 0] on input "checkbox" at bounding box center [0, 0] width 0 height 0
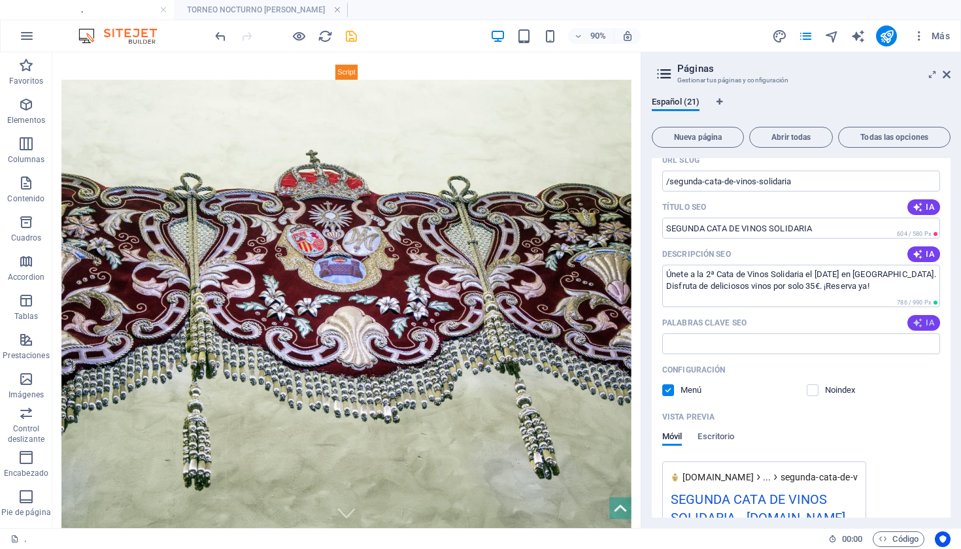
click at [922, 318] on span "IA" at bounding box center [924, 323] width 22 height 10
type input "cata de vinos, vinos solidarios, evento solidario La Línea, reserva cata de vin…"
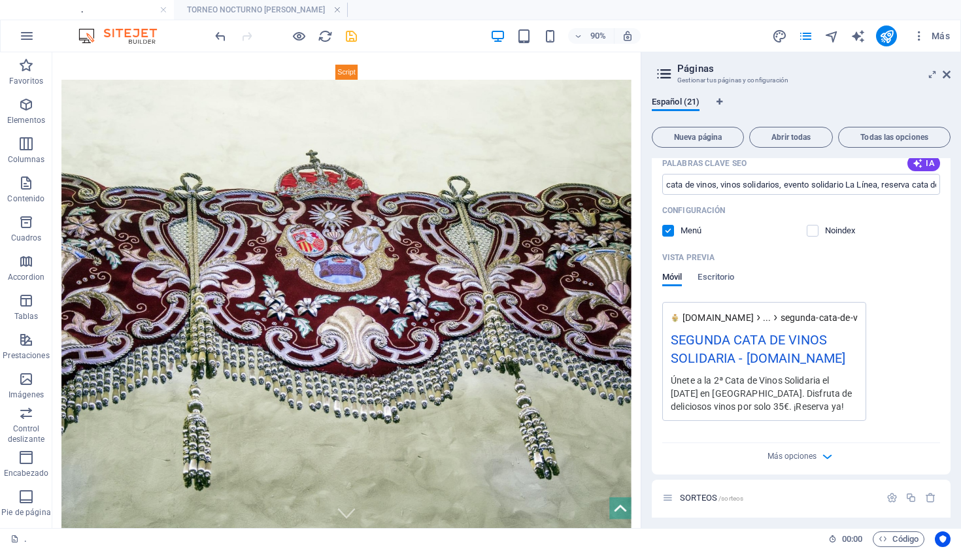
scroll to position [849, 0]
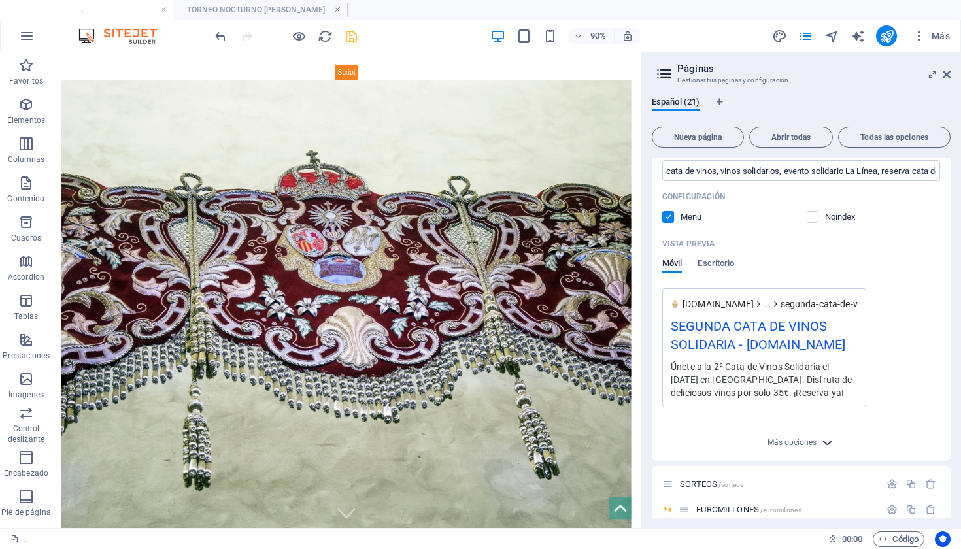
click at [823, 450] on icon "button" at bounding box center [827, 442] width 15 height 15
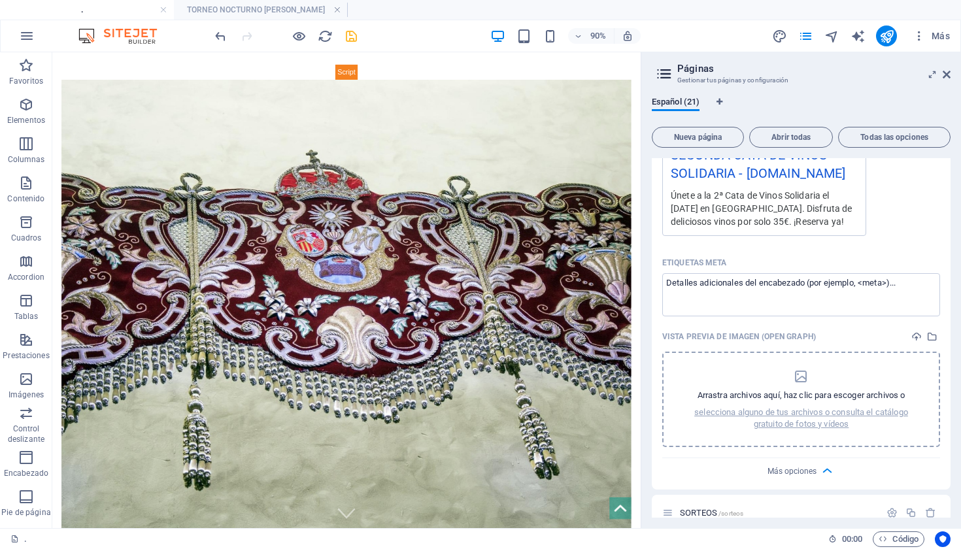
scroll to position [1062, 0]
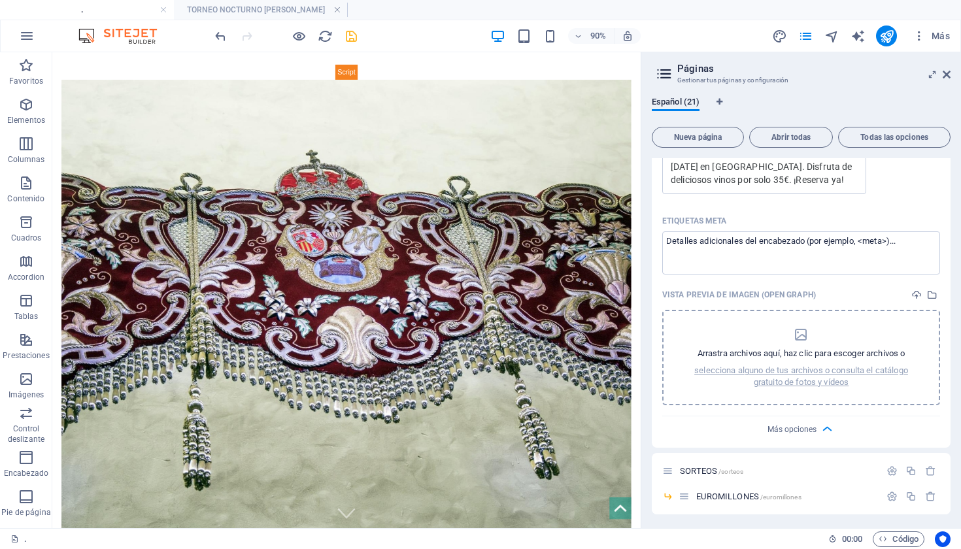
click at [823, 358] on div "Arrastra archivos aquí, haz clic para escoger archivos o selecciona alguno de t…" at bounding box center [801, 357] width 244 height 61
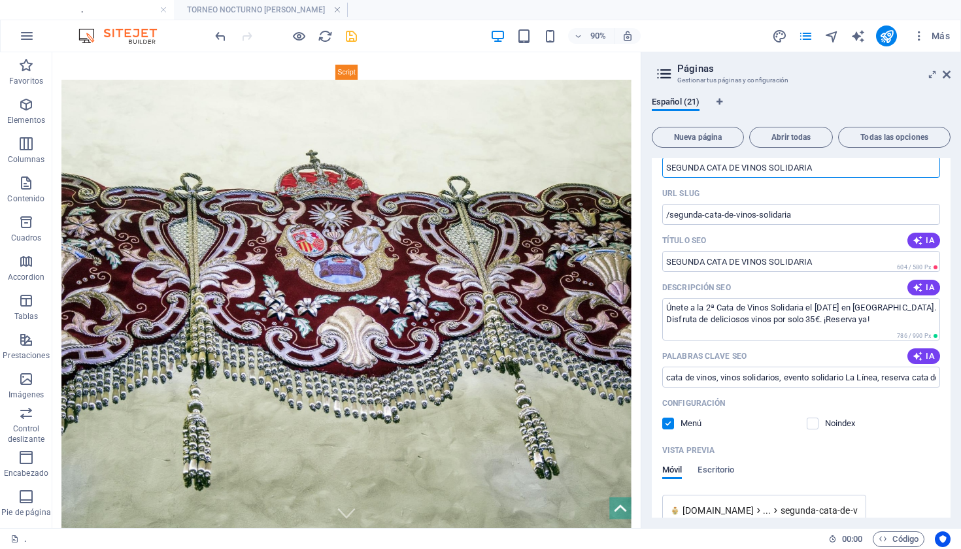
scroll to position [598, 0]
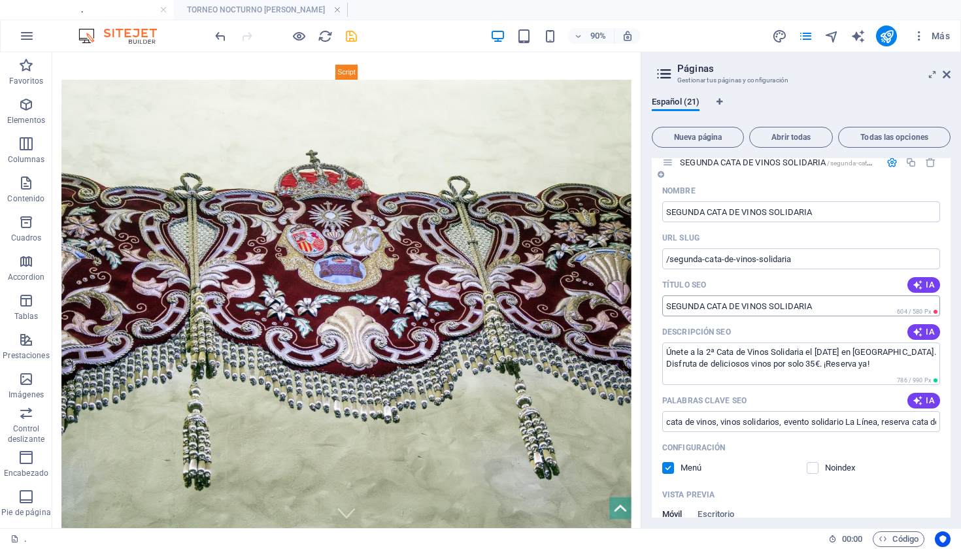
drag, startPoint x: 826, startPoint y: 299, endPoint x: 778, endPoint y: 301, distance: 48.4
click at [778, 301] on input "Título SEO" at bounding box center [801, 306] width 278 height 21
click at [824, 301] on input "Título SEO" at bounding box center [801, 306] width 278 height 21
drag, startPoint x: 841, startPoint y: 212, endPoint x: 770, endPoint y: 212, distance: 71.3
click at [770, 212] on input "SEGUNDA CATA DE VINOS SOLIDARIA" at bounding box center [801, 211] width 278 height 21
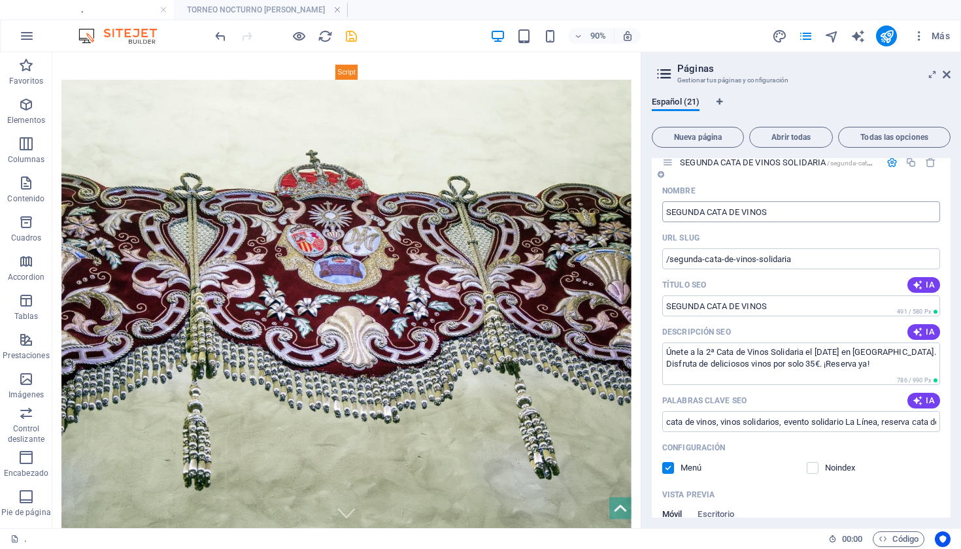
type input "SEGUNDA CATA DE VINOS"
type input "/segunda-cata-de-vinos"
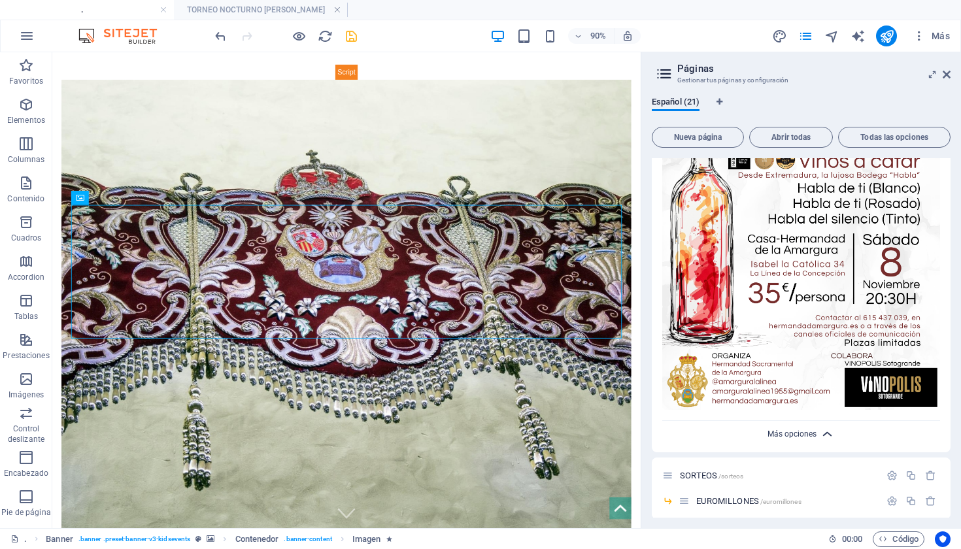
click at [805, 430] on span "Más opciones" at bounding box center [792, 434] width 49 height 9
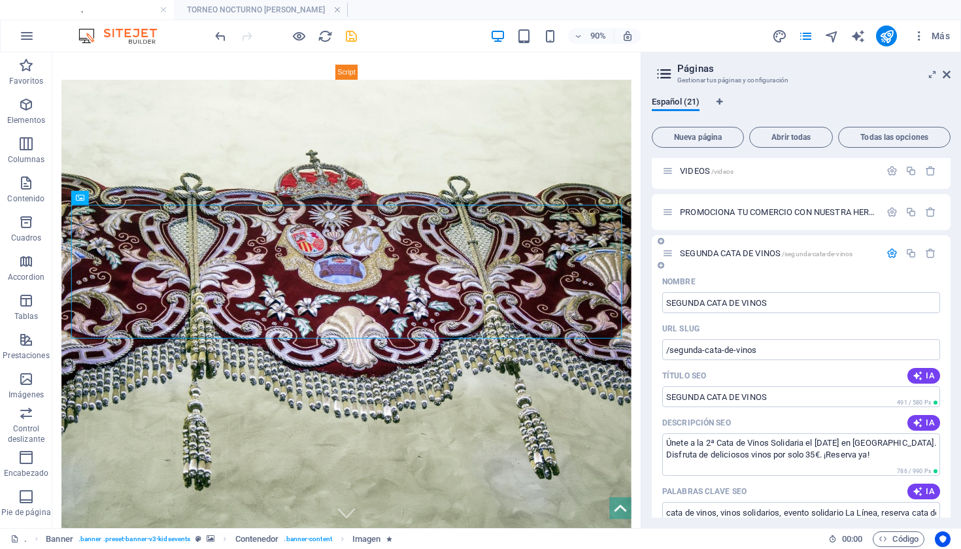
scroll to position [506, 0]
click at [741, 253] on span "SEGUNDA CATA DE VINOS /segunda-cata-de-vinos" at bounding box center [766, 255] width 173 height 10
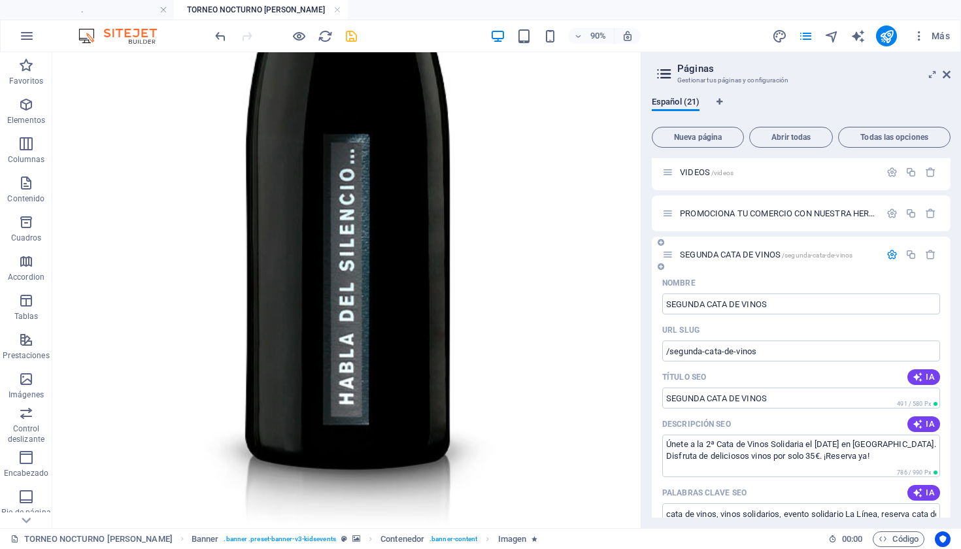
scroll to position [1723, 0]
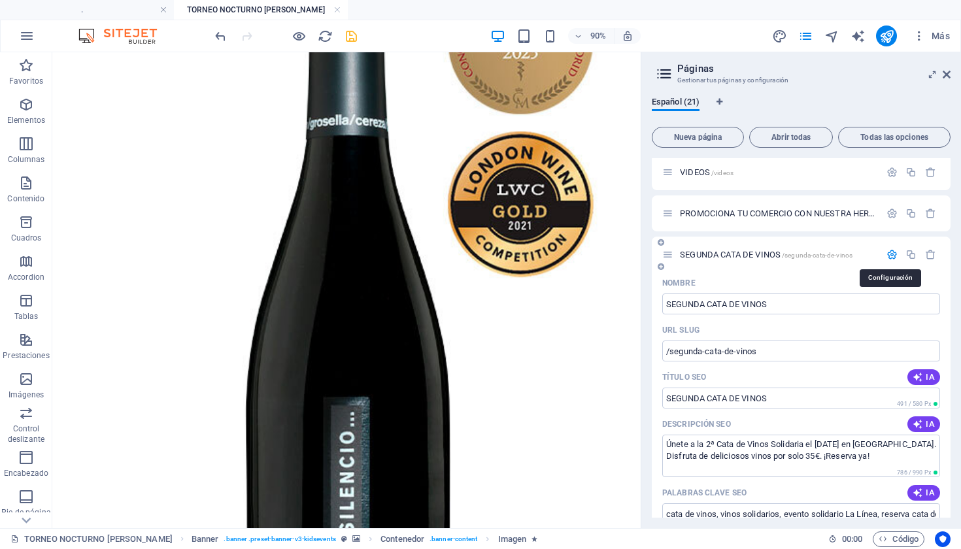
click at [890, 255] on icon "button" at bounding box center [892, 254] width 11 height 11
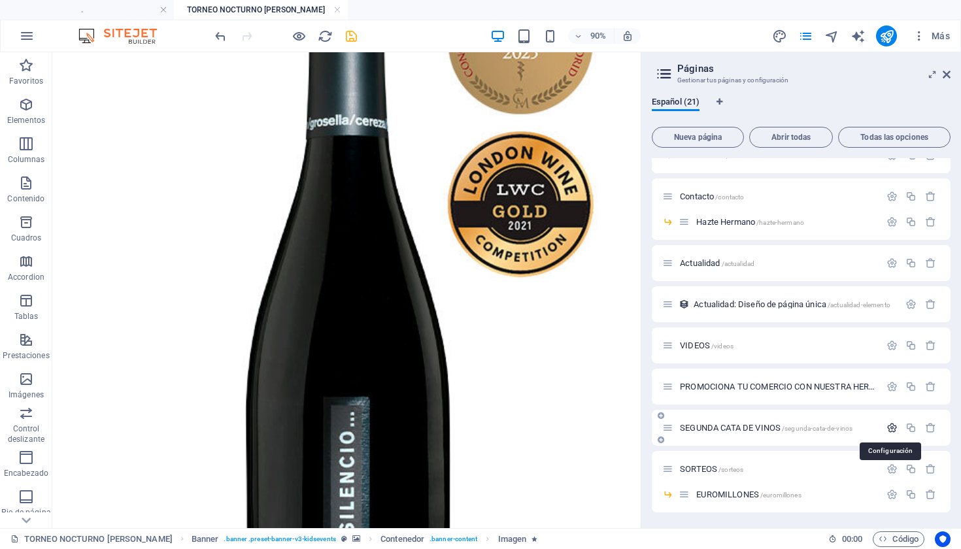
scroll to position [333, 0]
click at [347, 38] on icon "save" at bounding box center [351, 36] width 15 height 15
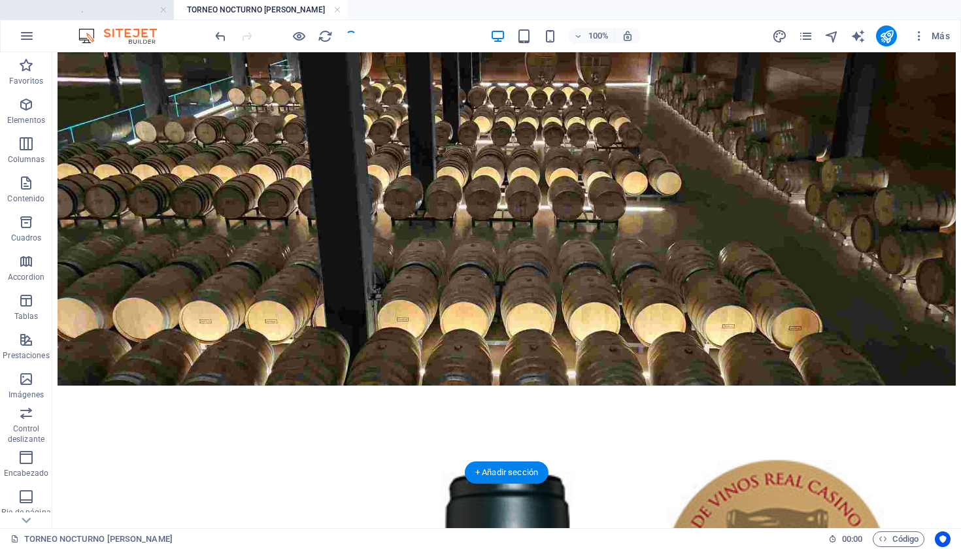
click at [96, 9] on h4 "." at bounding box center [87, 10] width 174 height 14
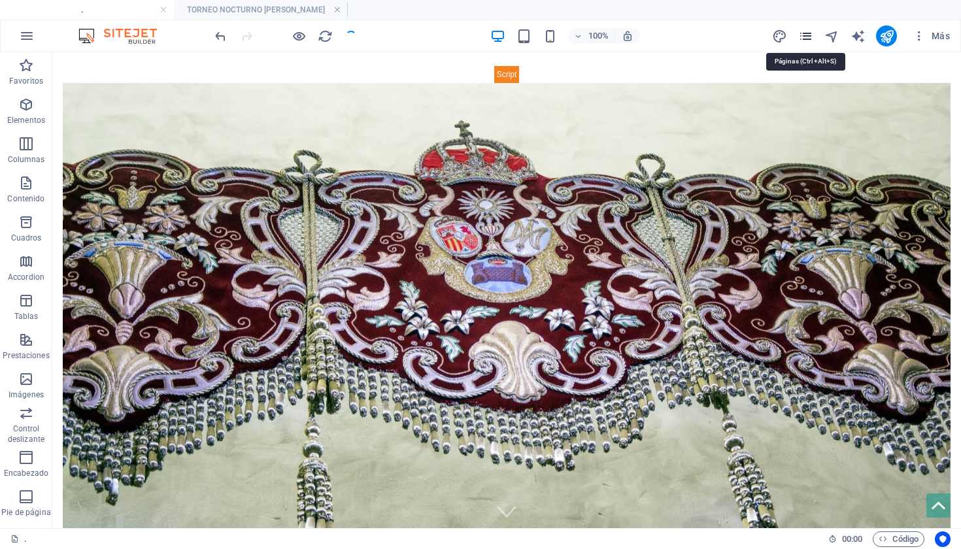
click at [804, 41] on icon "pages" at bounding box center [805, 36] width 15 height 15
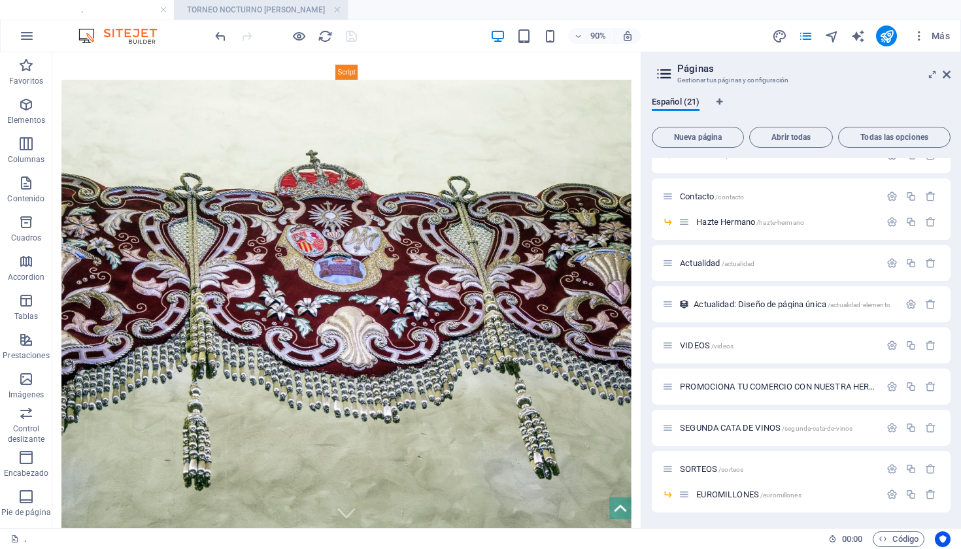
click at [296, 7] on h4 "TORNEO NOCTURNO [PERSON_NAME]" at bounding box center [261, 10] width 174 height 14
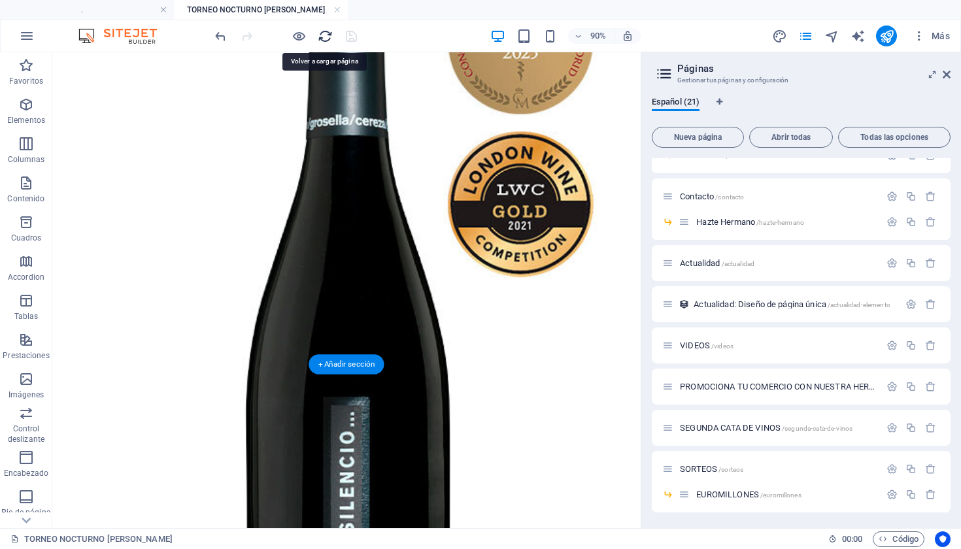
click at [327, 39] on icon "reload" at bounding box center [325, 36] width 15 height 15
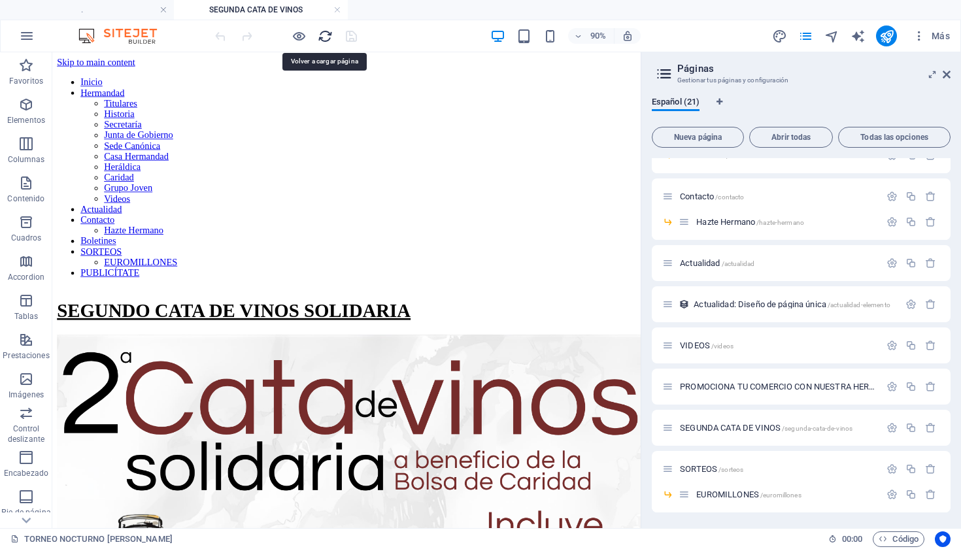
scroll to position [0, 0]
click at [98, 4] on h4 "." at bounding box center [87, 10] width 174 height 14
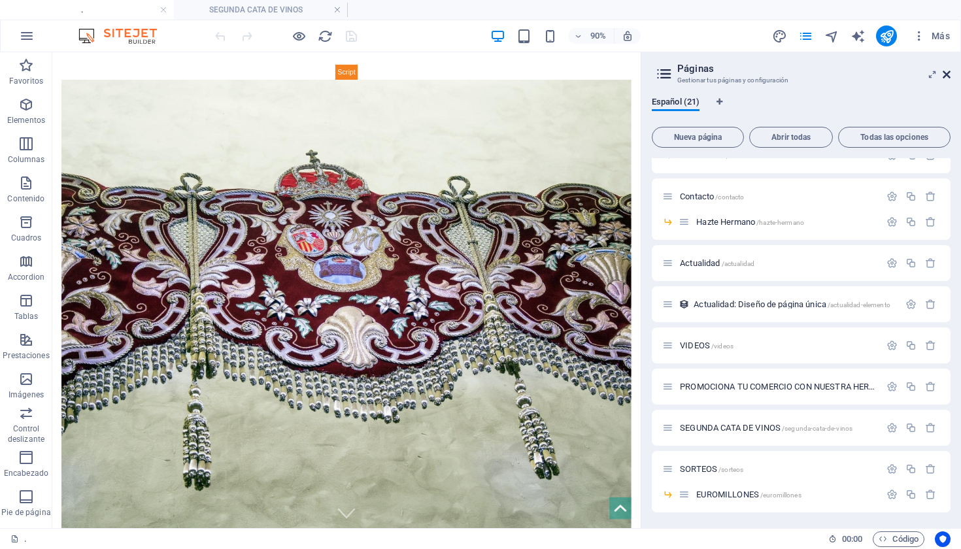
click at [946, 69] on link at bounding box center [947, 74] width 8 height 11
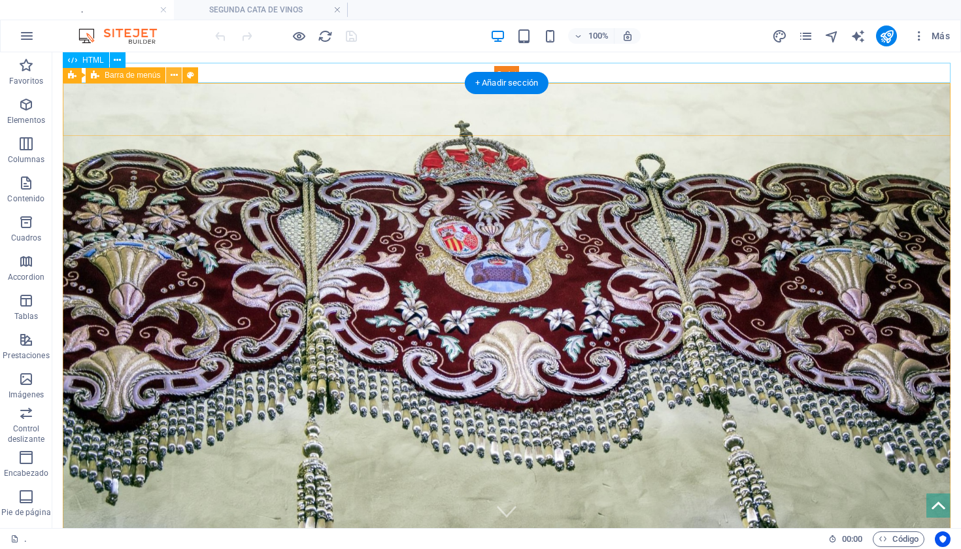
click at [172, 75] on icon at bounding box center [174, 76] width 7 height 14
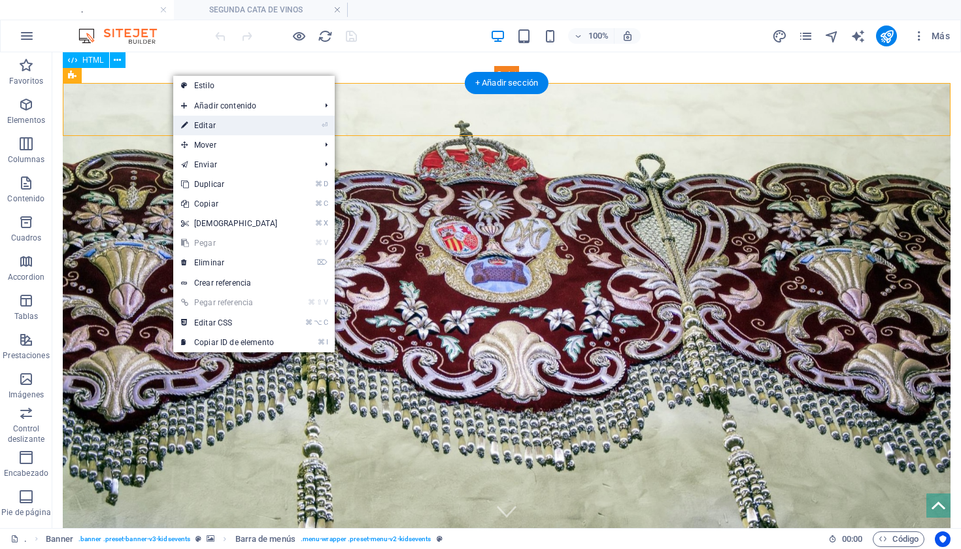
click at [267, 118] on link "⏎ Editar" at bounding box center [229, 126] width 112 height 20
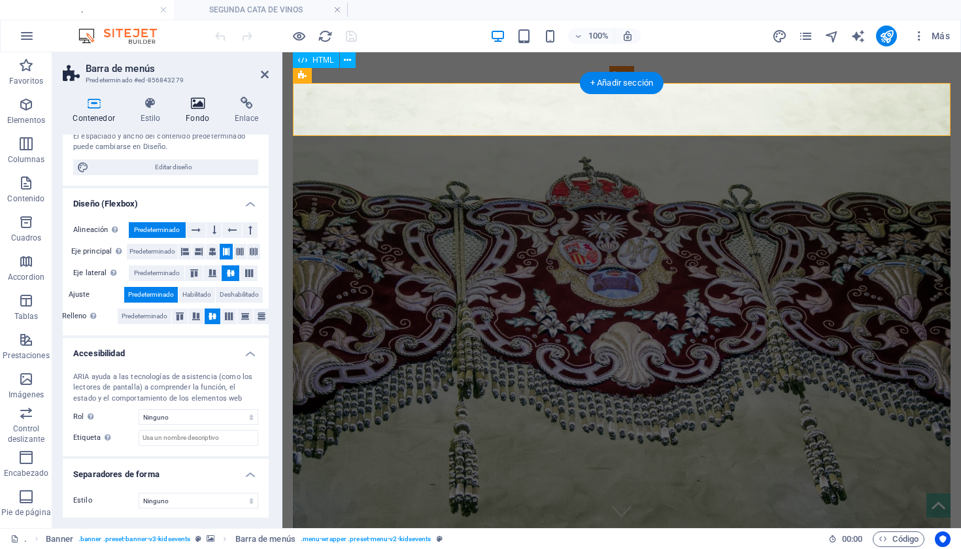
scroll to position [160, 0]
click at [152, 107] on icon at bounding box center [150, 103] width 41 height 13
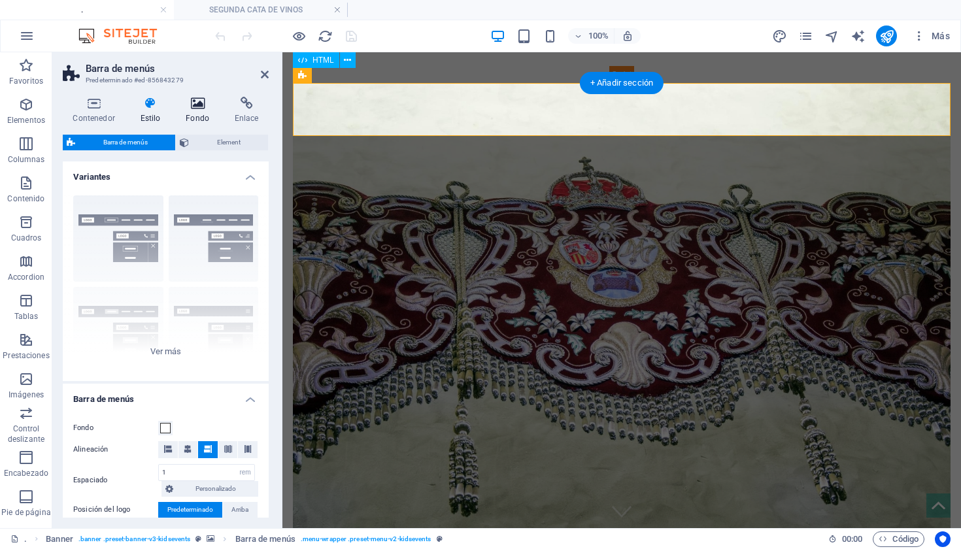
click at [194, 105] on icon at bounding box center [198, 103] width 44 height 13
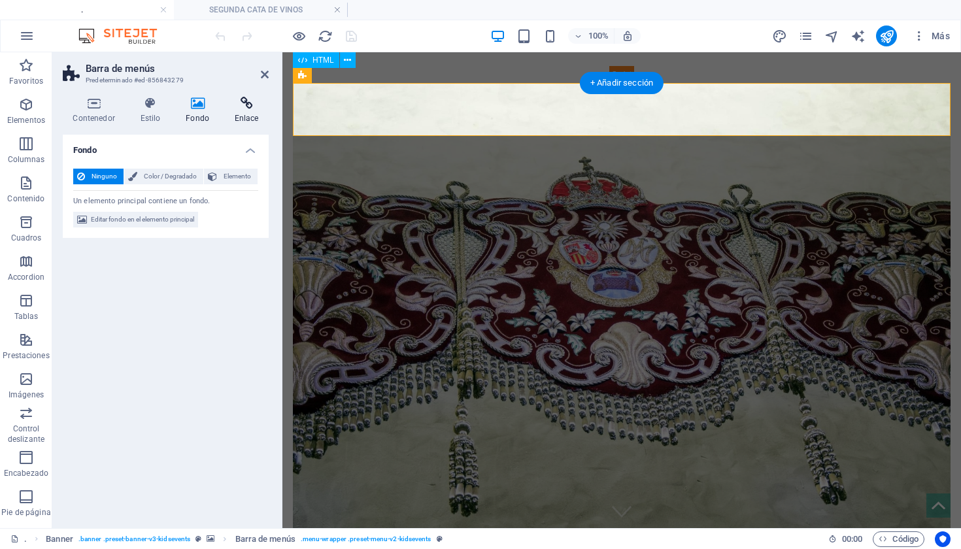
click at [238, 104] on icon at bounding box center [246, 103] width 44 height 13
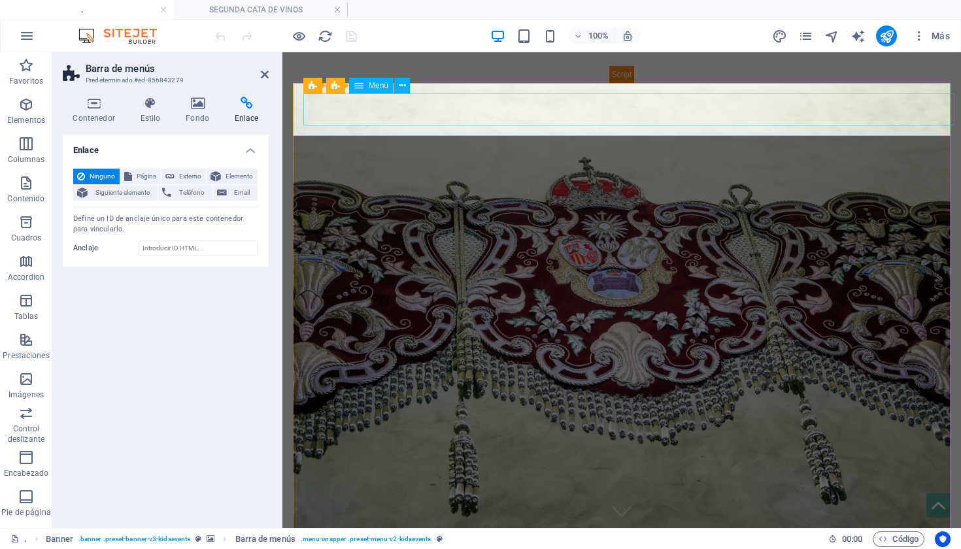
select select
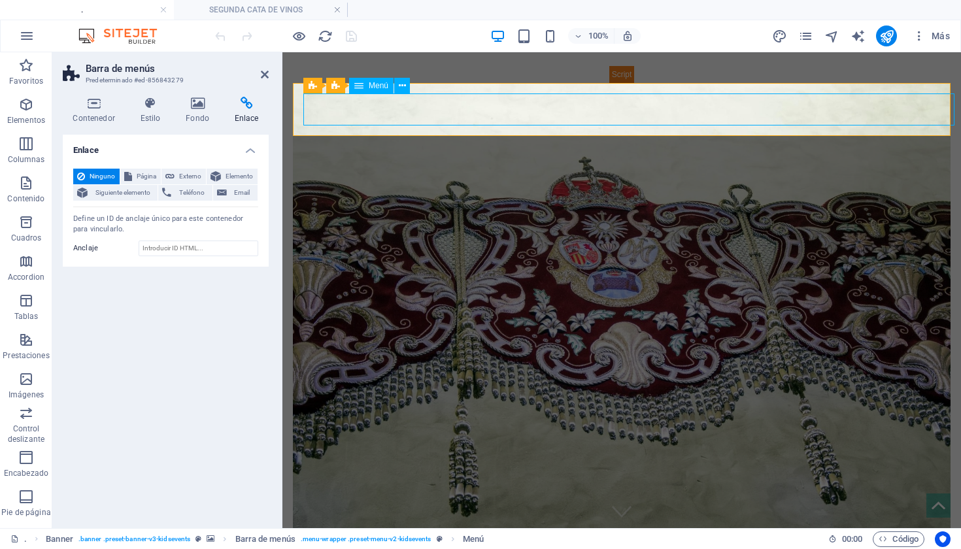
select select "4"
select select
select select "6"
select select
select select "5"
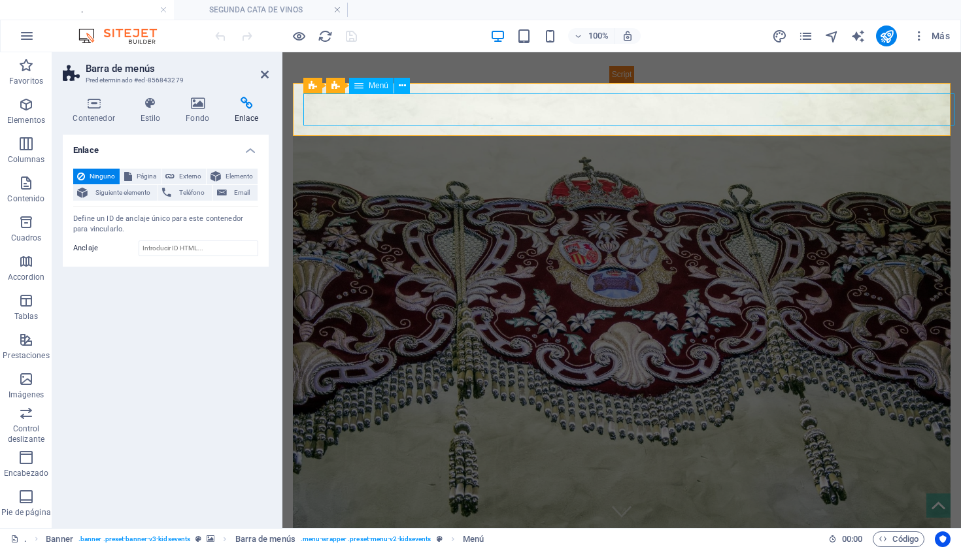
select select
select select "9"
select select
select select "8"
select select
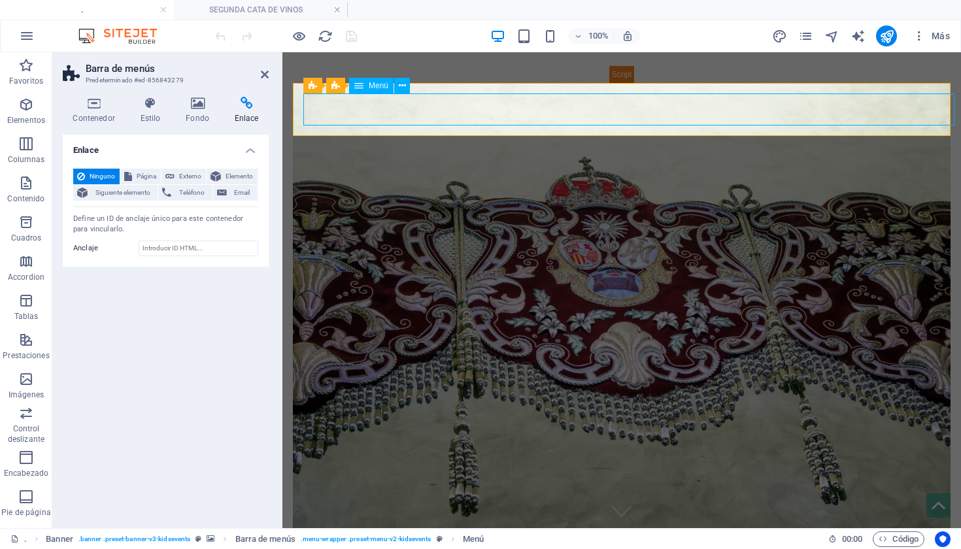
select select "7"
select select
select select "3"
select select
select select "11"
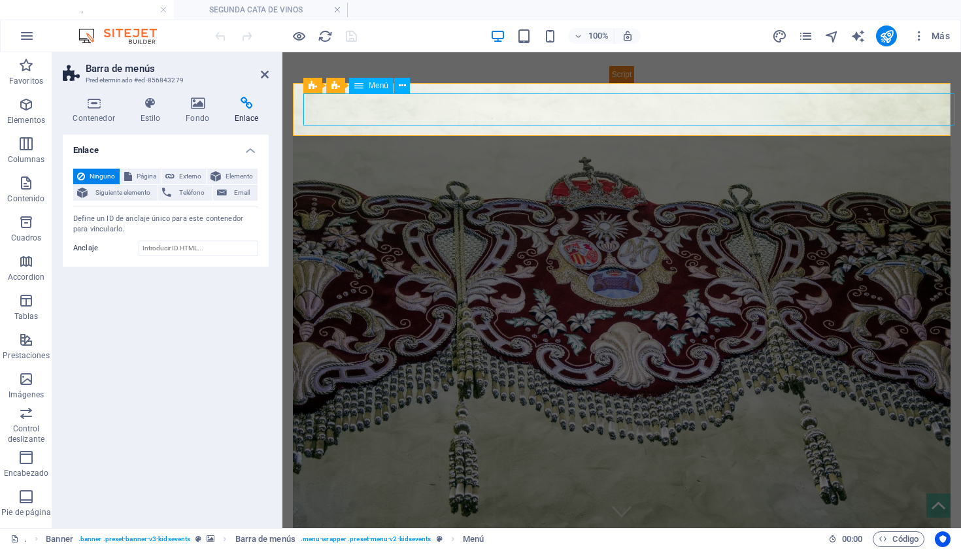
select select
select select "10"
select select
select select "15"
select select
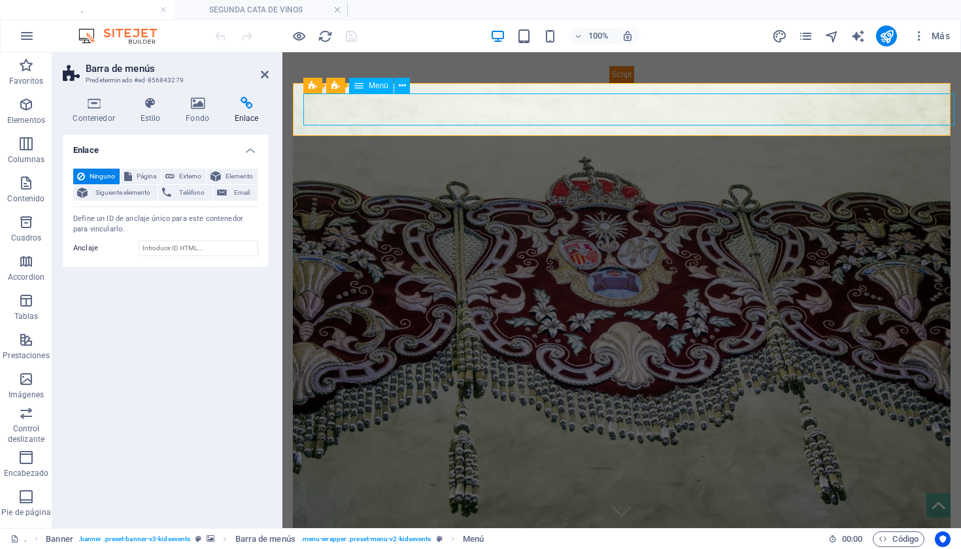
select select "14"
select select
select select "12"
select select
select select "13"
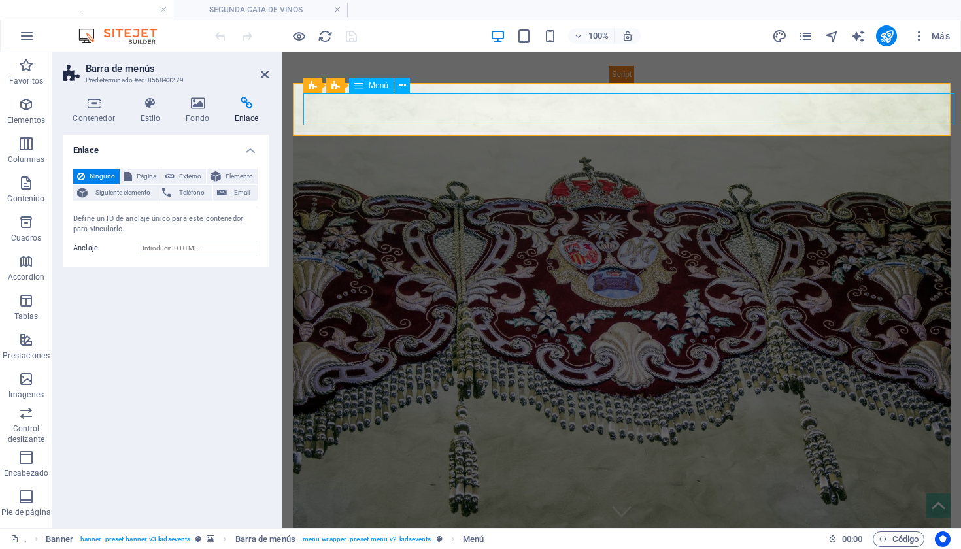
select select
select select "1"
select select
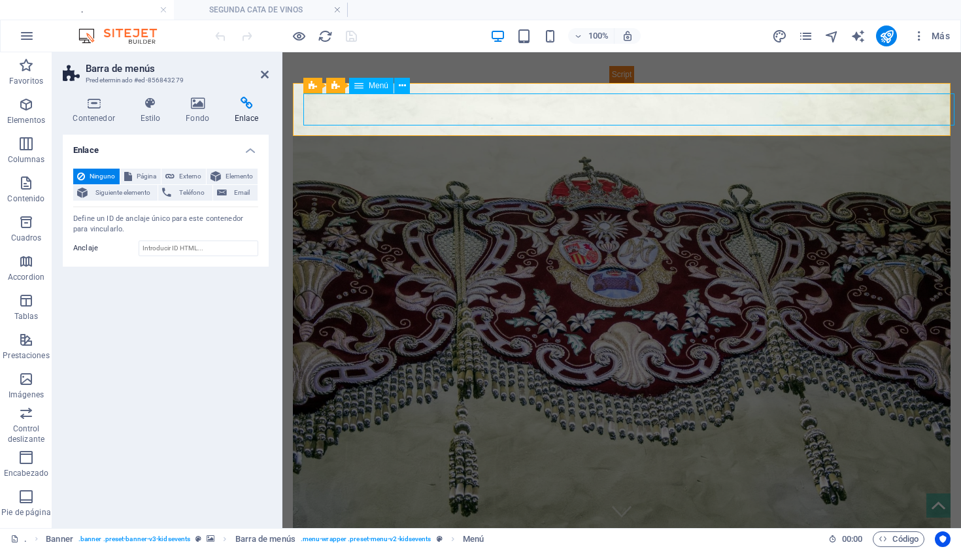
select select "19"
select select
select select "16"
select select
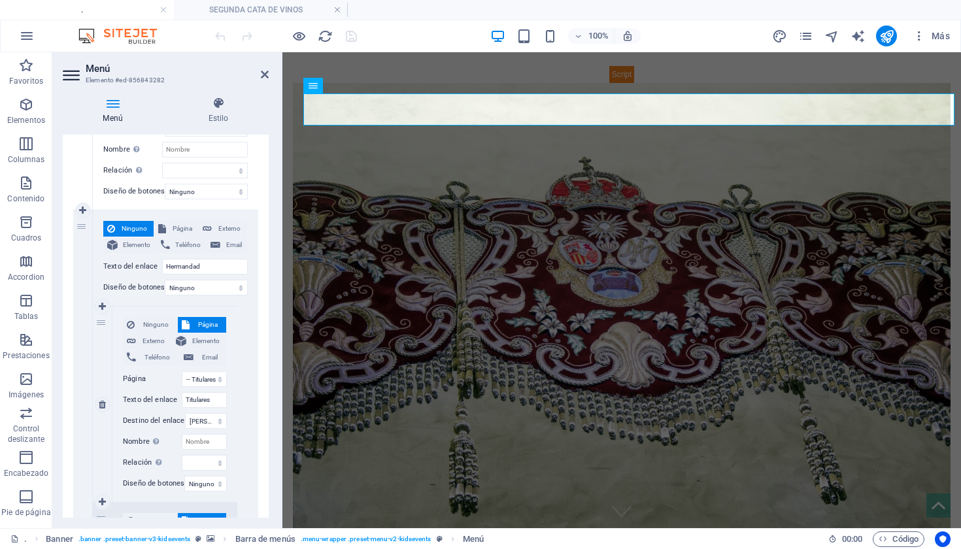
scroll to position [212, 0]
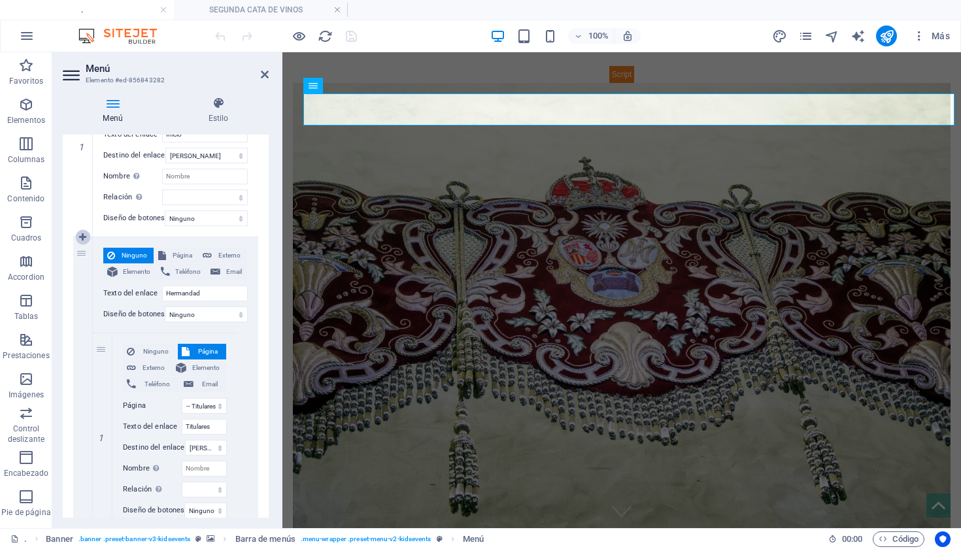
click at [82, 229] on link at bounding box center [83, 237] width 16 height 16
select select "16"
select select
select select "4"
select select
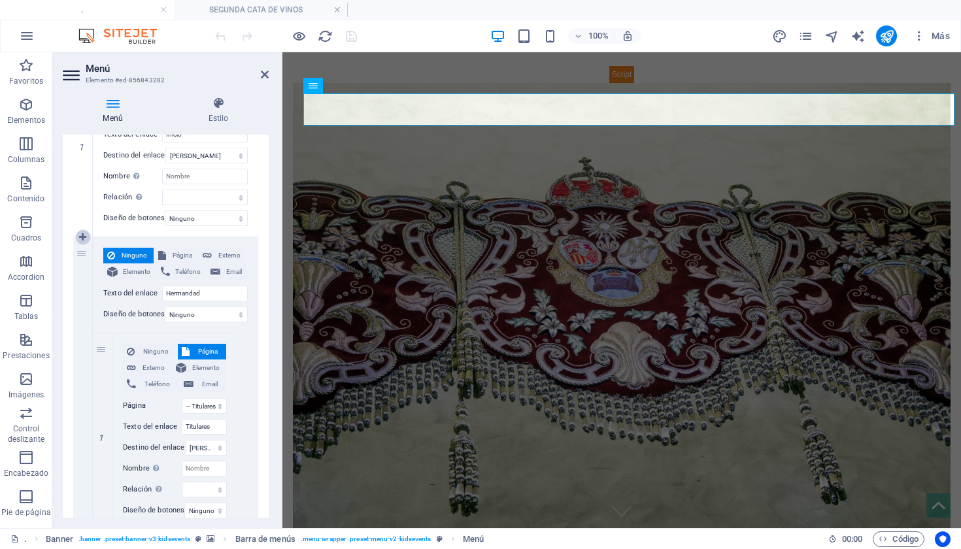
select select "6"
select select
select select "5"
select select
select select "9"
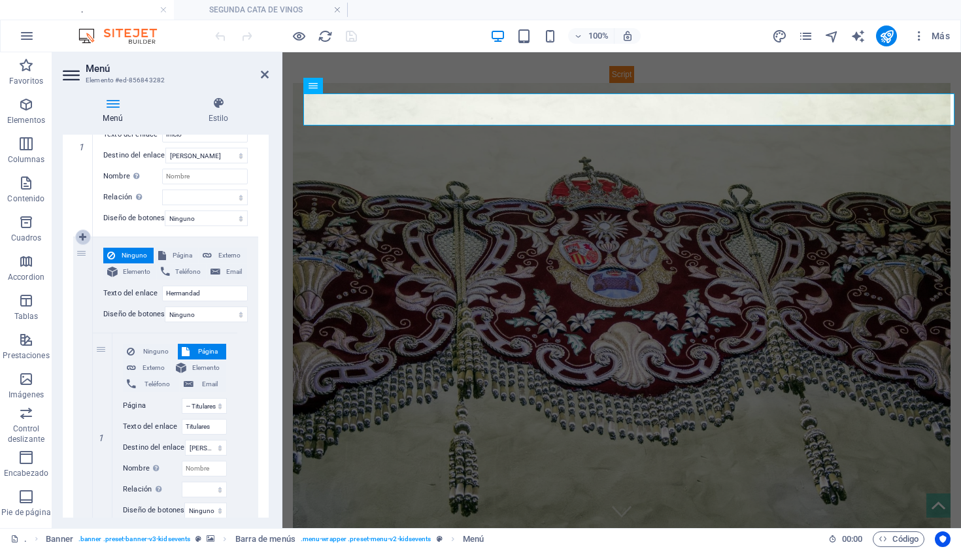
select select
select select "8"
select select
select select "7"
select select
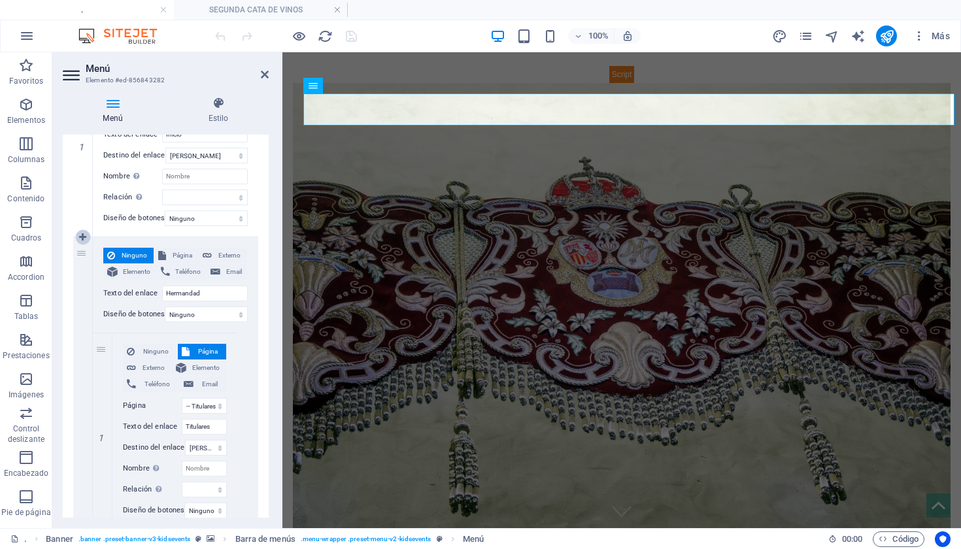
select select "3"
select select
select select "11"
select select
select select "10"
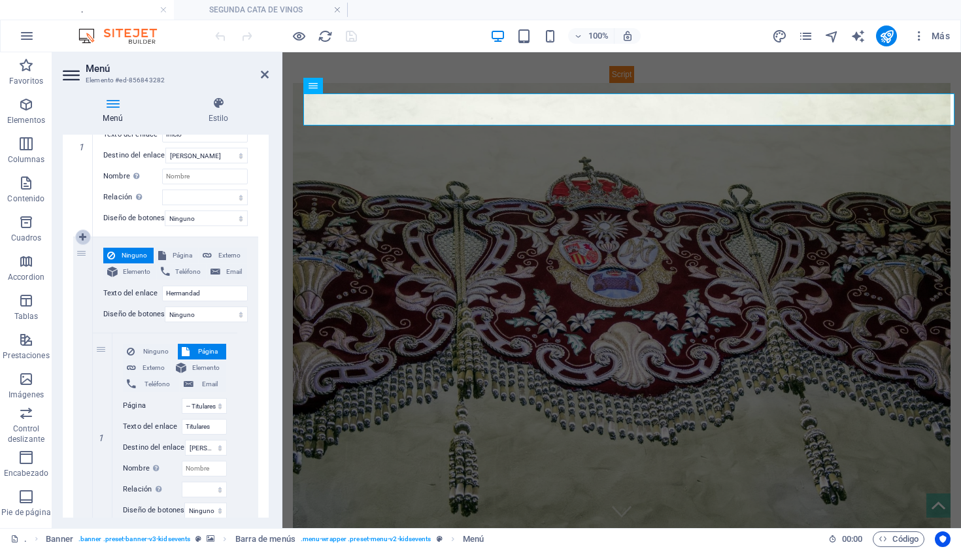
select select
select select "15"
select select
select select "13"
select select
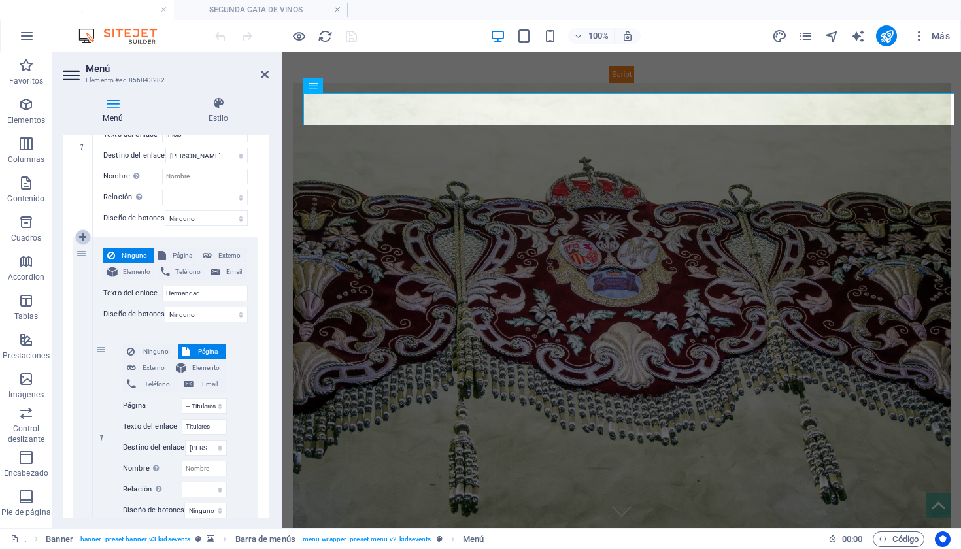
select select "19"
select select
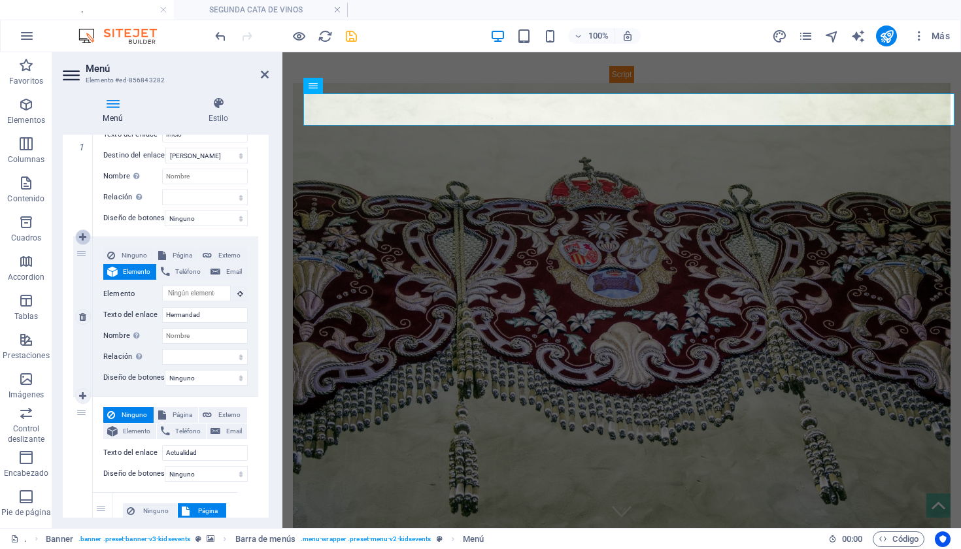
select select
type input "Hermandad"
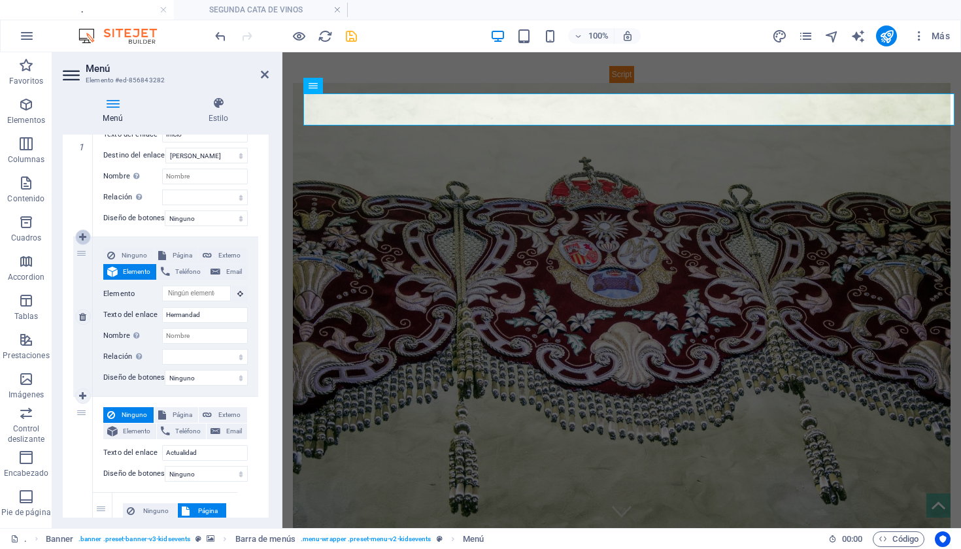
select select "14"
type input "Actualidad"
select select
select select "12"
type input "Contacto"
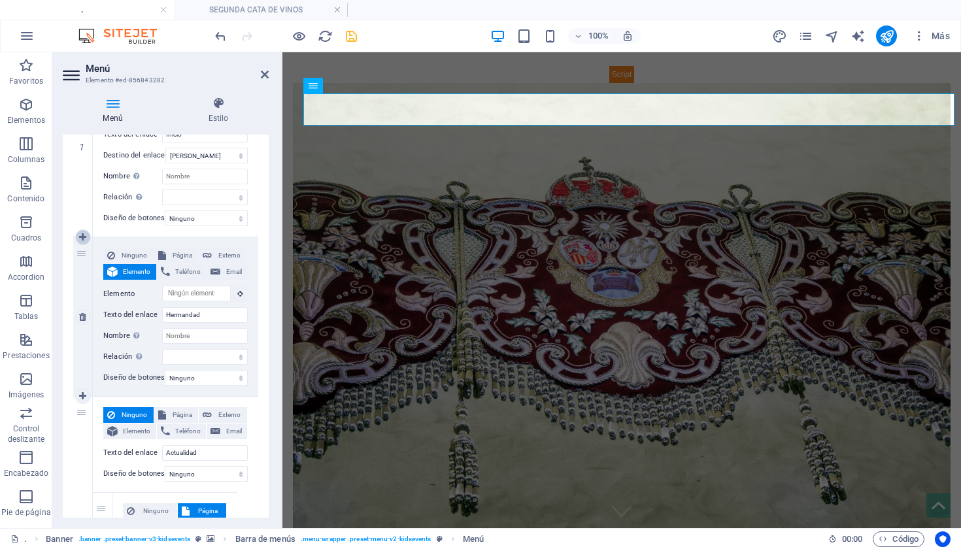
select select
select select "1"
type input "Boletines"
select select
type input "SORTEOS"
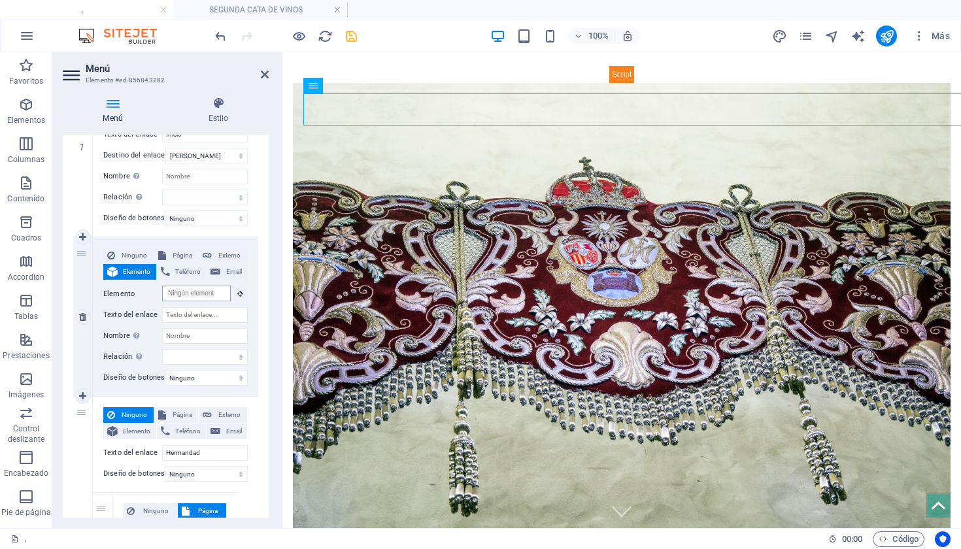
scroll to position [201, 0]
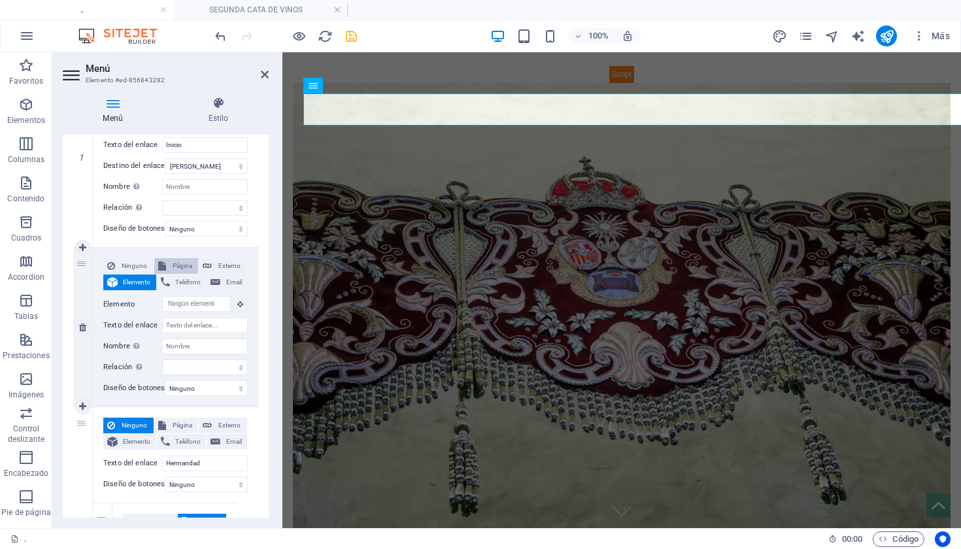
click at [180, 263] on span "Página" at bounding box center [182, 266] width 25 height 16
select select
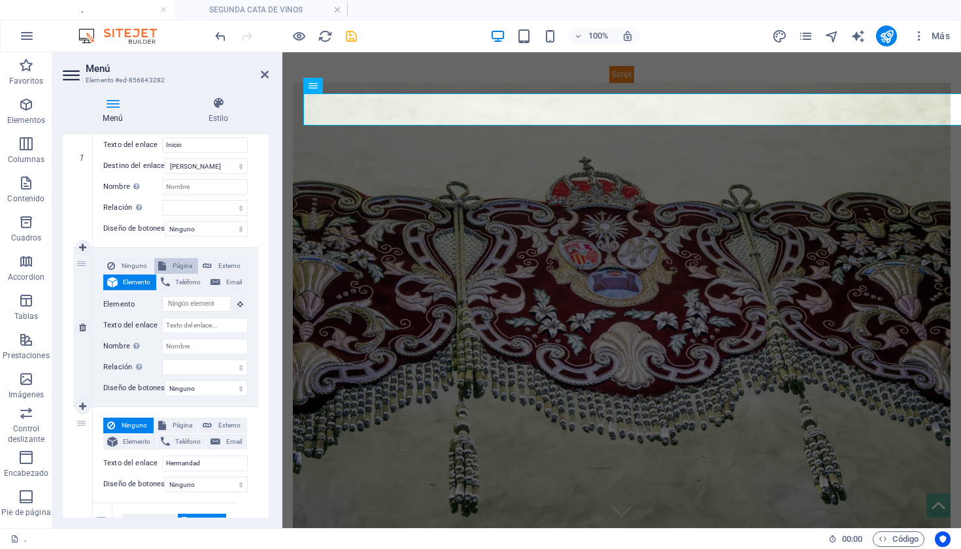
select select
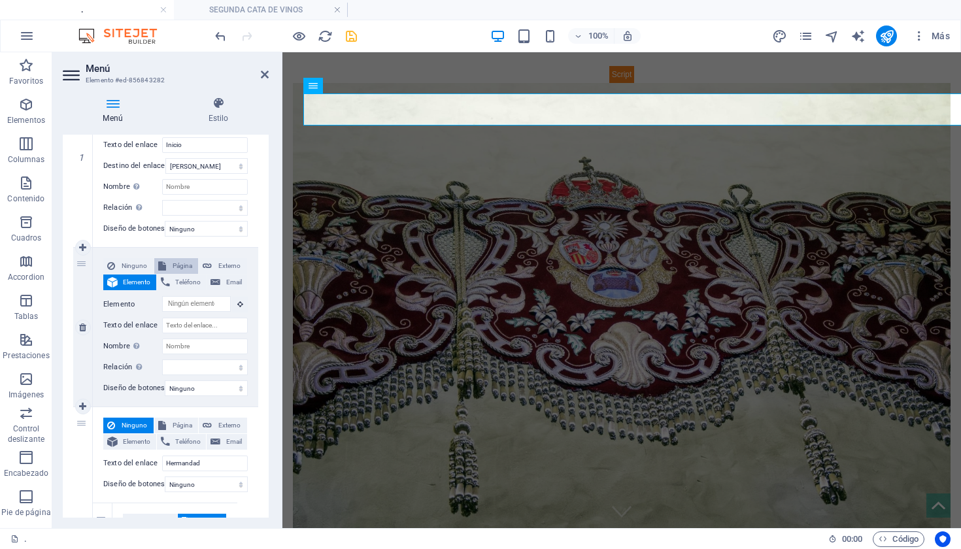
select select
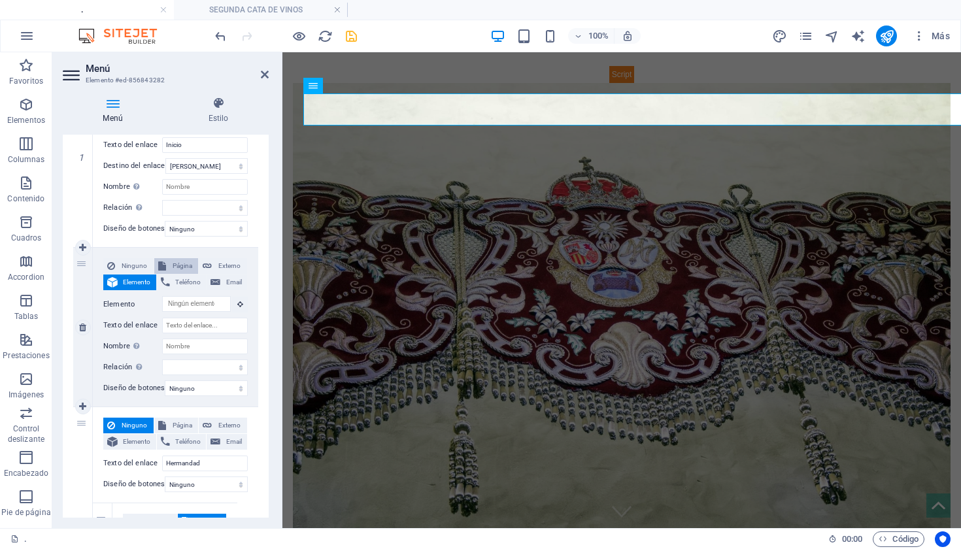
select select
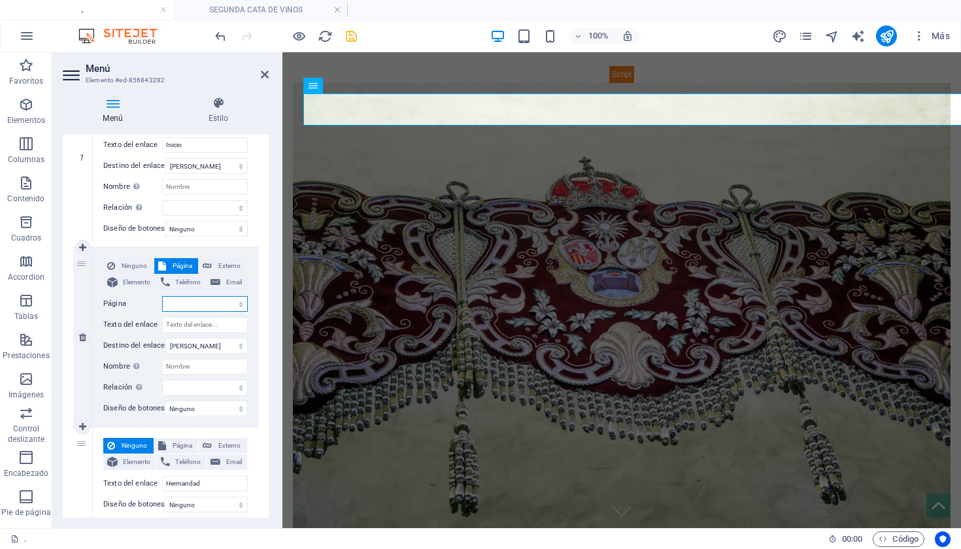
select select "17"
select select
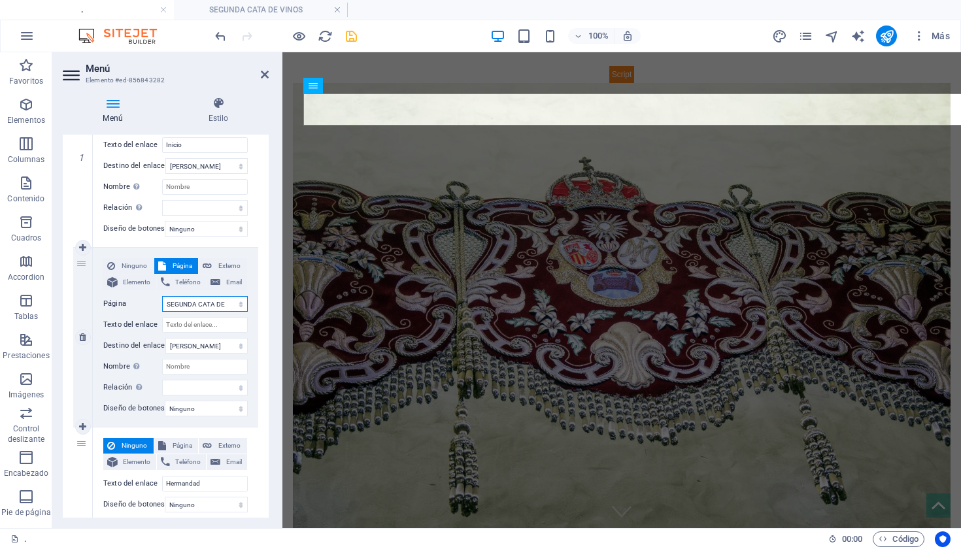
select select
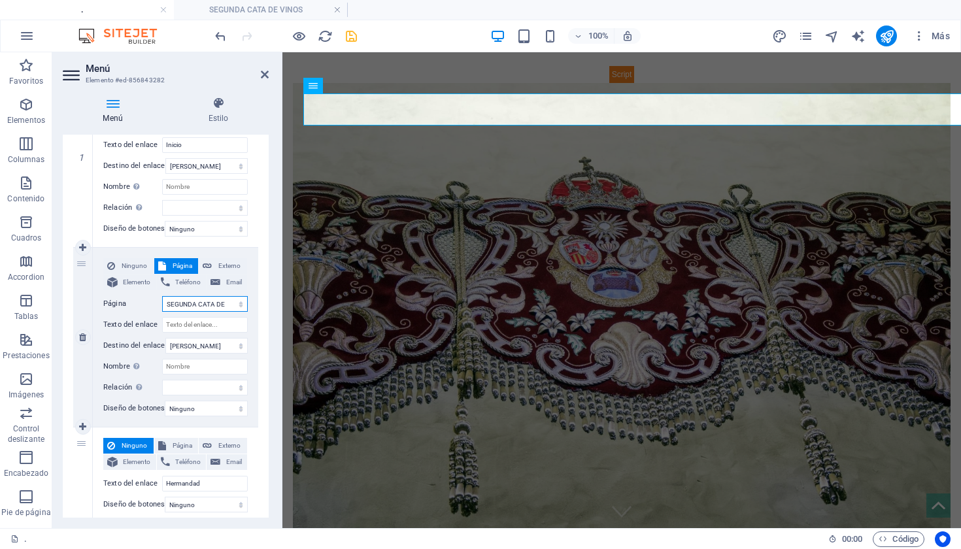
select select
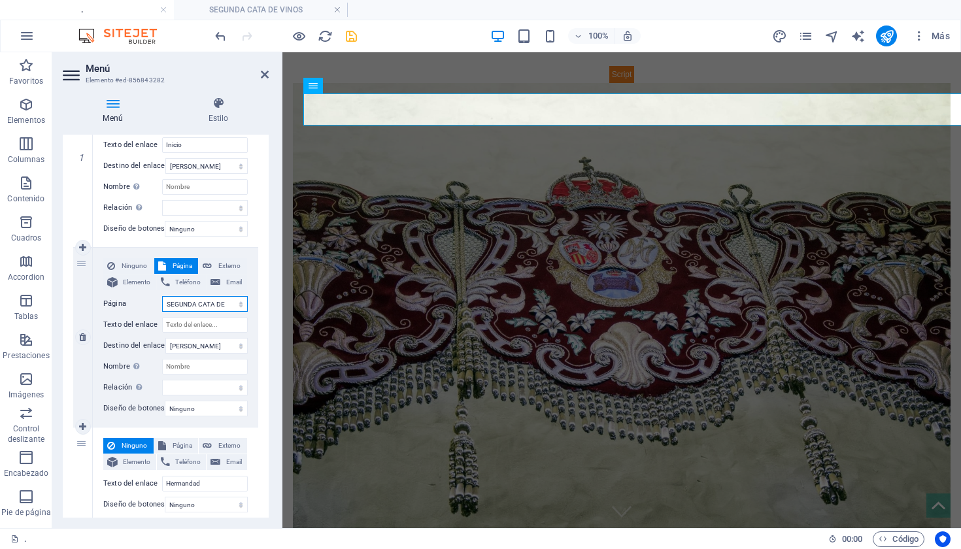
select select
click at [196, 328] on input "Texto del enlace" at bounding box center [205, 325] width 86 height 16
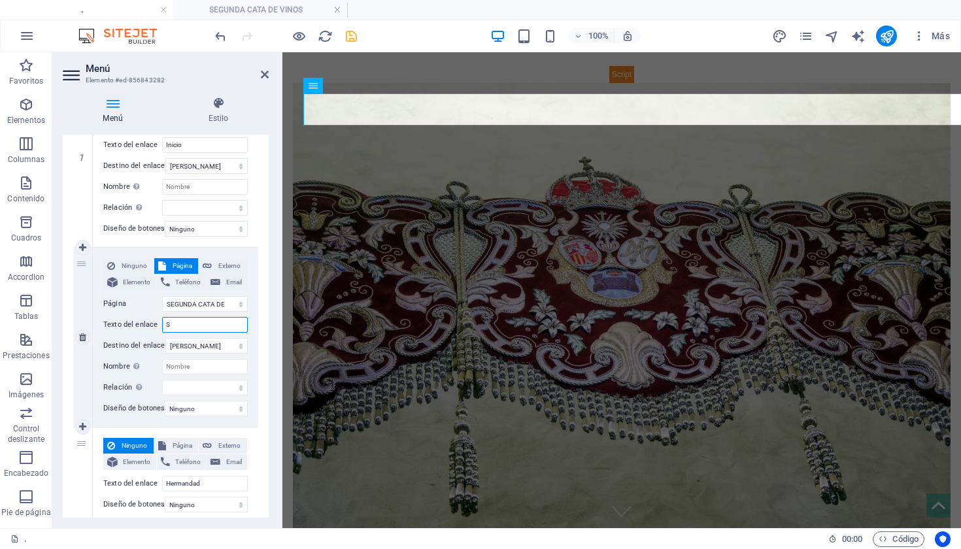
type input "SE"
select select
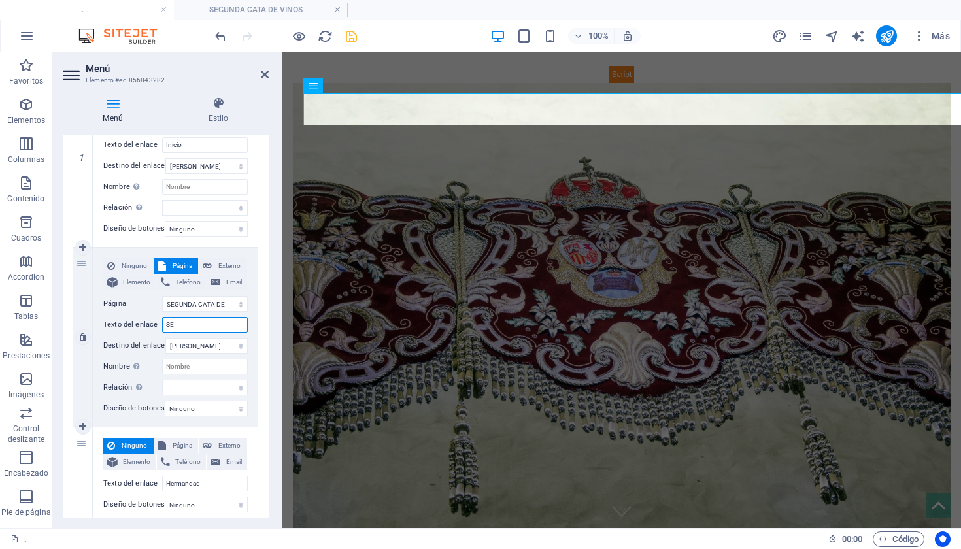
select select
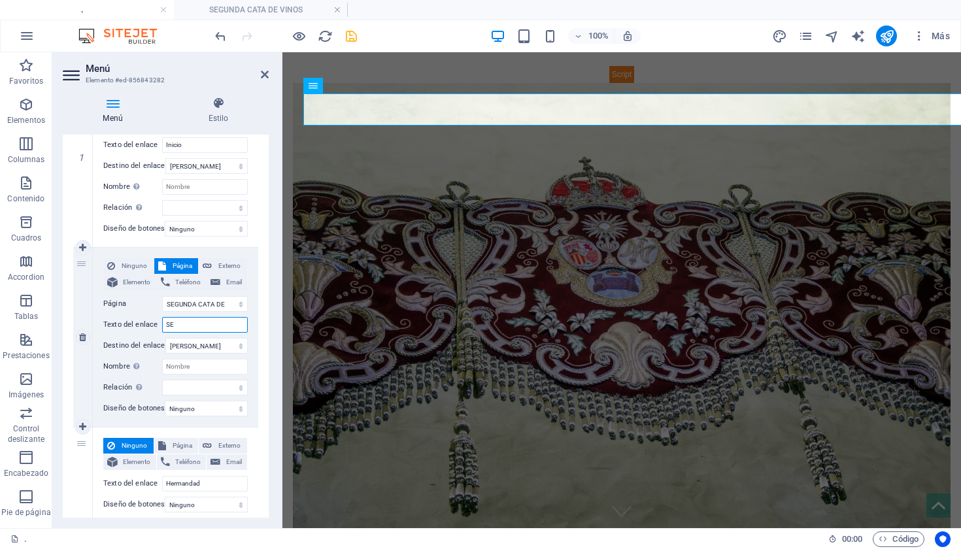
select select
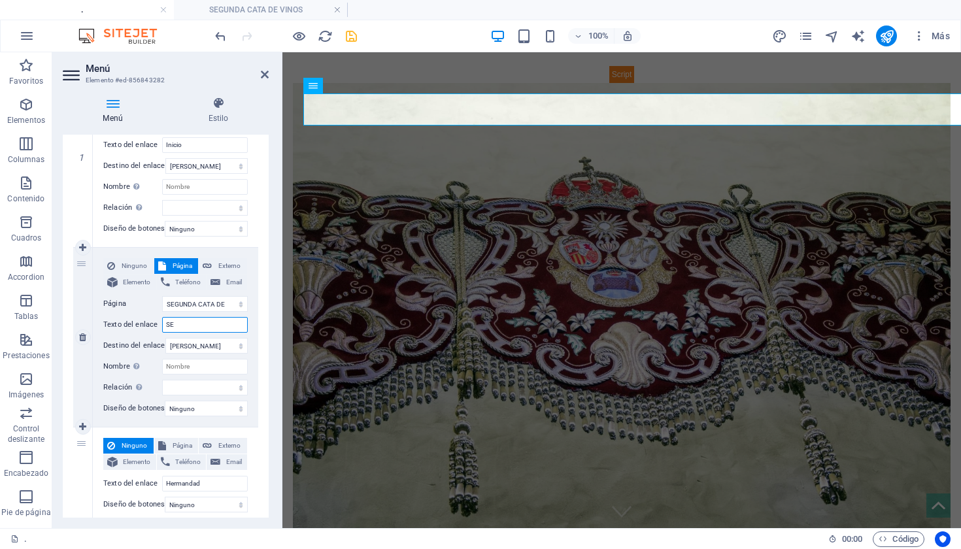
select select
type input "SEGUNDA CATA"
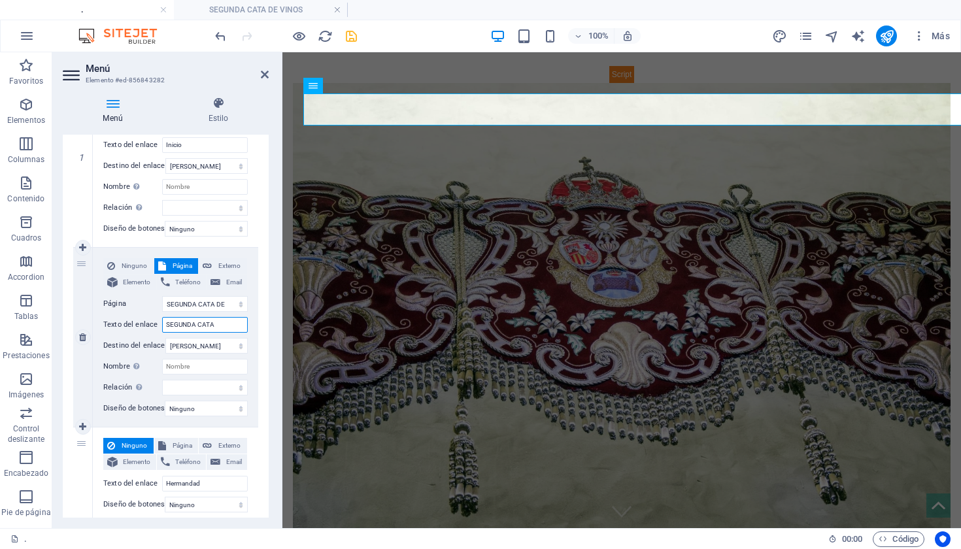
select select
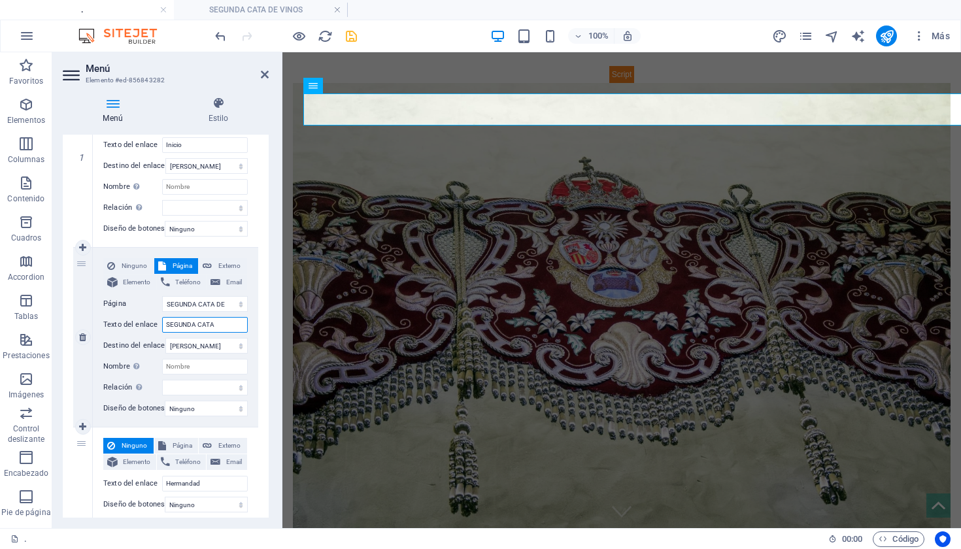
select select
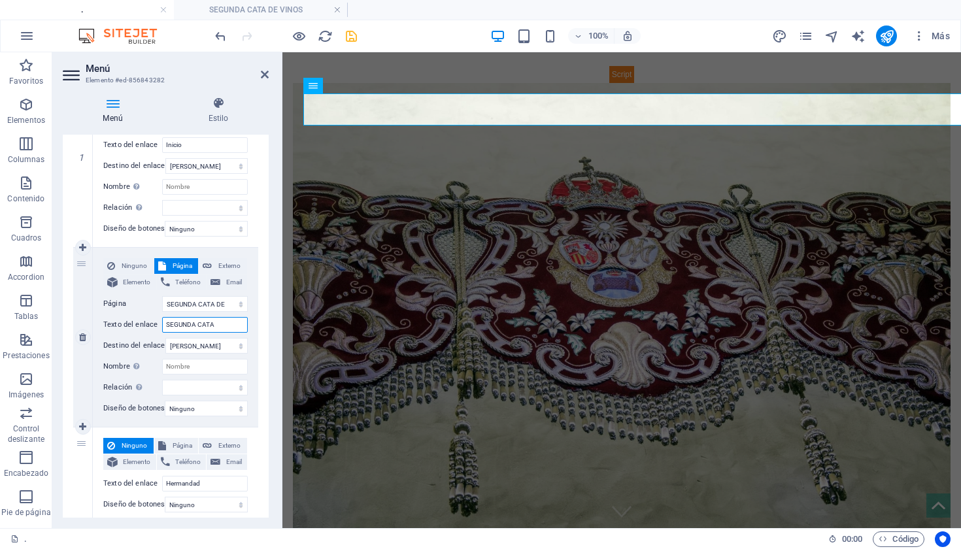
select select
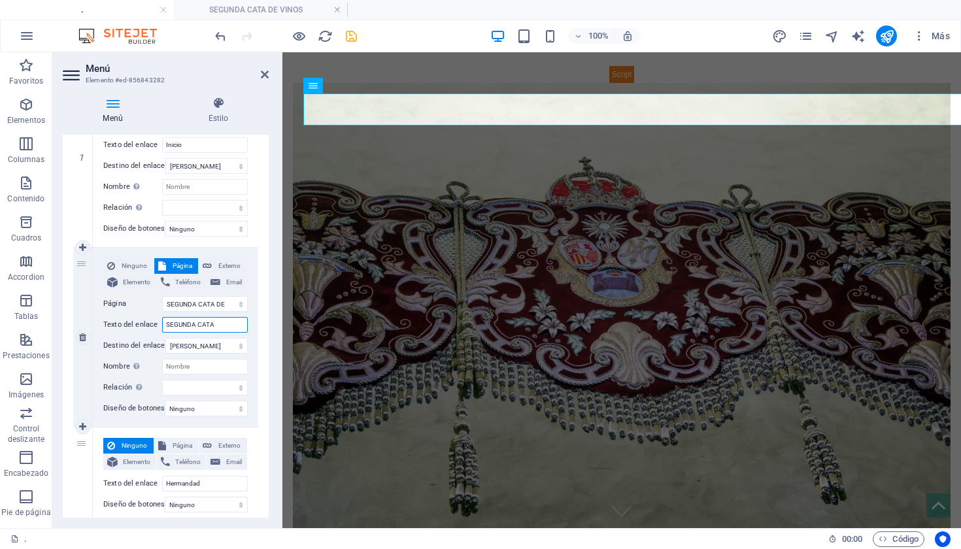
select select
drag, startPoint x: 197, startPoint y: 326, endPoint x: 161, endPoint y: 324, distance: 35.3
click at [161, 324] on div "Texto del enlace SEGUNDA CATA" at bounding box center [175, 325] width 144 height 16
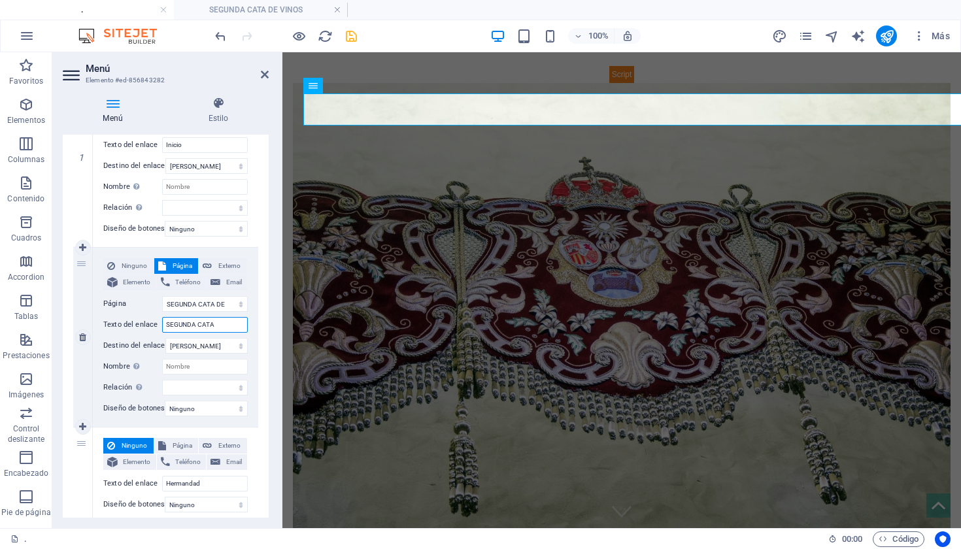
type input "2CATA"
select select
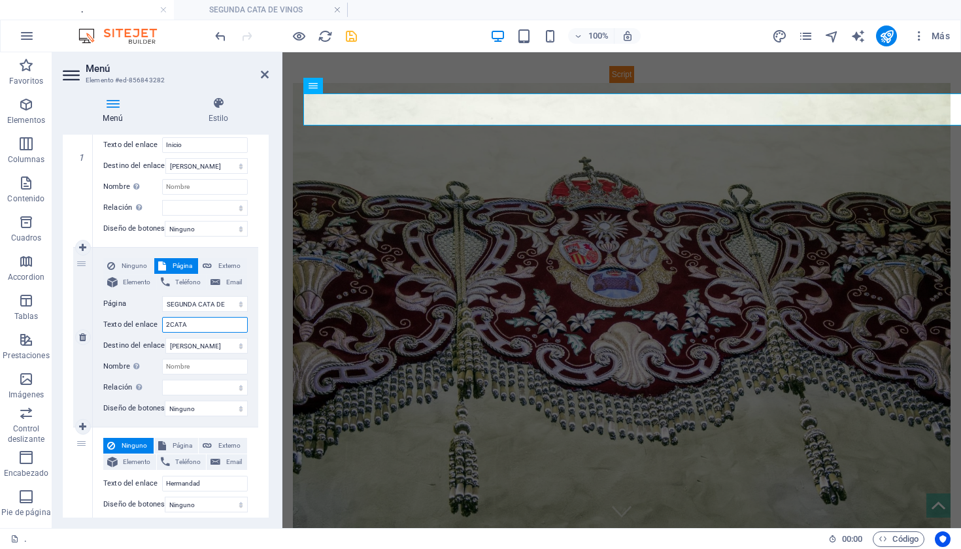
select select
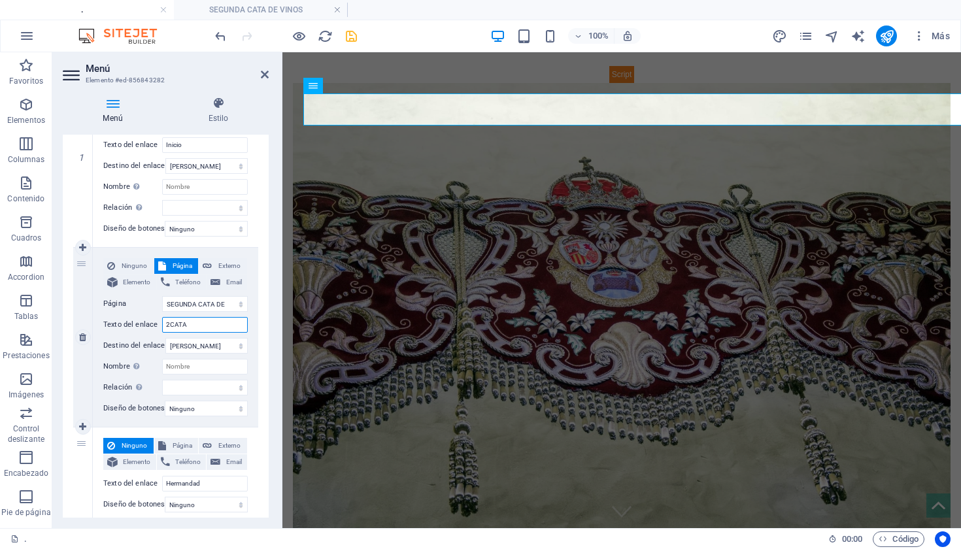
select select
click at [219, 320] on input "2 CATA" at bounding box center [205, 325] width 86 height 16
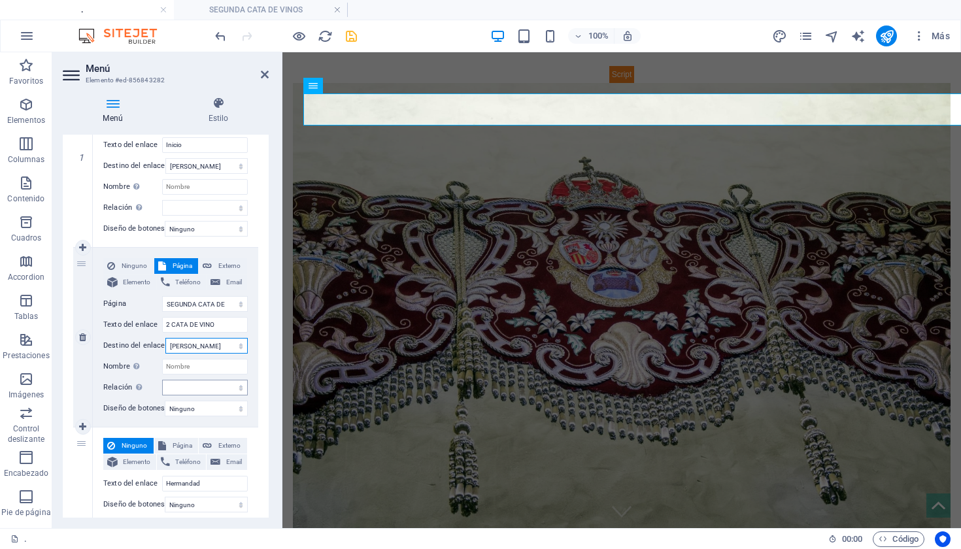
scroll to position [214, 0]
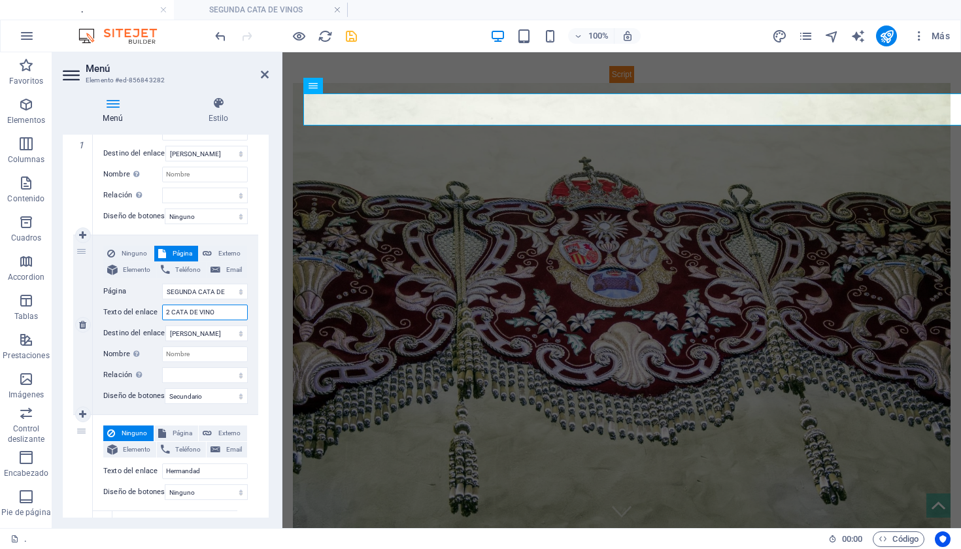
click at [172, 312] on input "2 CATA DE VINO" at bounding box center [205, 313] width 86 height 16
click at [224, 309] on input "2ª CATA DE VINO" at bounding box center [205, 313] width 86 height 16
click at [351, 39] on icon "save" at bounding box center [351, 36] width 15 height 15
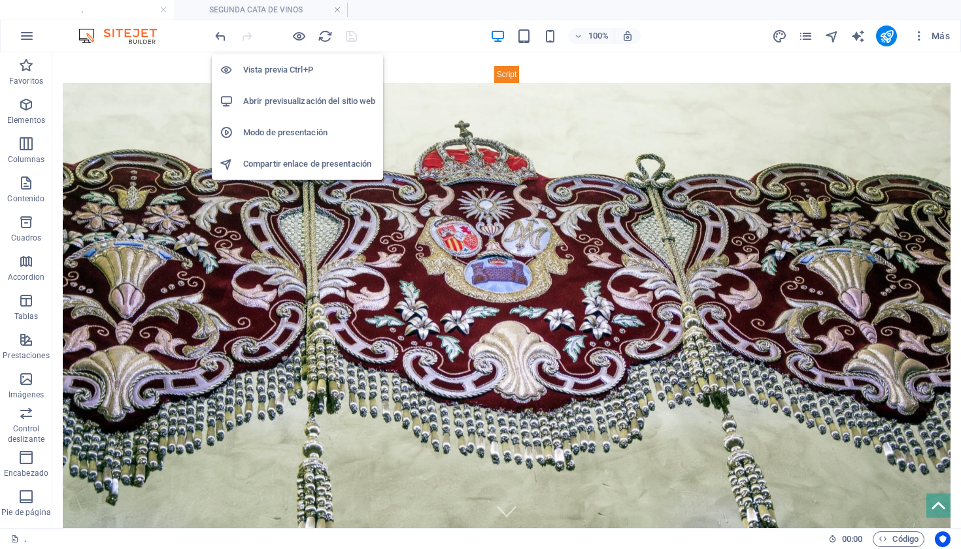
click at [320, 97] on h6 "Abrir previsualización del sitio web" at bounding box center [309, 101] width 132 height 16
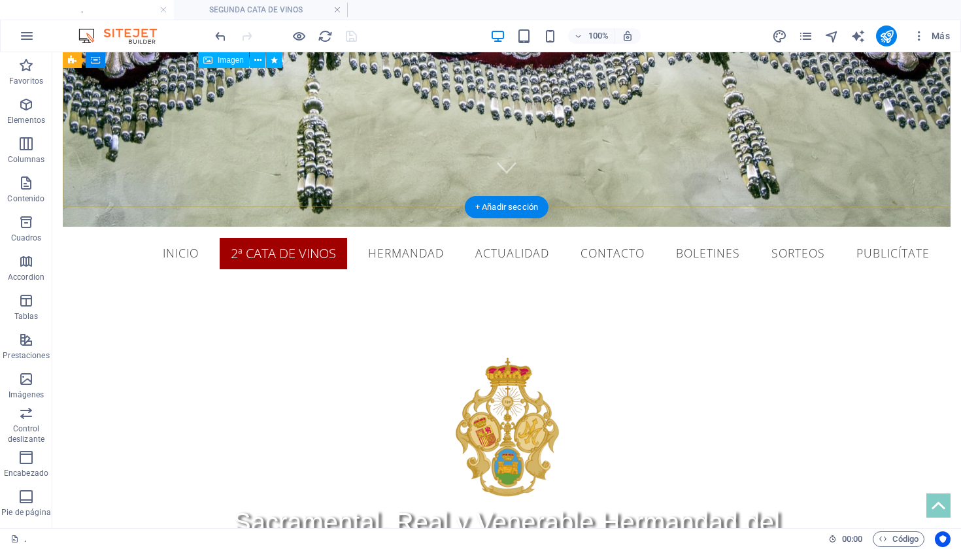
scroll to position [391, 0]
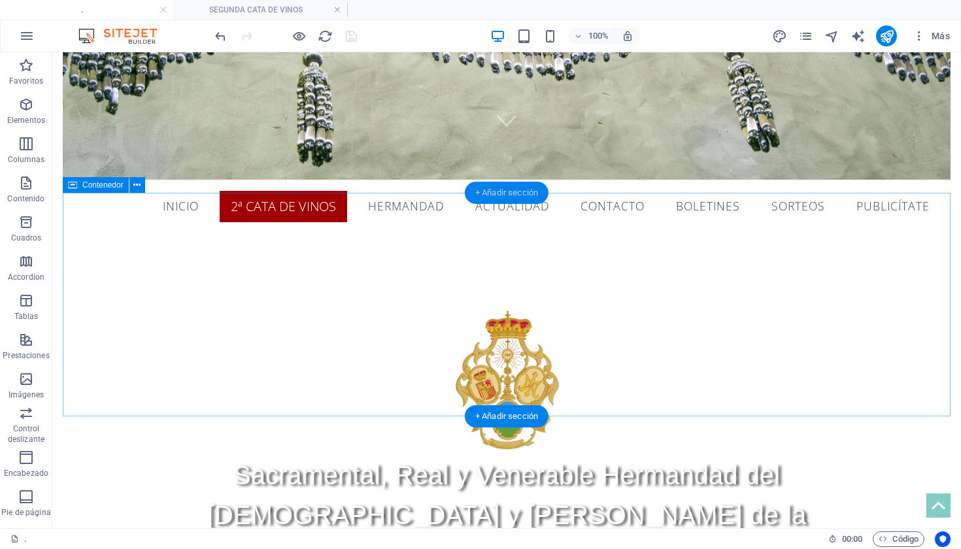
click at [492, 192] on div "+ Añadir sección" at bounding box center [507, 193] width 84 height 22
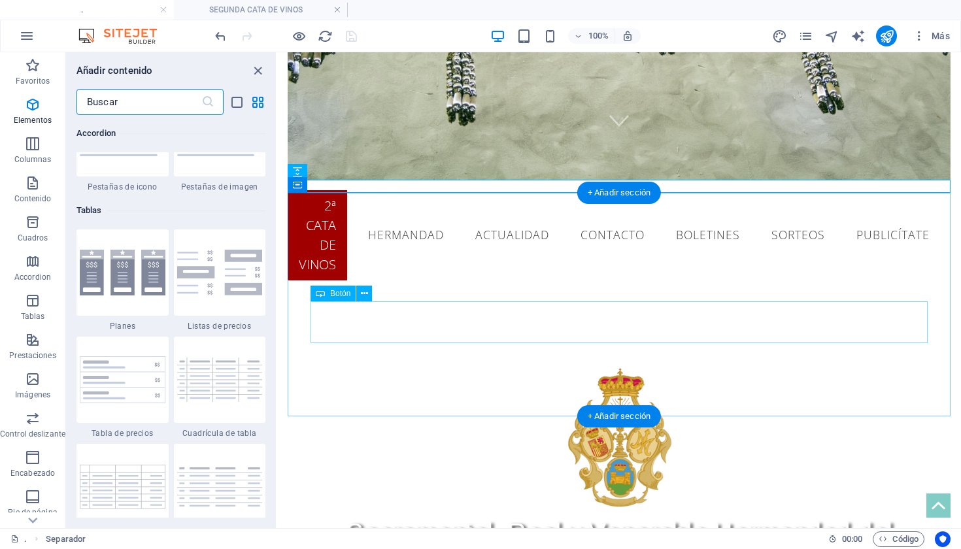
scroll to position [4451, 0]
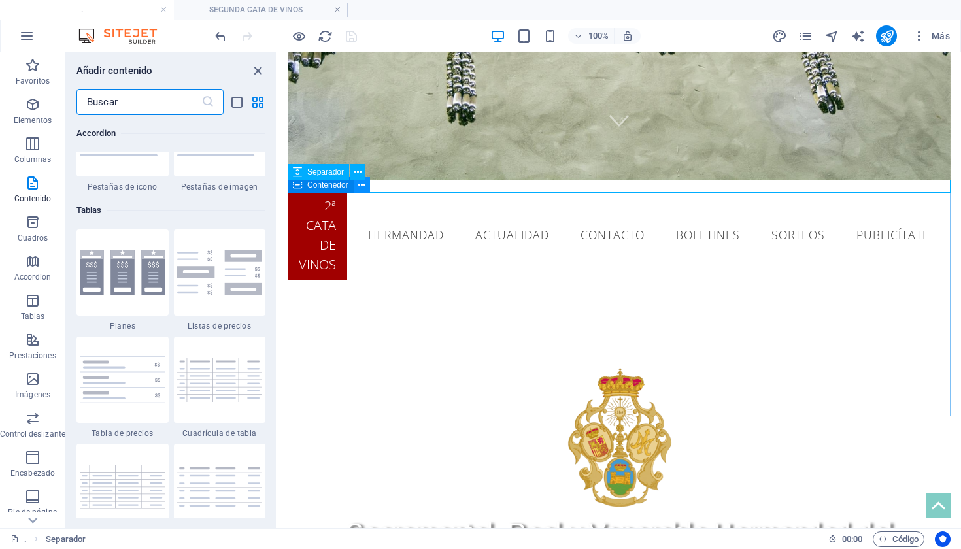
click at [358, 182] on icon at bounding box center [361, 185] width 7 height 14
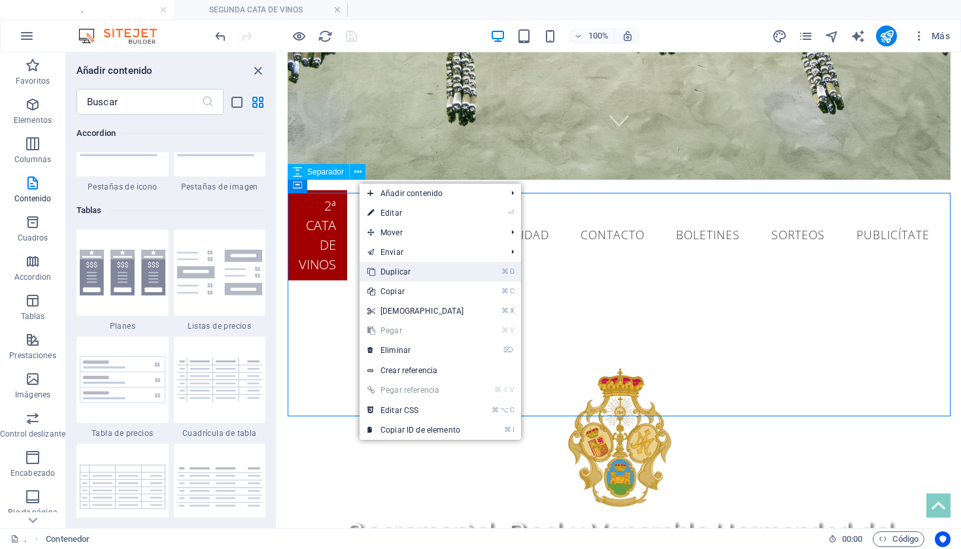
click at [424, 277] on link "⌘ D Duplicar" at bounding box center [416, 272] width 112 height 20
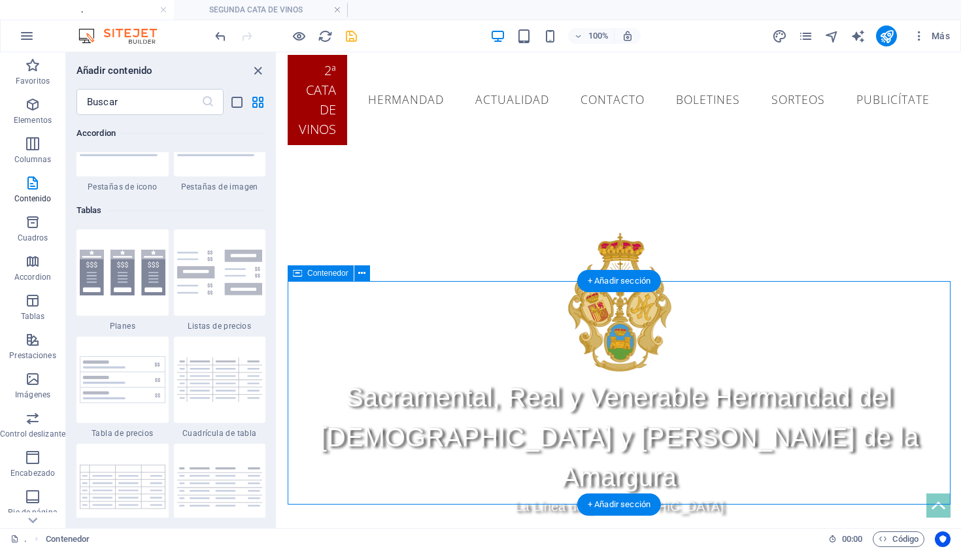
scroll to position [430, 0]
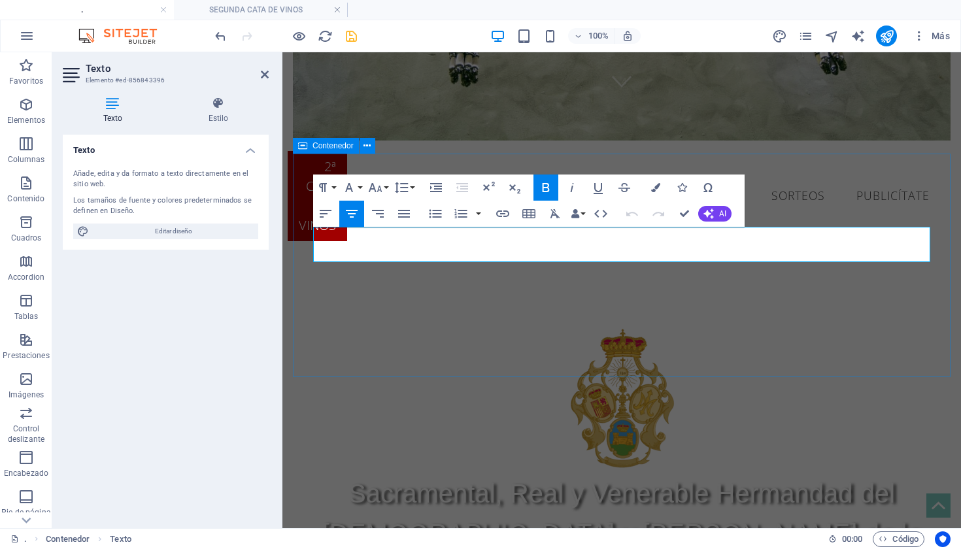
drag, startPoint x: 779, startPoint y: 243, endPoint x: 485, endPoint y: 209, distance: 295.5
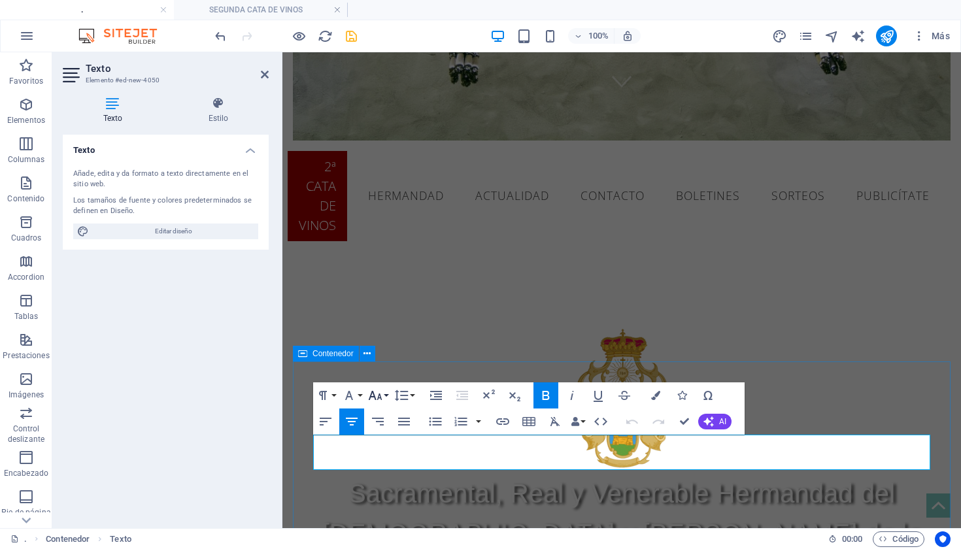
click at [382, 388] on icon "button" at bounding box center [375, 396] width 16 height 16
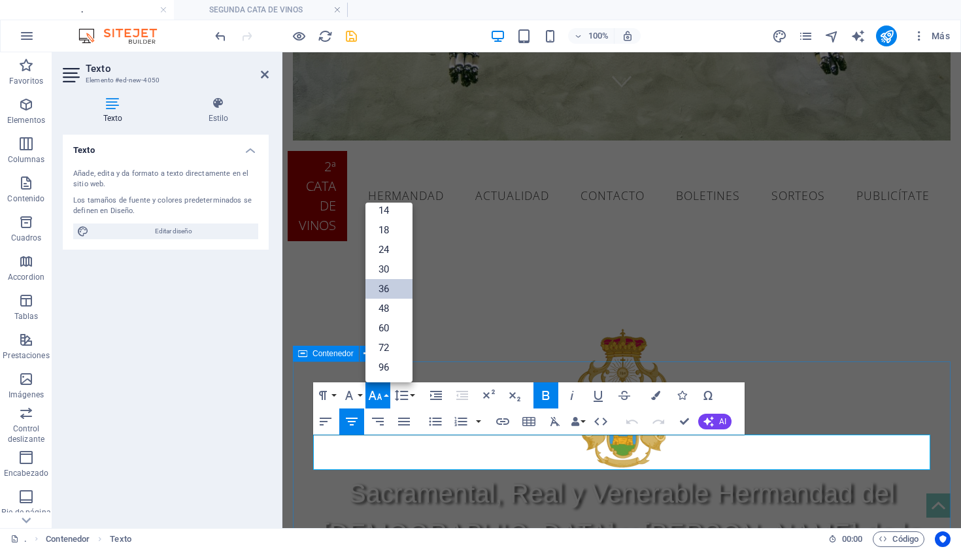
scroll to position [105, 0]
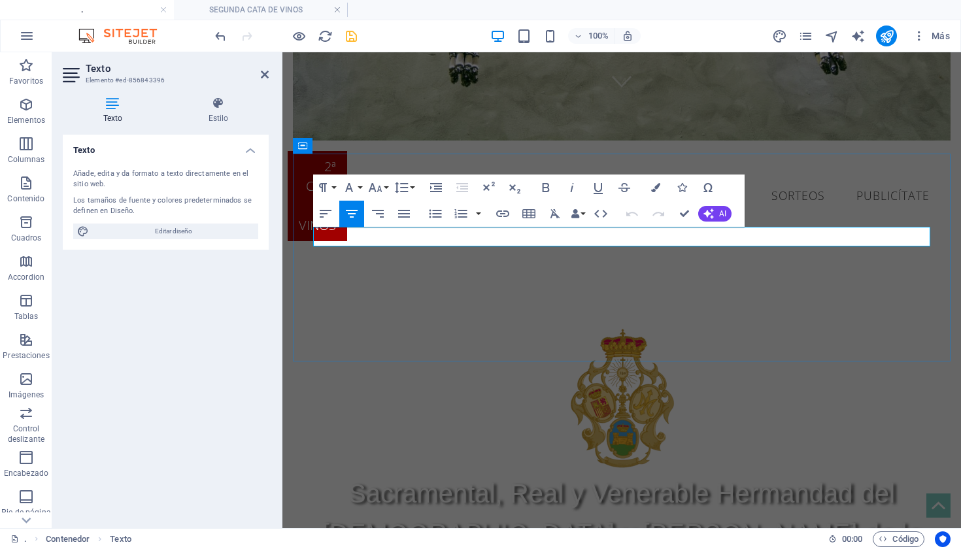
drag, startPoint x: 709, startPoint y: 238, endPoint x: 513, endPoint y: 239, distance: 196.1
click at [379, 186] on icon "button" at bounding box center [375, 188] width 16 height 16
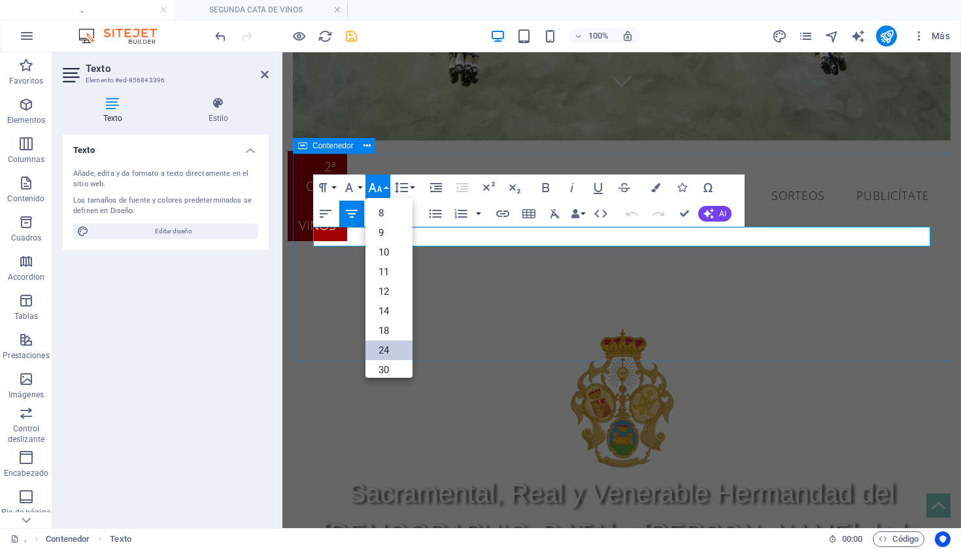
scroll to position [22, 0]
click at [389, 367] on link "36" at bounding box center [388, 368] width 47 height 20
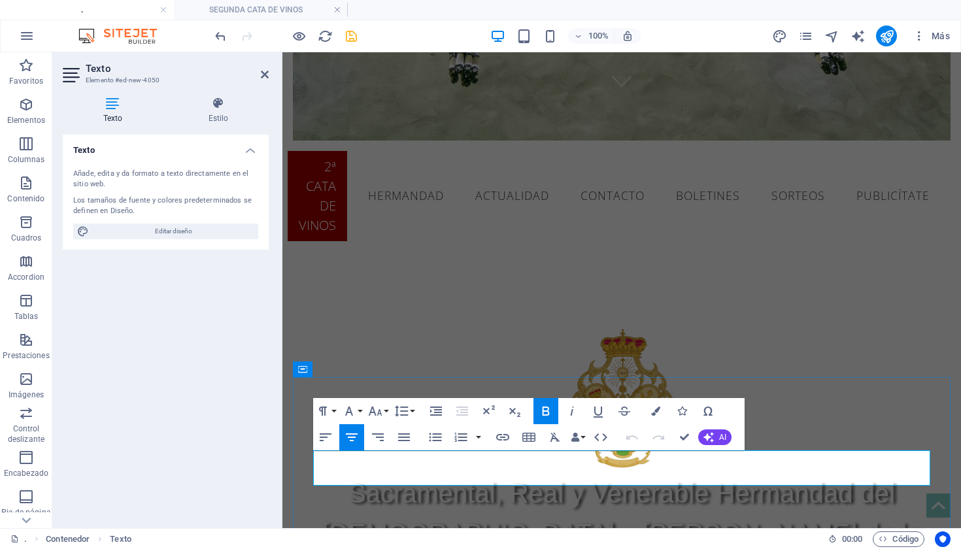
drag, startPoint x: 804, startPoint y: 458, endPoint x: 436, endPoint y: 462, distance: 367.5
click at [551, 409] on icon "button" at bounding box center [546, 411] width 16 height 16
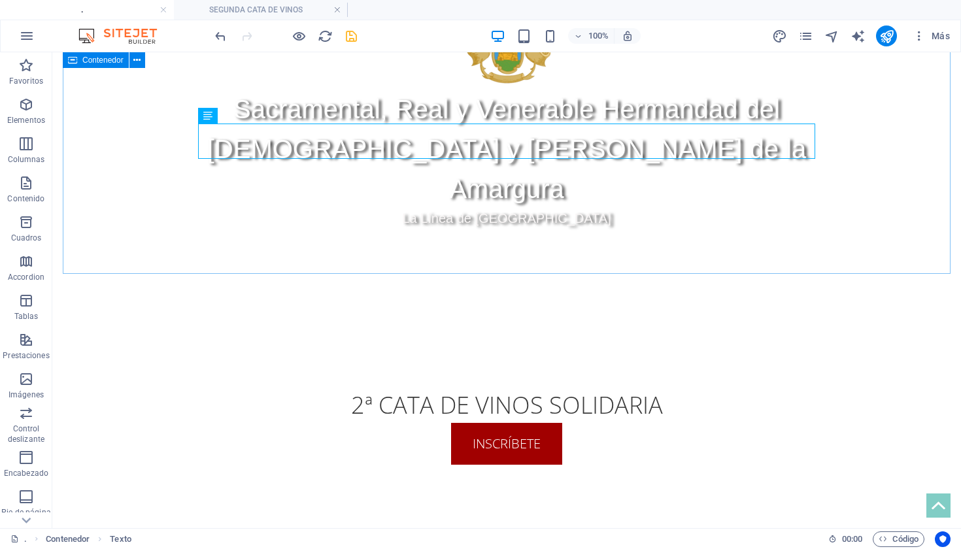
scroll to position [773, 0]
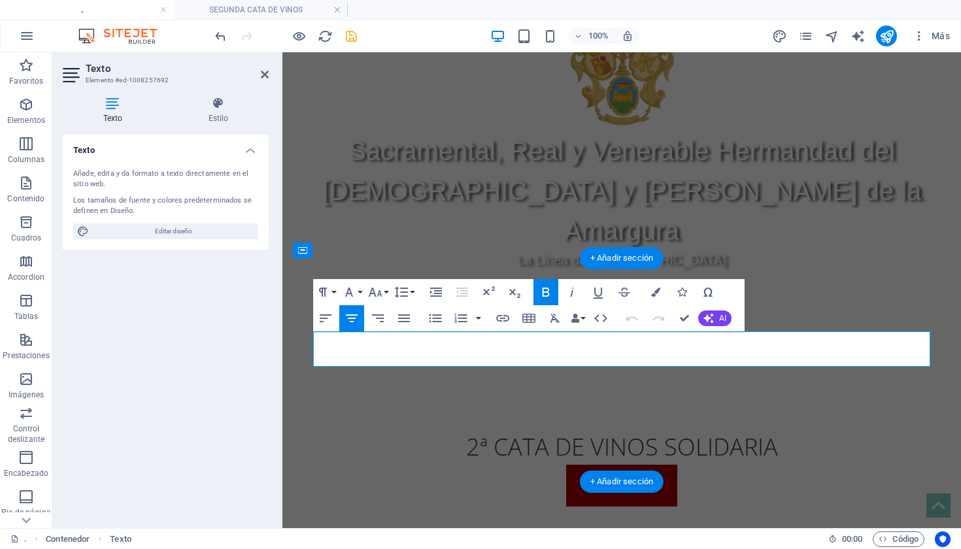
drag, startPoint x: 753, startPoint y: 343, endPoint x: 479, endPoint y: 350, distance: 274.7
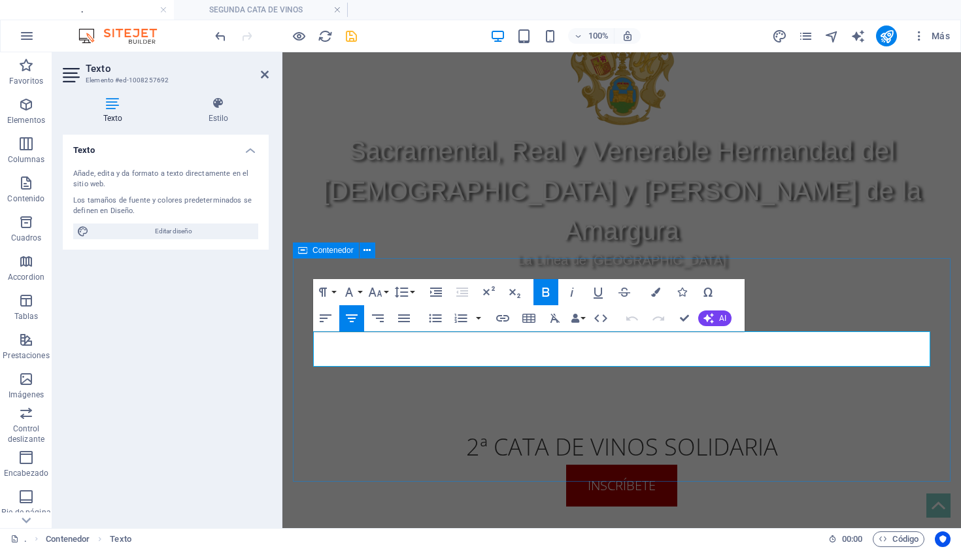
click at [545, 294] on icon "button" at bounding box center [546, 292] width 16 height 16
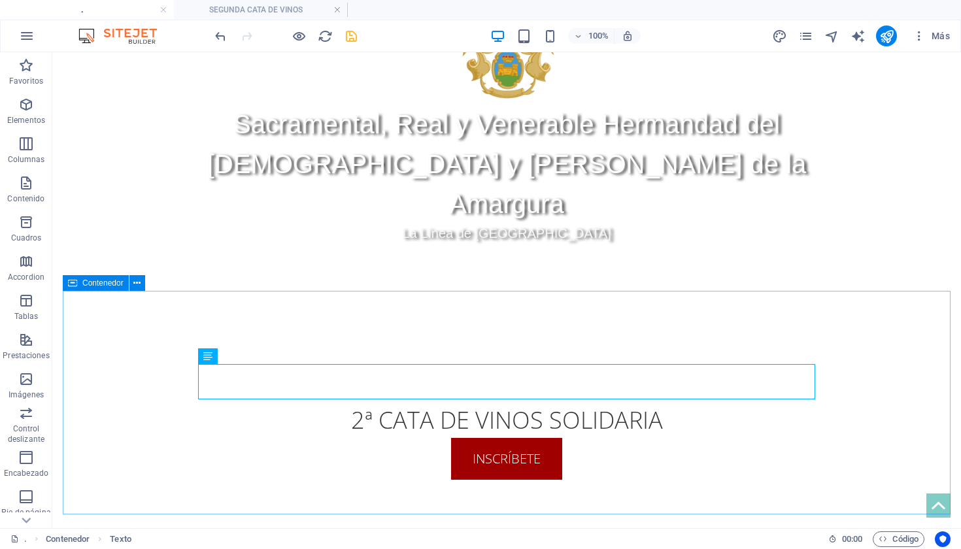
scroll to position [739, 0]
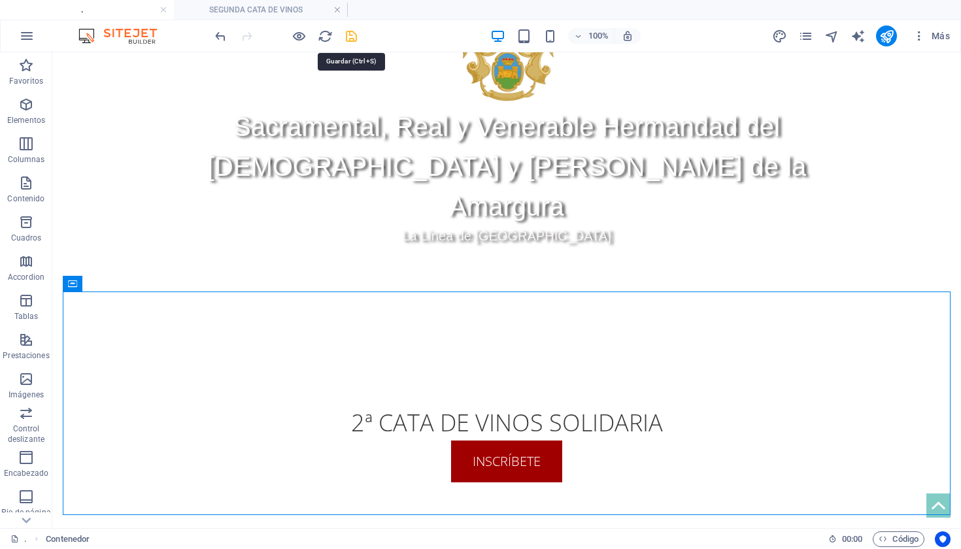
click at [347, 33] on icon "save" at bounding box center [351, 36] width 15 height 15
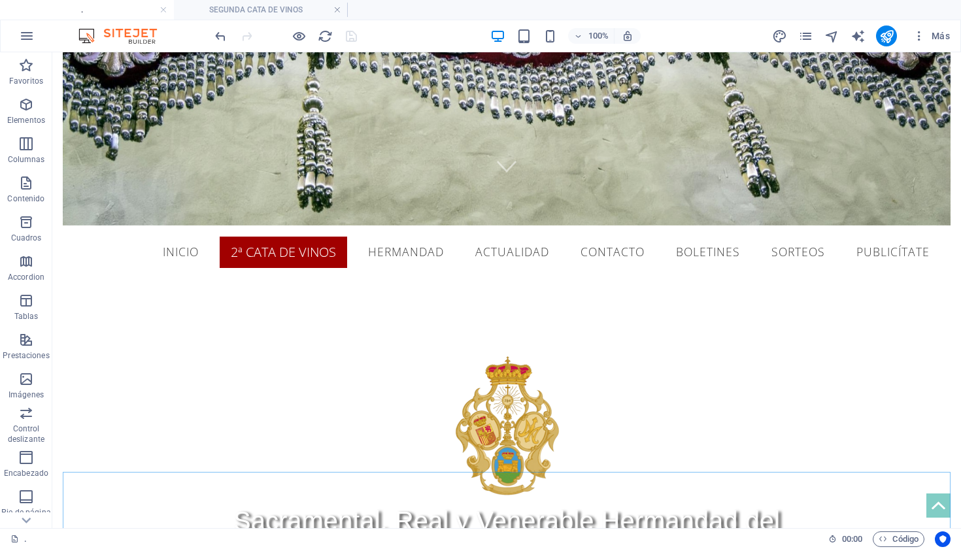
scroll to position [352, 0]
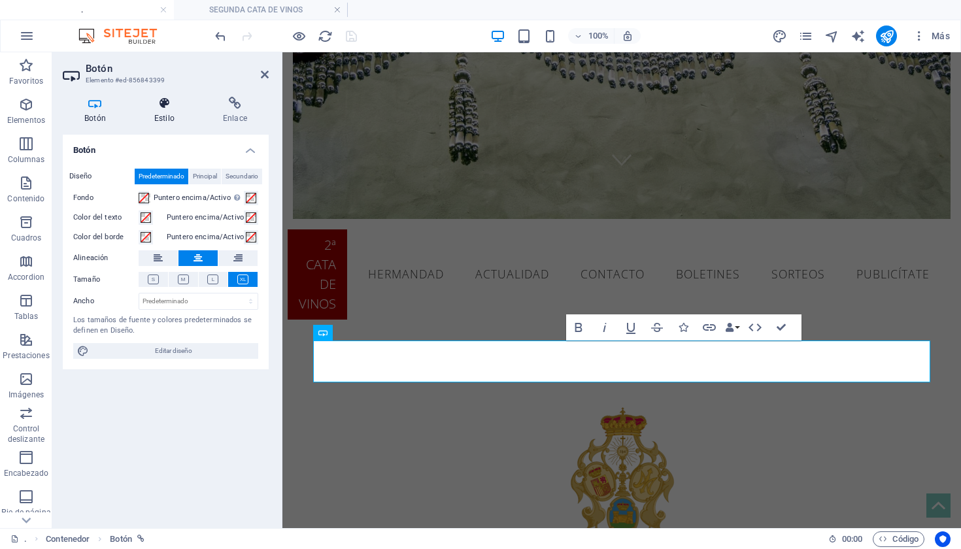
click at [165, 106] on icon at bounding box center [164, 103] width 63 height 13
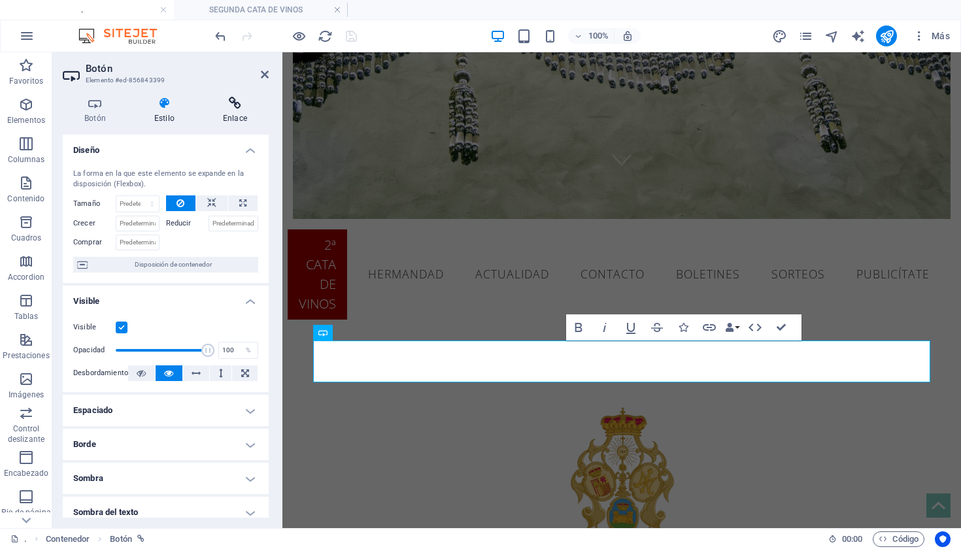
click at [233, 109] on icon at bounding box center [234, 103] width 67 height 13
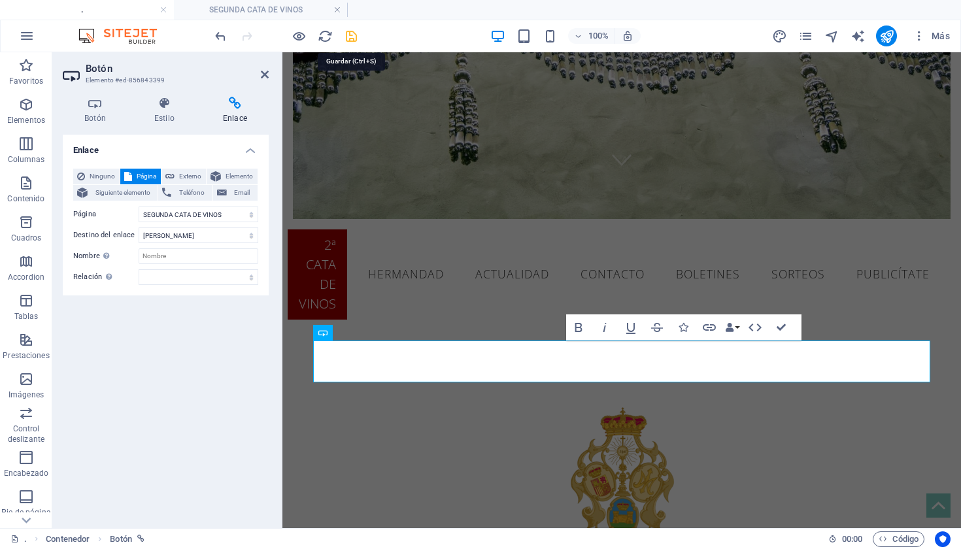
click at [352, 34] on icon "save" at bounding box center [351, 36] width 15 height 15
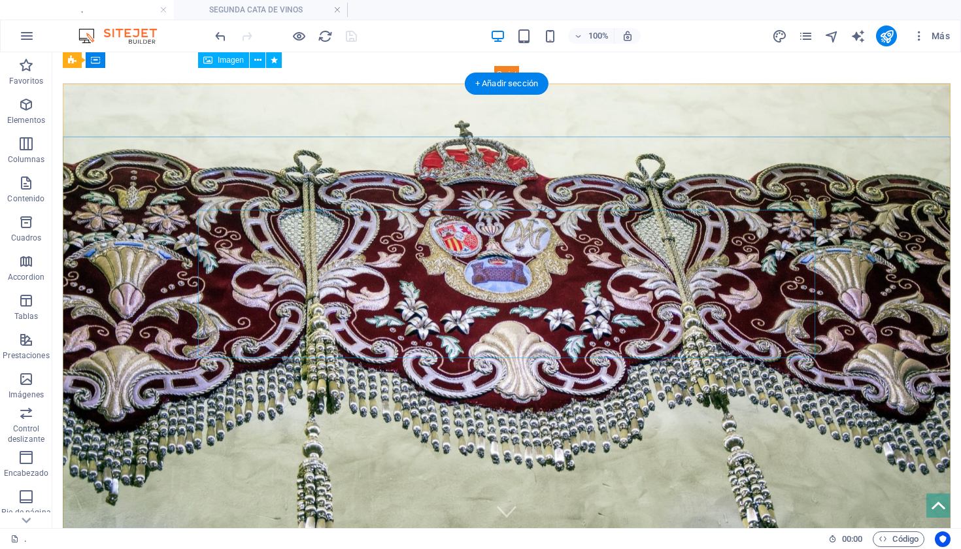
scroll to position [0, 0]
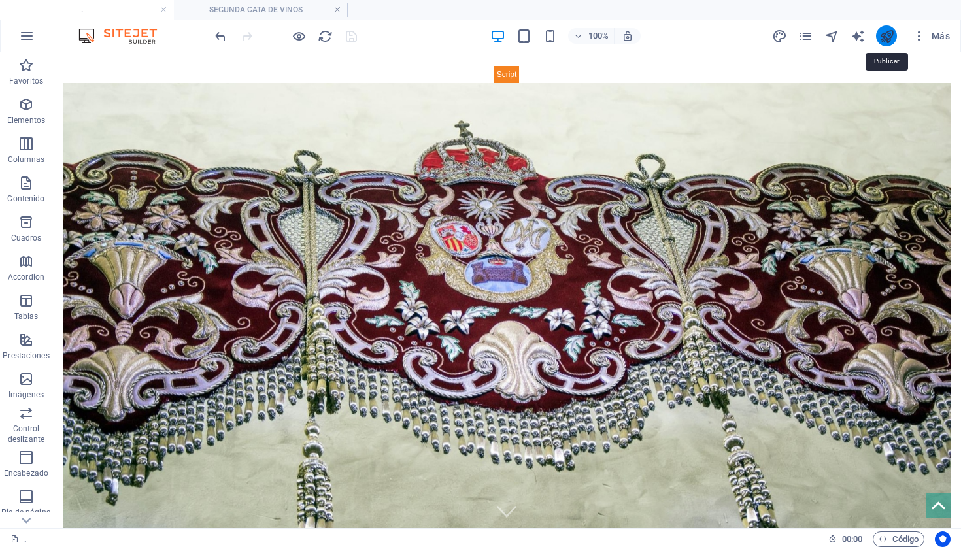
click at [891, 35] on icon "publish" at bounding box center [886, 36] width 15 height 15
